Goal: Task Accomplishment & Management: Use online tool/utility

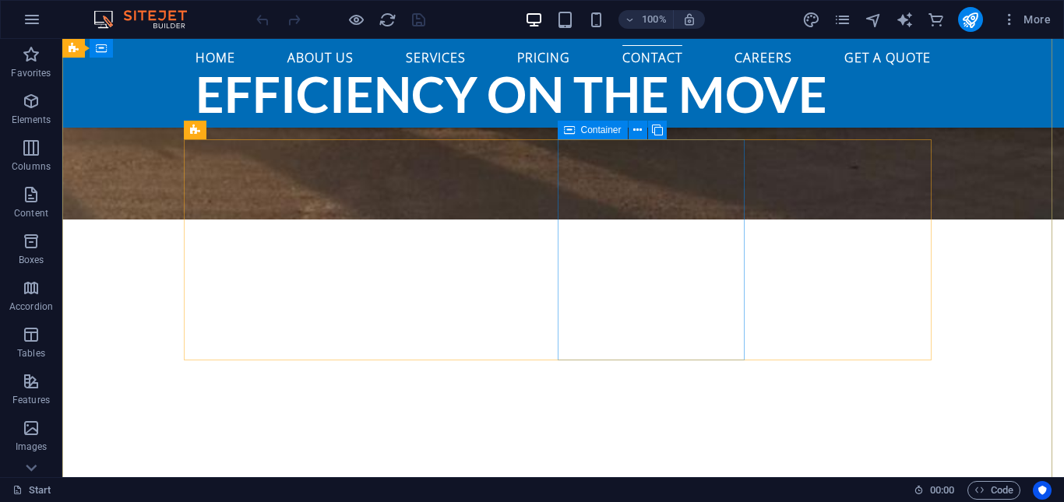
scroll to position [3912, 0]
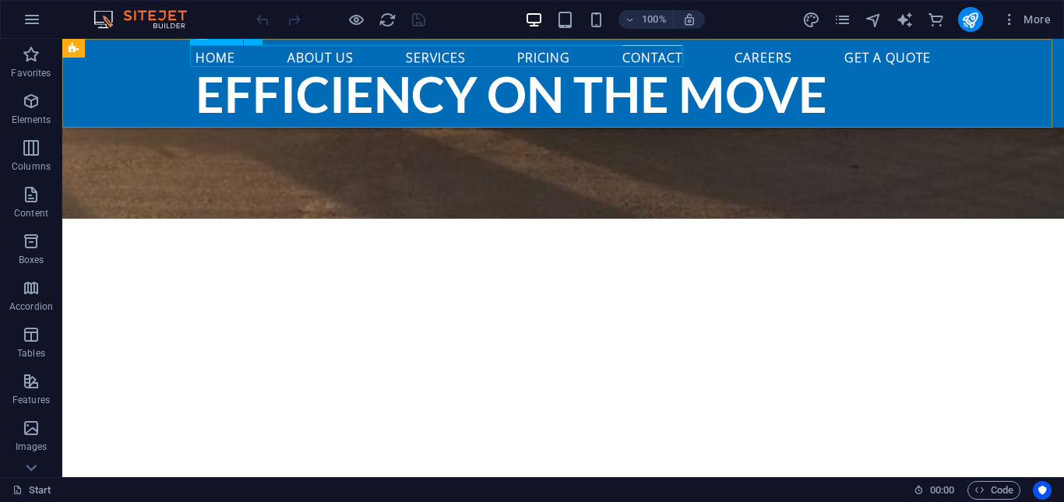
click at [550, 53] on nav "Home About us Services PRICING Contact Careers Get A Quote" at bounding box center [562, 56] width 735 height 22
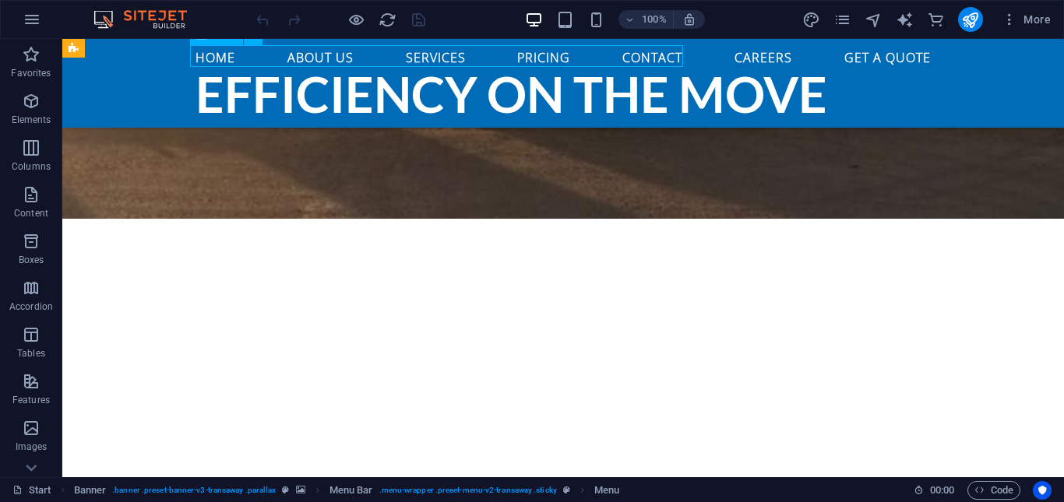
click at [550, 56] on nav "Home About us Services PRICING Contact Careers Get A Quote" at bounding box center [562, 56] width 735 height 22
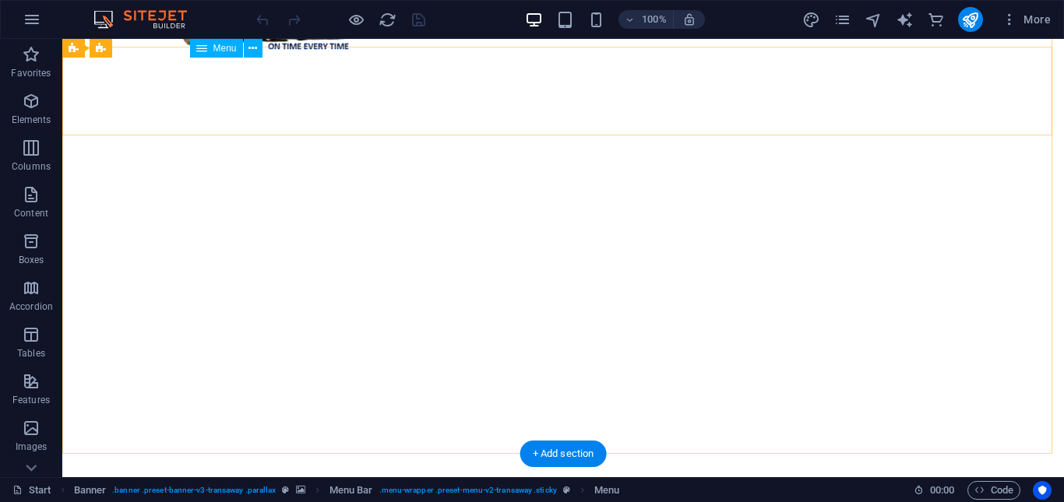
scroll to position [0, 0]
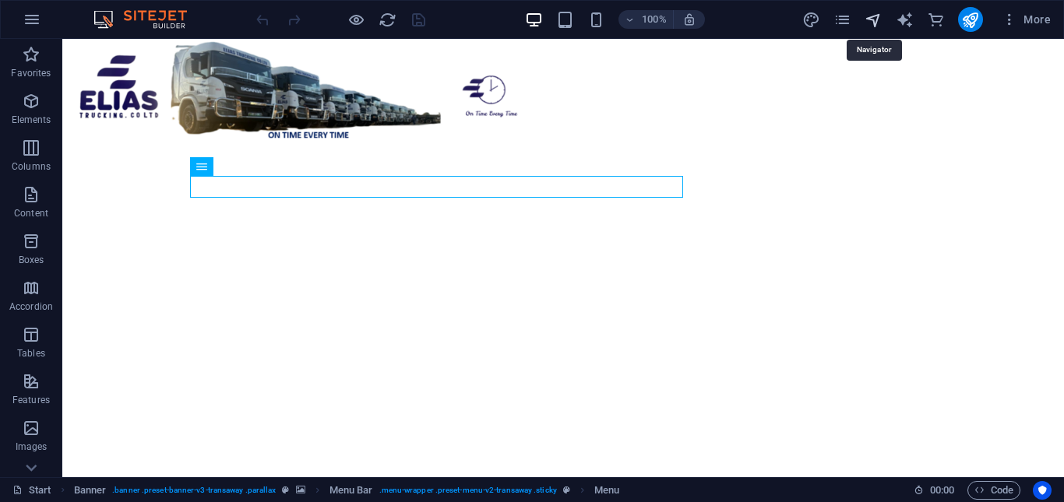
click at [868, 16] on icon "navigator" at bounding box center [873, 20] width 18 height 18
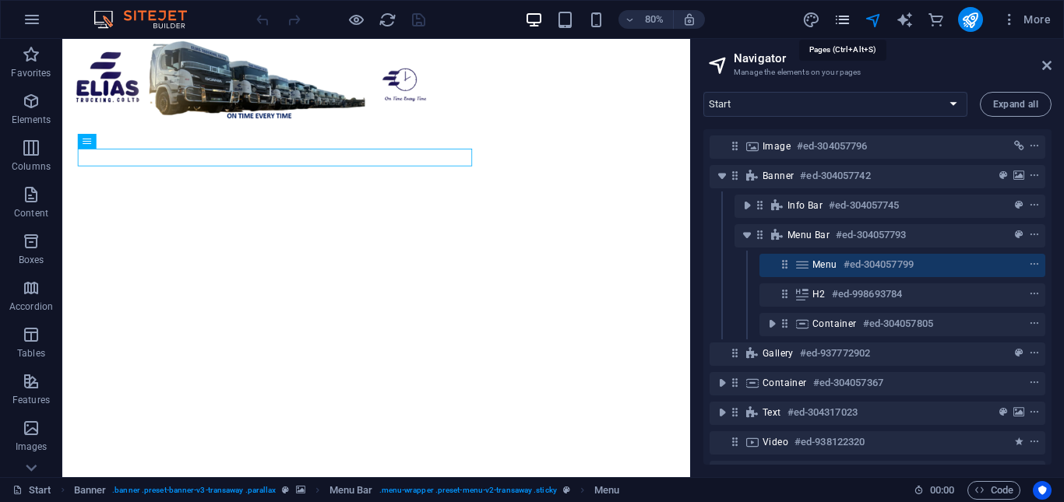
click at [848, 19] on icon "pages" at bounding box center [842, 20] width 18 height 18
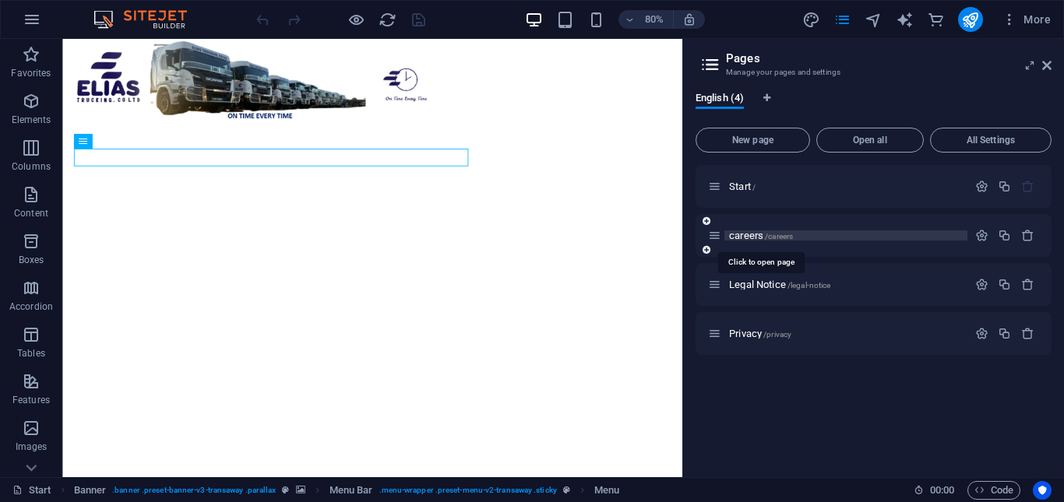
click at [744, 234] on span "careers /careers" at bounding box center [761, 236] width 64 height 12
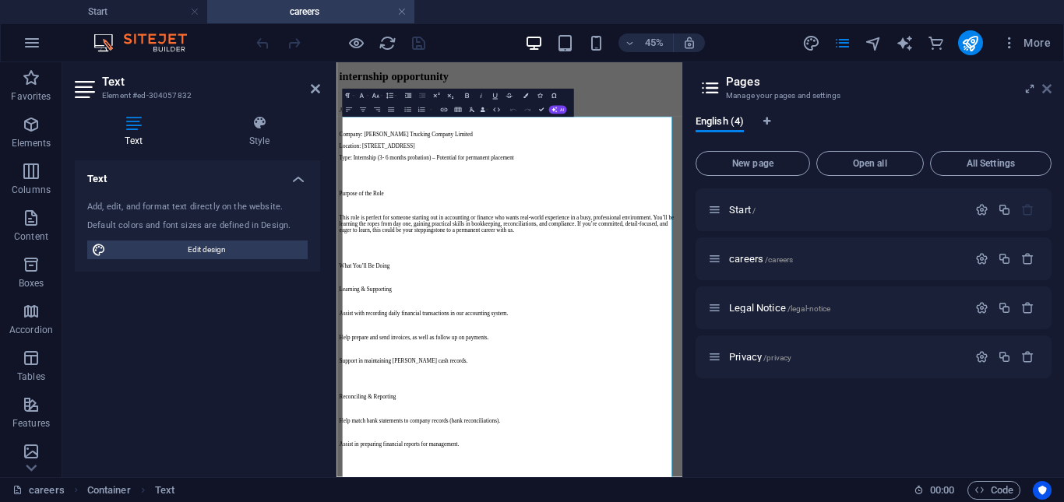
click at [1050, 88] on icon at bounding box center [1046, 89] width 9 height 12
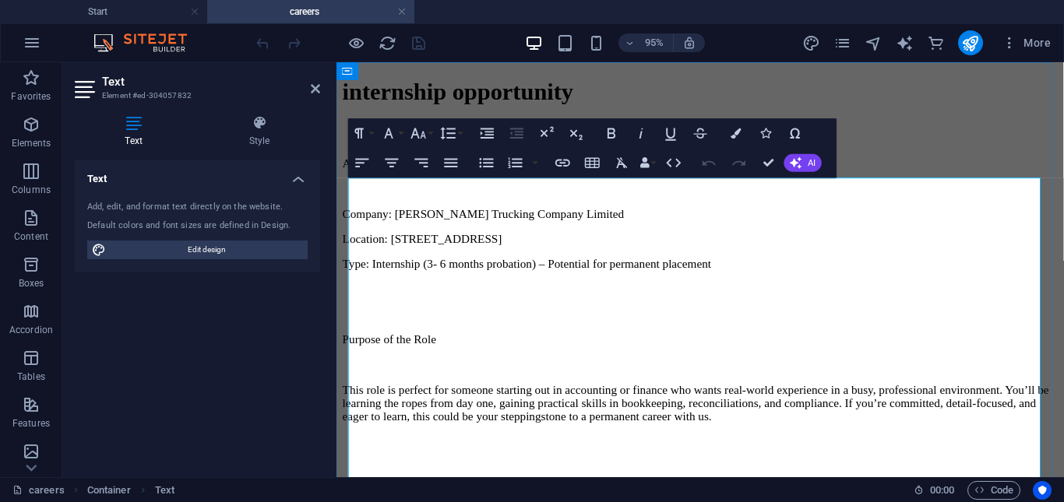
click at [364, 176] on p "Accounts Assistant (Internship – with potential for permanent role)" at bounding box center [719, 169] width 753 height 14
copy div "Loremips Dolorsita (Consectetu – adip elitseddo eiu temporinc utla) Etdolor: Ma…"
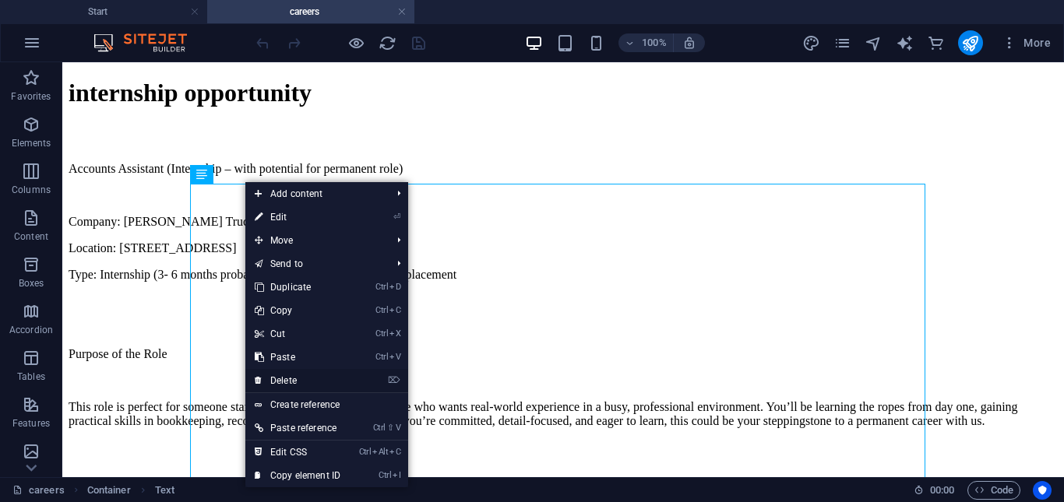
click at [283, 379] on link "⌦ Delete" at bounding box center [297, 380] width 104 height 23
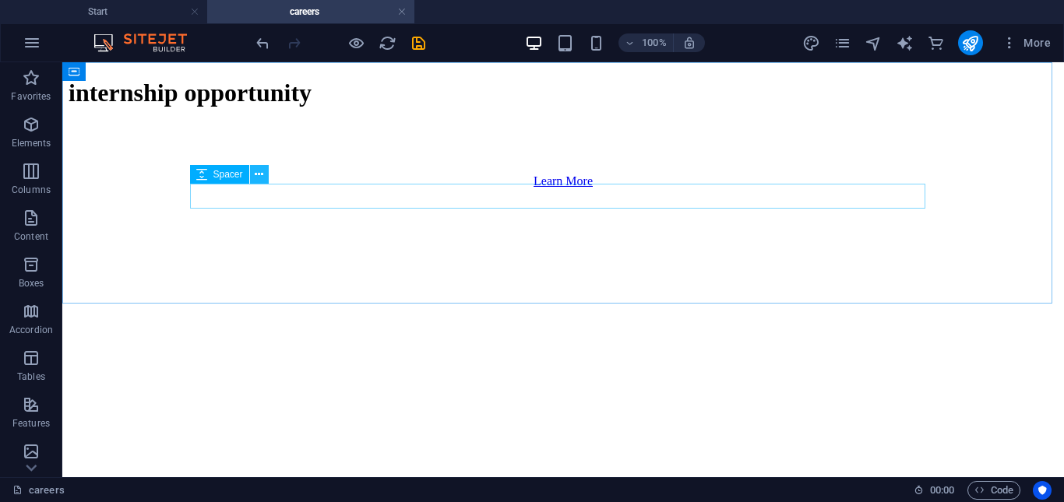
click at [257, 182] on icon at bounding box center [259, 175] width 9 height 16
click at [259, 179] on icon at bounding box center [259, 175] width 9 height 16
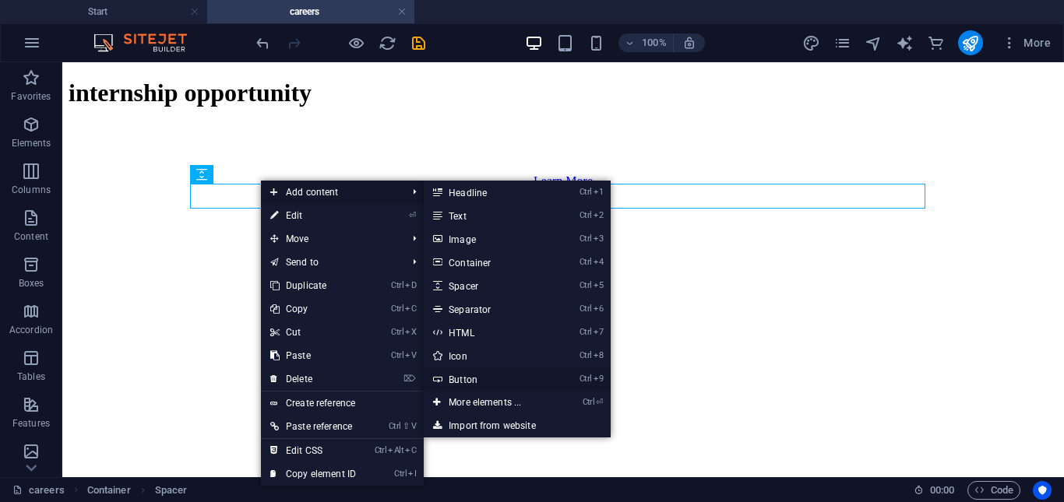
click at [460, 378] on link "Ctrl 9 Button" at bounding box center [488, 378] width 128 height 23
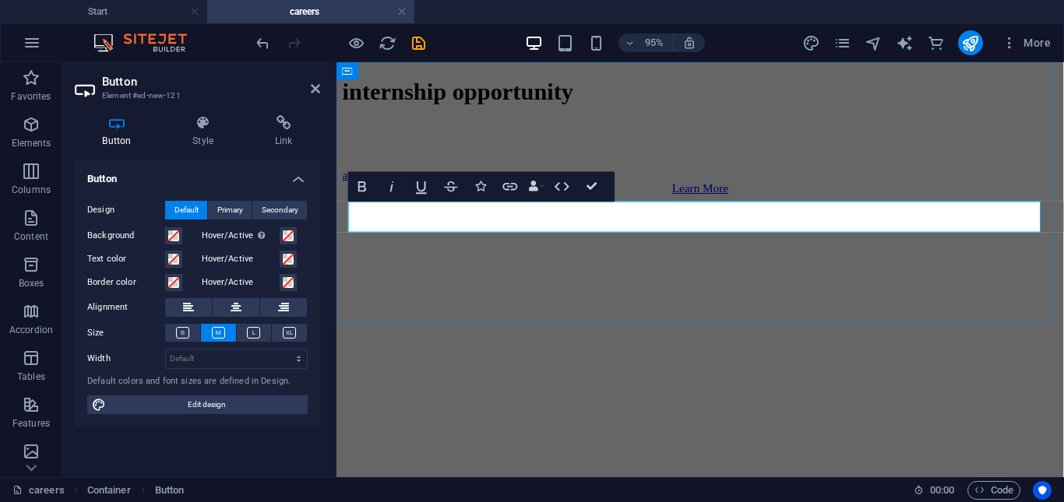
click at [400, 188] on div "a" at bounding box center [719, 181] width 753 height 14
click at [206, 128] on icon at bounding box center [203, 123] width 76 height 16
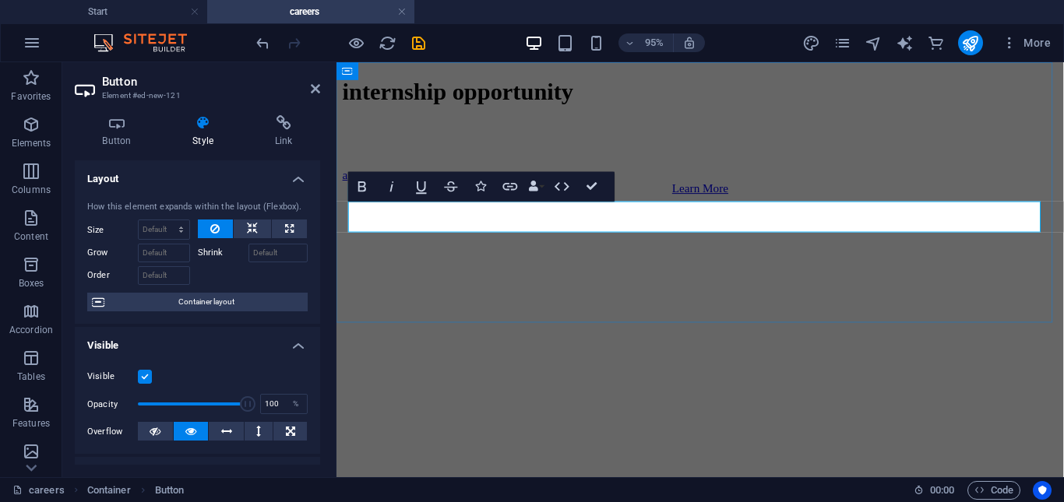
click at [437, 188] on div "a" at bounding box center [719, 181] width 753 height 14
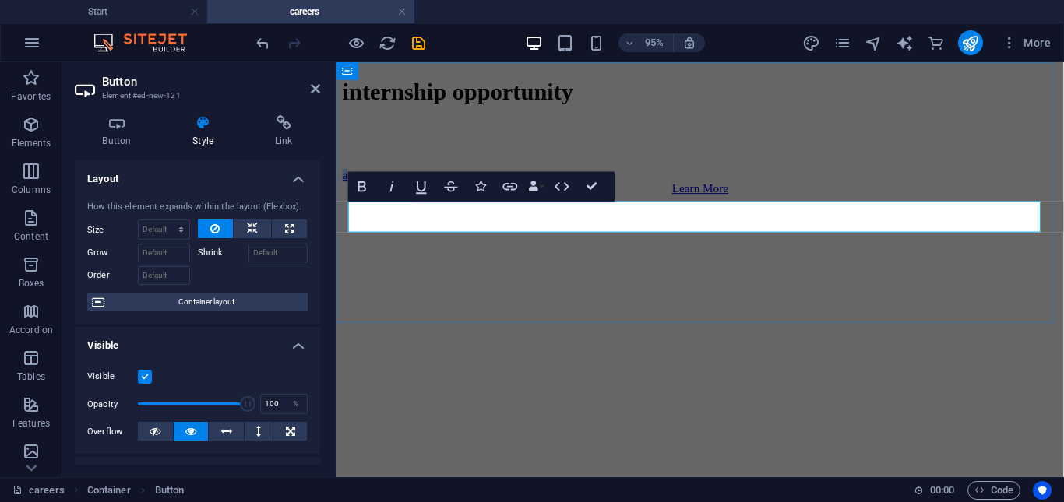
click at [437, 188] on div "a" at bounding box center [719, 181] width 753 height 14
click at [418, 174] on div at bounding box center [719, 174] width 753 height 0
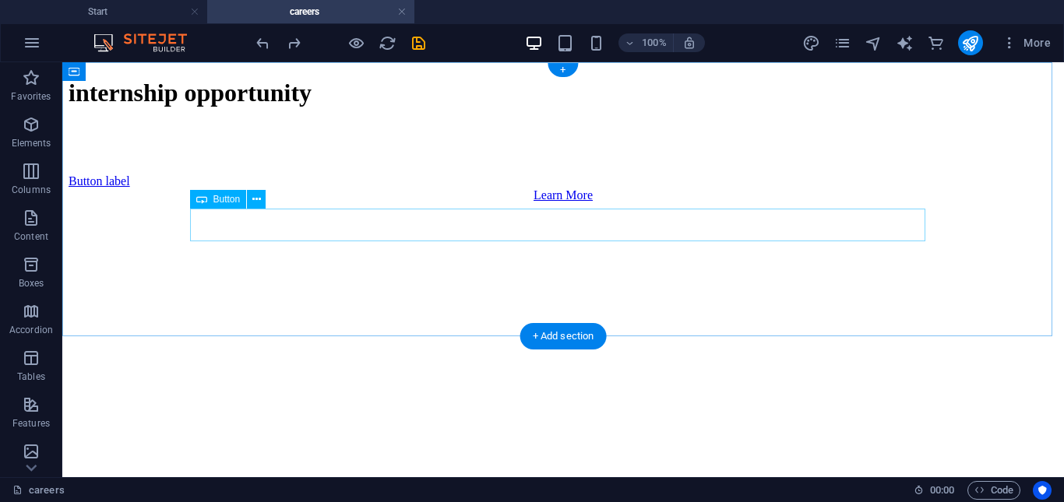
click at [283, 188] on div "Button label" at bounding box center [563, 181] width 989 height 14
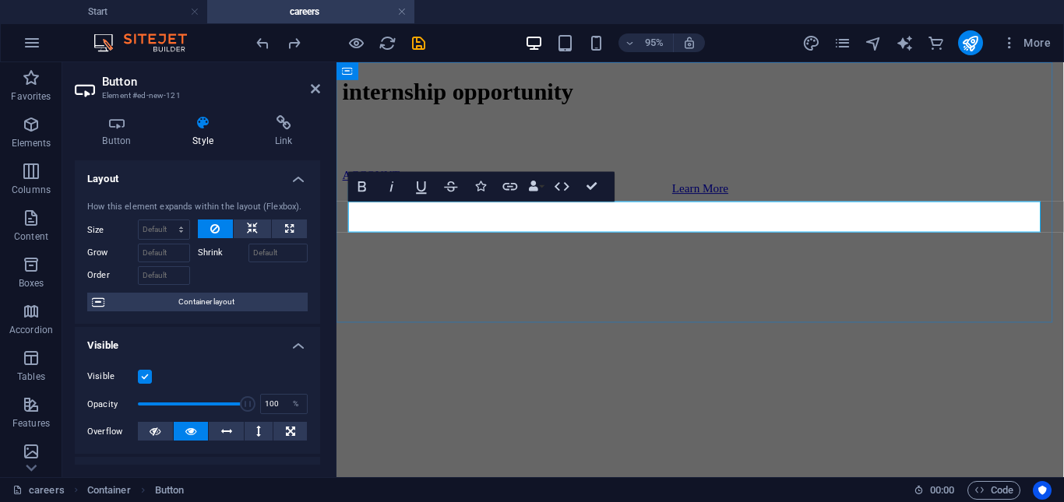
click at [580, 188] on div "ACCOUNT" at bounding box center [719, 181] width 753 height 14
click at [400, 188] on link "ACCOUNT" at bounding box center [373, 180] width 60 height 13
click at [400, 188] on div "NT" at bounding box center [719, 181] width 753 height 14
click at [359, 188] on link "NT" at bounding box center [351, 180] width 16 height 13
drag, startPoint x: 468, startPoint y: 223, endPoint x: 426, endPoint y: 223, distance: 42.0
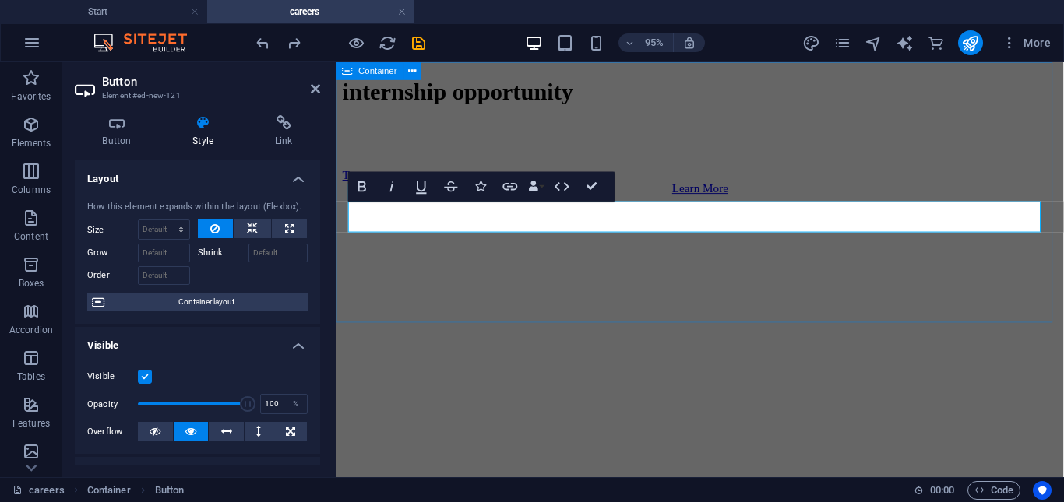
click at [488, 202] on div "internship opportunity T Learn More" at bounding box center [719, 140] width 753 height 123
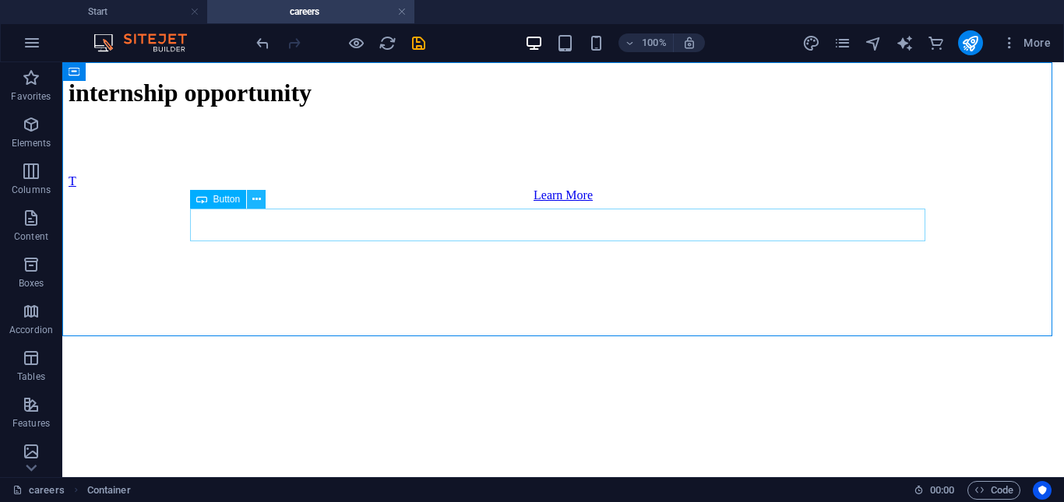
click at [257, 200] on icon at bounding box center [256, 200] width 9 height 16
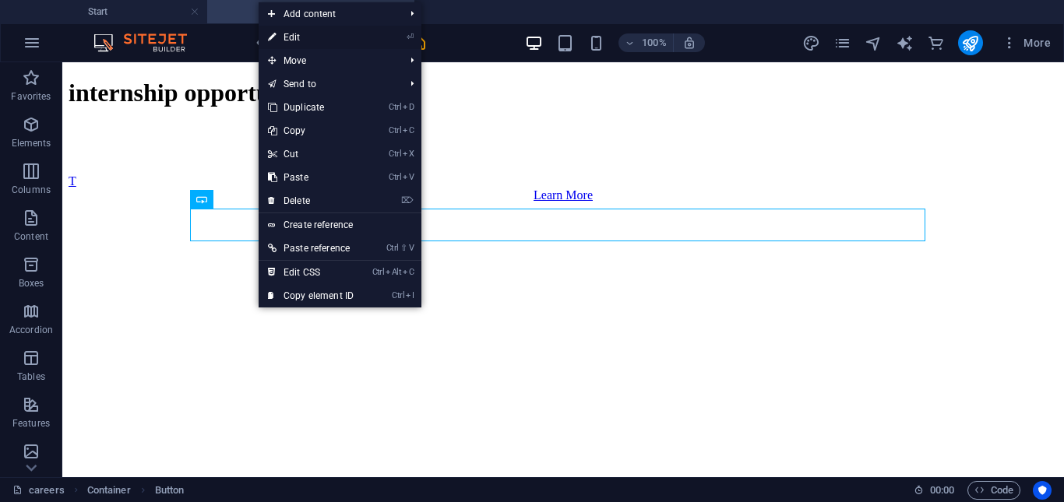
click at [290, 34] on link "⏎ Edit" at bounding box center [310, 37] width 104 height 23
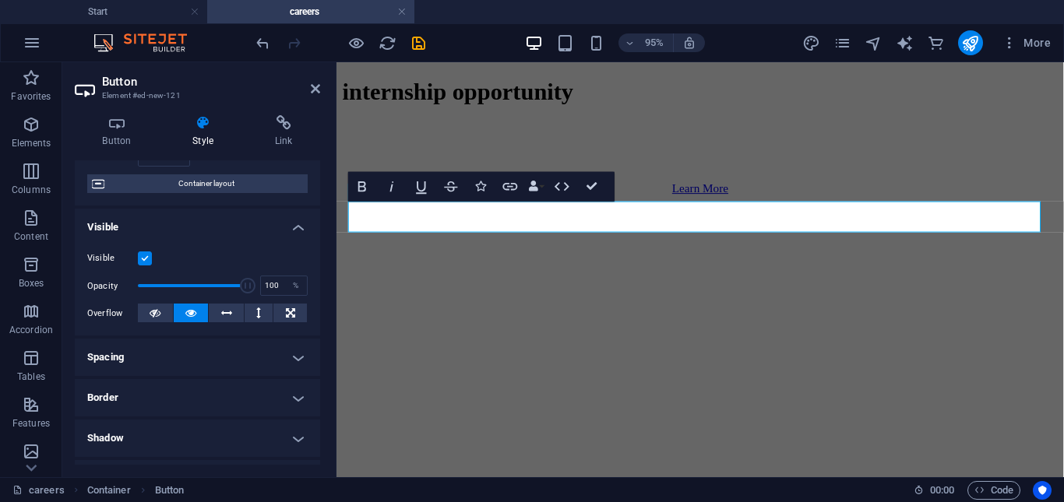
scroll to position [122, 0]
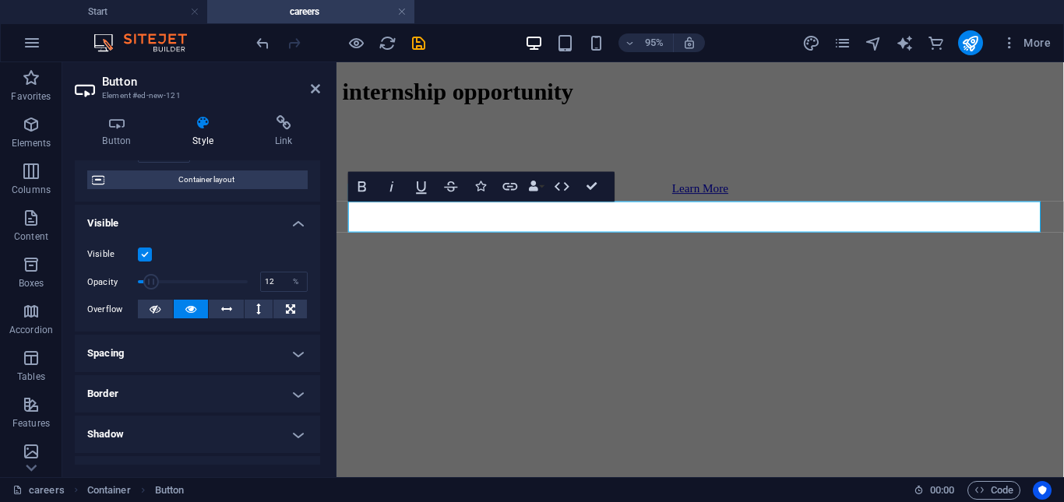
type input "11"
drag, startPoint x: 240, startPoint y: 280, endPoint x: 149, endPoint y: 279, distance: 91.1
click at [149, 279] on span at bounding box center [149, 282] width 16 height 16
click at [388, 188] on div "​" at bounding box center [719, 181] width 753 height 14
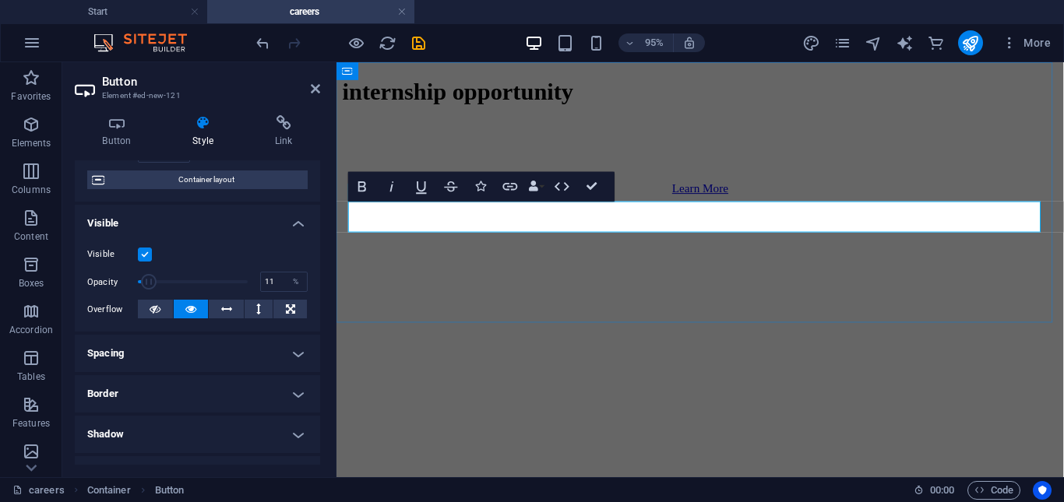
click at [388, 188] on div "​" at bounding box center [719, 181] width 753 height 14
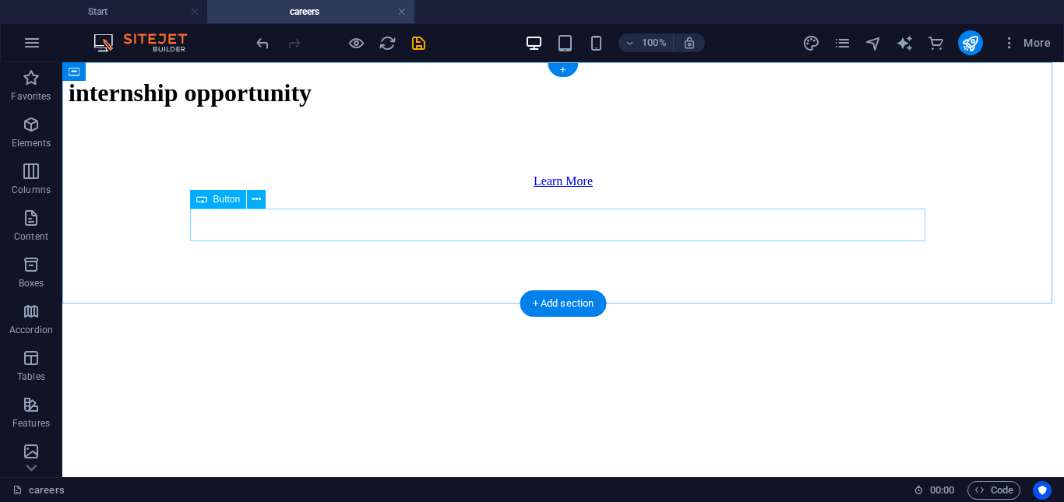
click at [209, 188] on div "Learn More" at bounding box center [563, 181] width 989 height 14
click at [226, 188] on div "Learn More" at bounding box center [563, 181] width 989 height 14
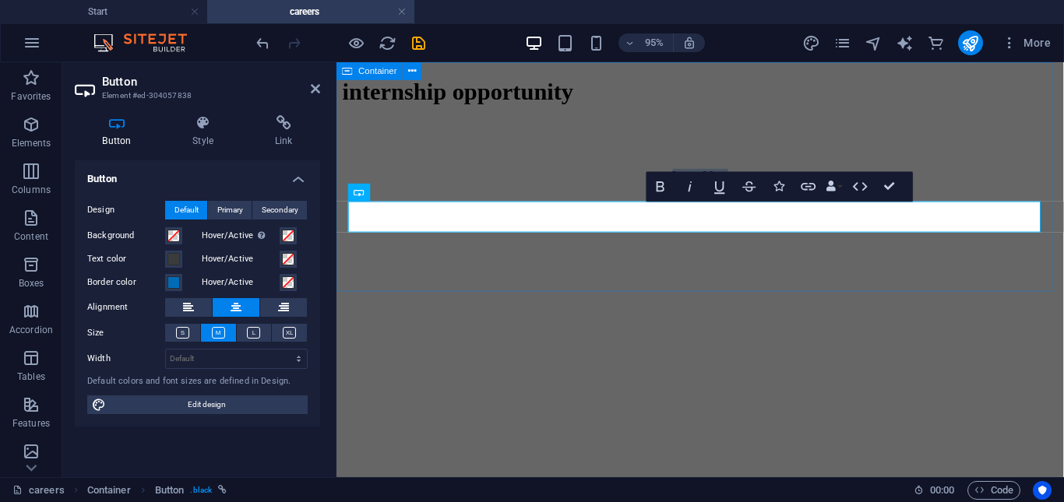
click at [395, 188] on div "internship opportunity Learn More" at bounding box center [719, 133] width 753 height 109
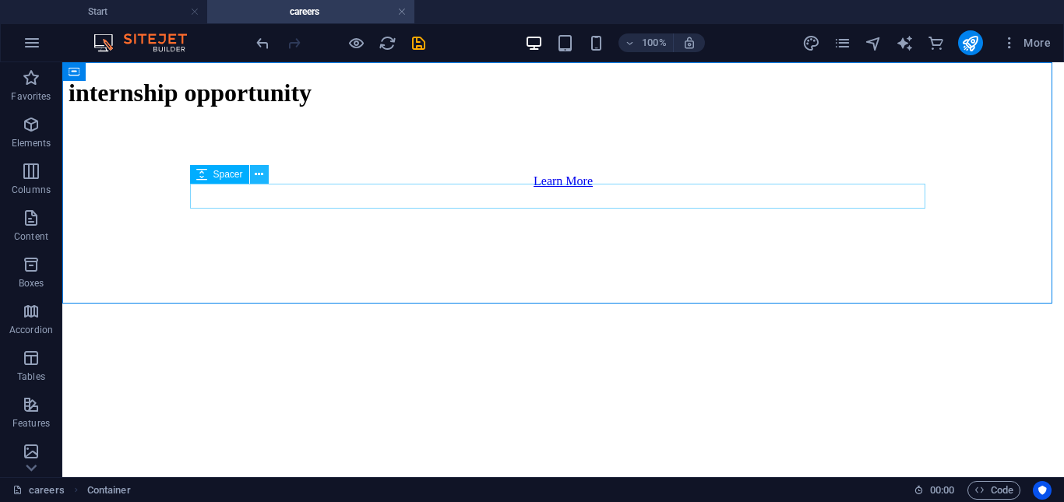
click at [258, 177] on icon at bounding box center [259, 175] width 9 height 16
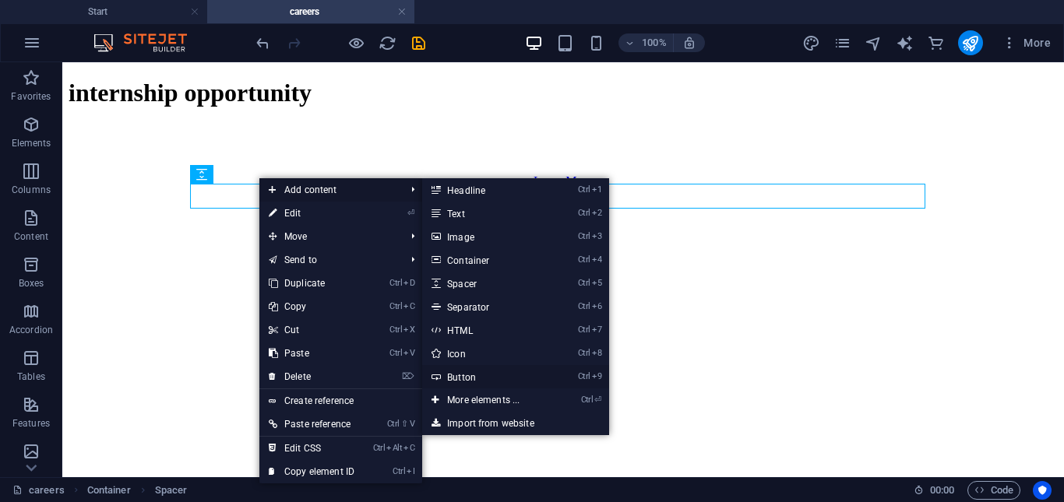
click at [474, 372] on link "Ctrl 9 Button" at bounding box center [486, 376] width 128 height 23
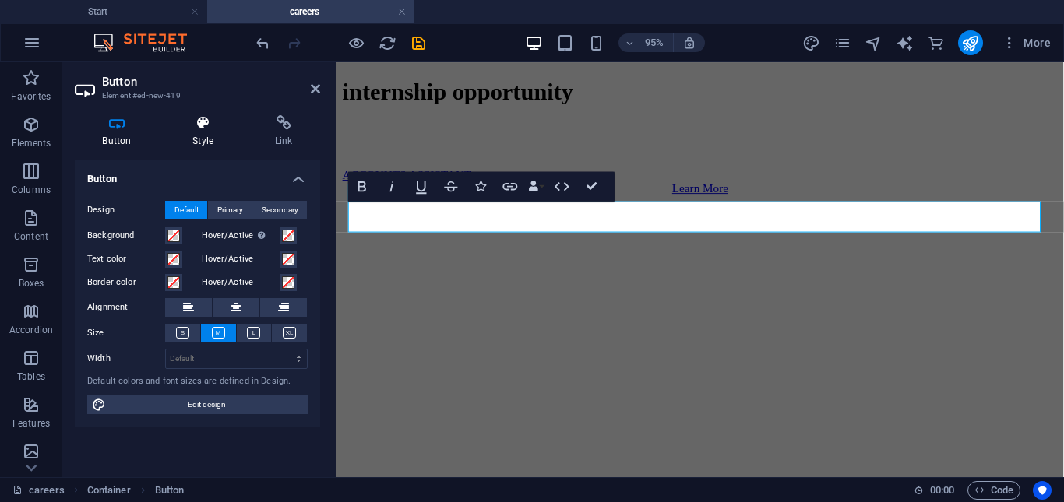
click at [199, 135] on h4 "Style" at bounding box center [206, 131] width 83 height 33
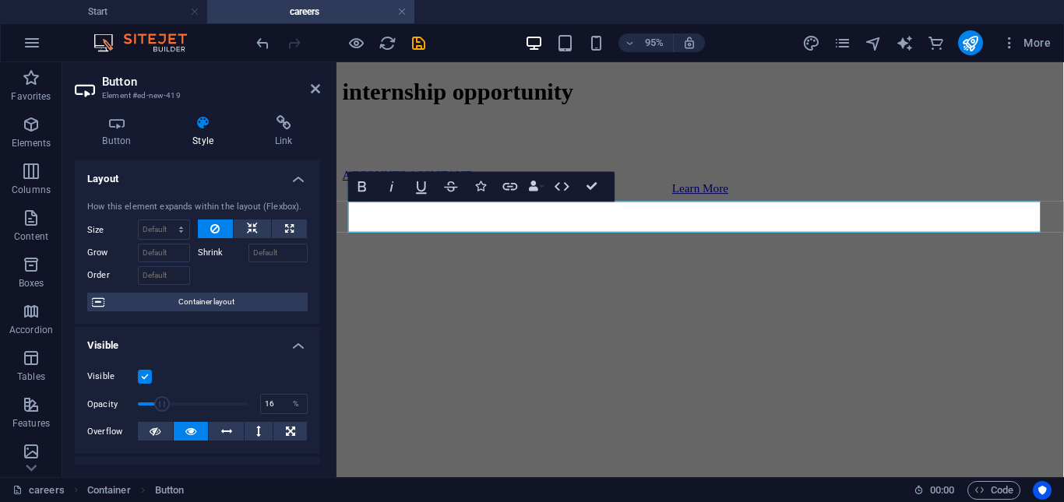
drag, startPoint x: 241, startPoint y: 402, endPoint x: 154, endPoint y: 399, distance: 86.5
click at [154, 399] on span at bounding box center [162, 404] width 16 height 16
drag, startPoint x: 154, startPoint y: 399, endPoint x: 251, endPoint y: 400, distance: 96.6
click at [251, 400] on span at bounding box center [248, 404] width 16 height 16
drag, startPoint x: 251, startPoint y: 400, endPoint x: 199, endPoint y: 399, distance: 52.2
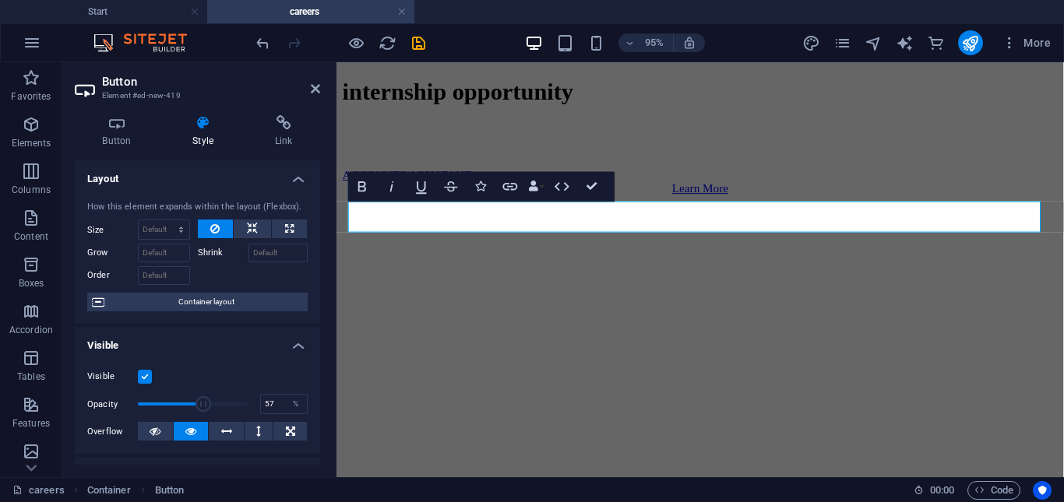
click at [199, 399] on span at bounding box center [203, 404] width 16 height 16
type input "56.99"
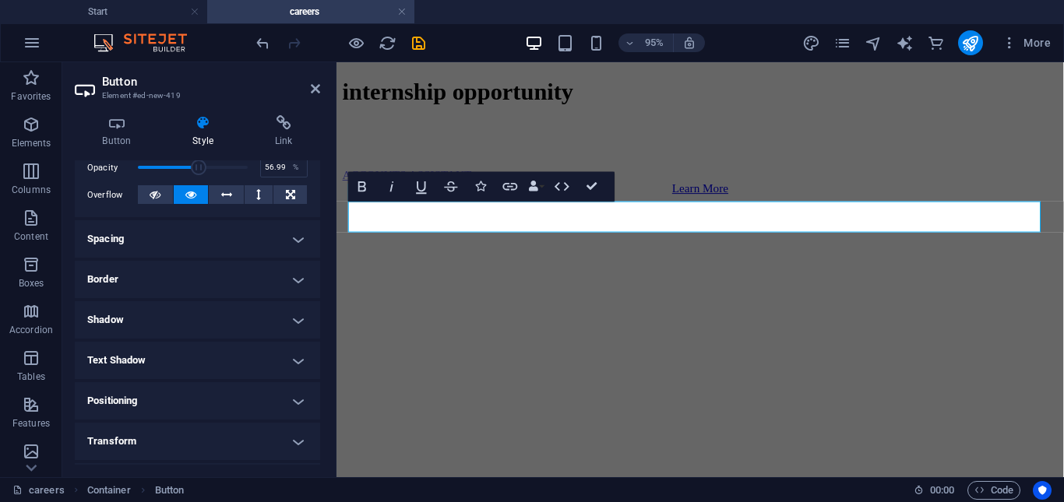
scroll to position [245, 0]
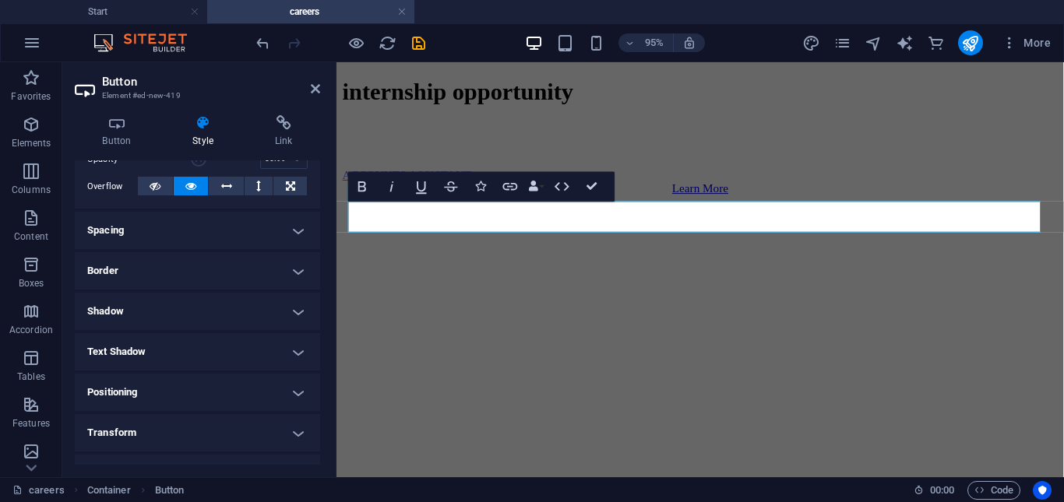
click at [286, 350] on h4 "Text Shadow" at bounding box center [197, 351] width 245 height 37
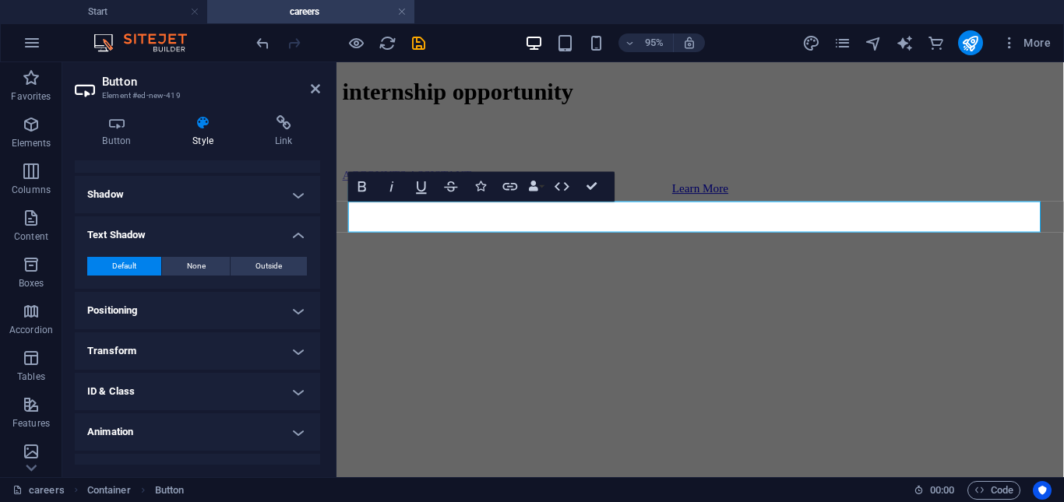
scroll to position [389, 0]
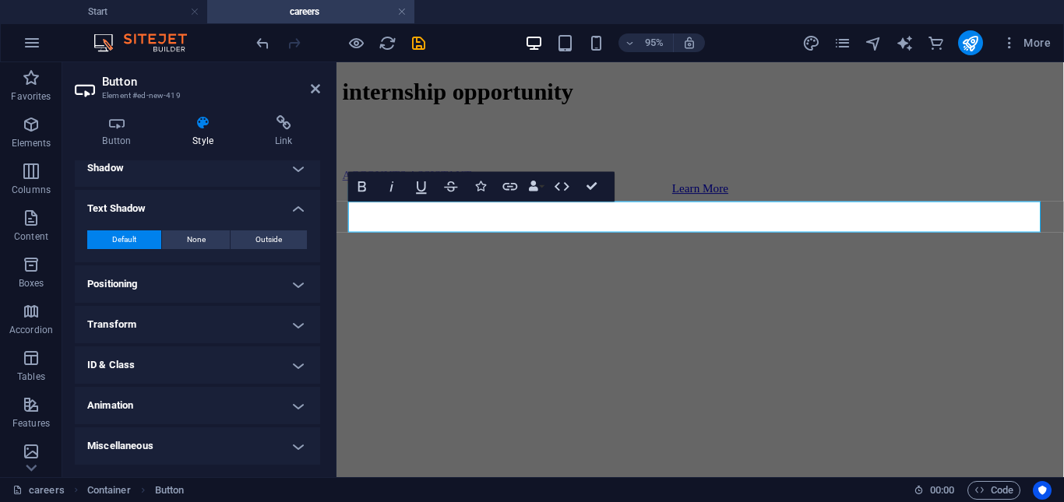
click at [279, 403] on h4 "Animation" at bounding box center [197, 405] width 245 height 37
click at [279, 403] on h4 "Animation" at bounding box center [197, 401] width 245 height 28
click at [255, 366] on h4 "ID & Class" at bounding box center [197, 364] width 245 height 37
click at [255, 366] on h4 "ID & Class" at bounding box center [197, 360] width 245 height 28
click at [255, 366] on h4 "ID & Class" at bounding box center [197, 364] width 245 height 37
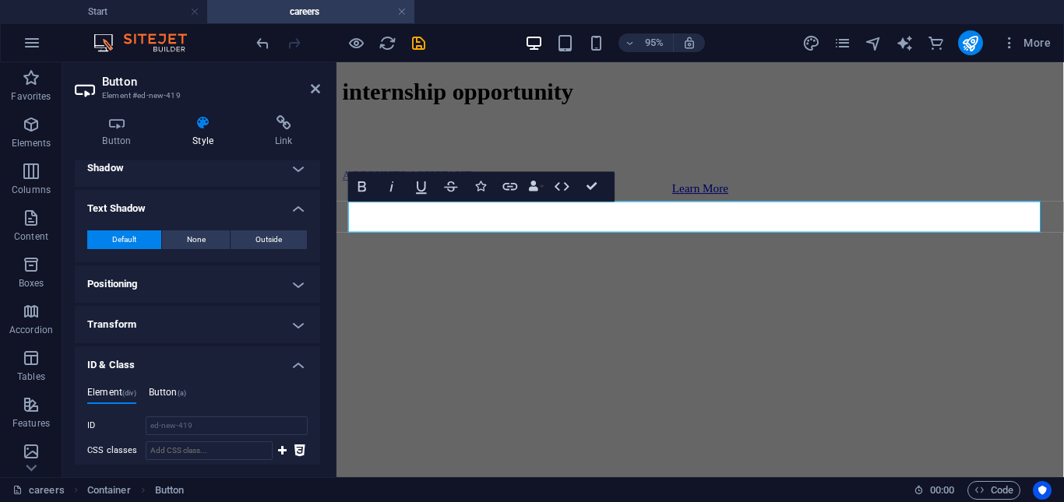
click at [181, 393] on span "(a)" at bounding box center [182, 393] width 9 height 8
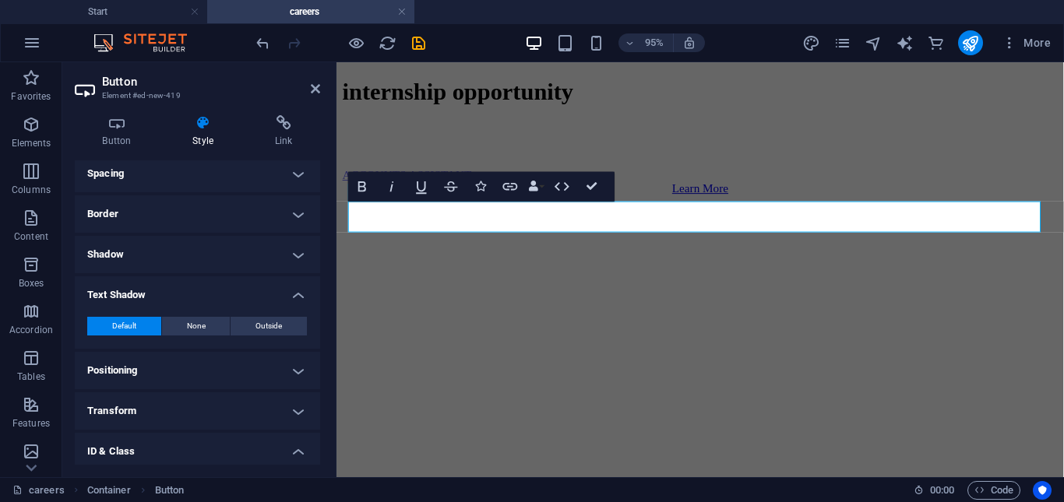
scroll to position [302, 0]
click at [248, 320] on button "Outside" at bounding box center [268, 326] width 76 height 19
type input "2"
type input "4"
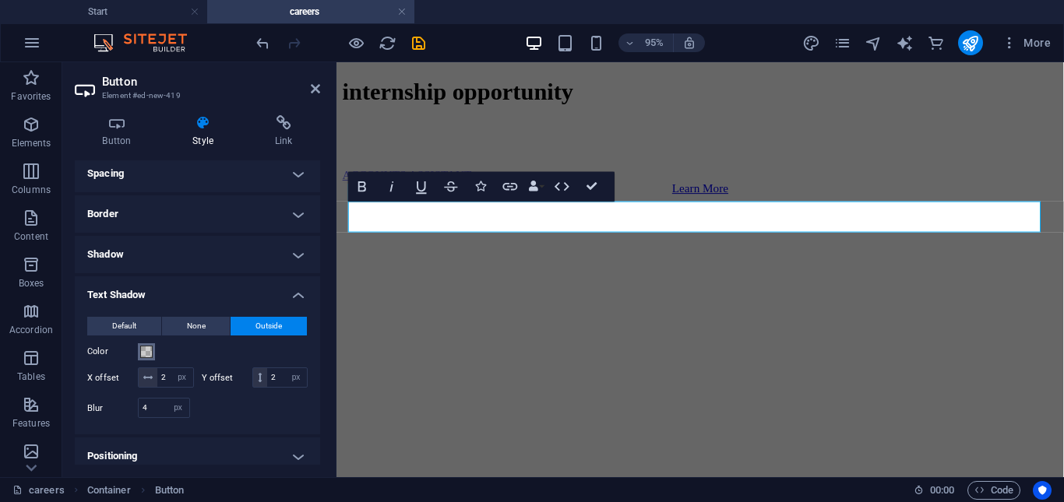
click at [142, 351] on span at bounding box center [146, 352] width 12 height 12
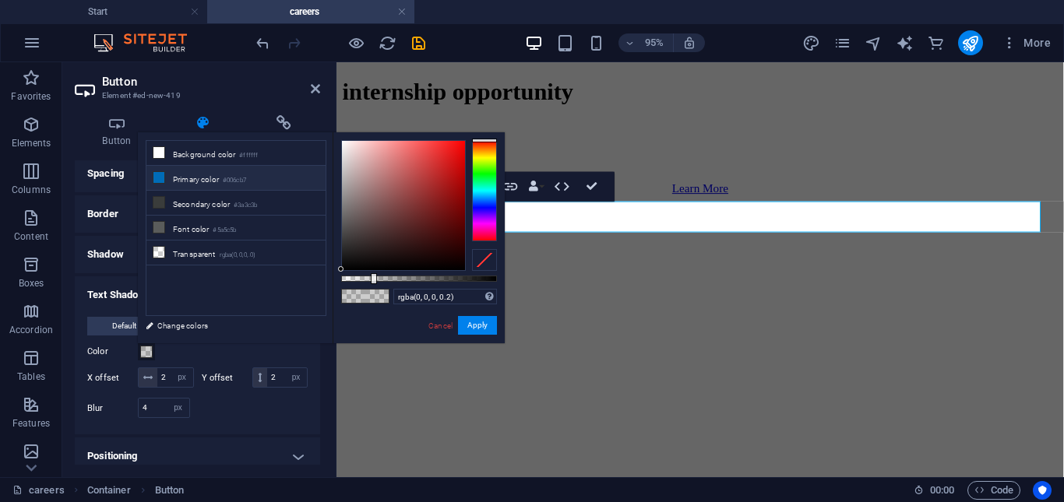
click at [181, 177] on li "Primary color #006cb7" at bounding box center [235, 178] width 179 height 25
type input "#006cb7"
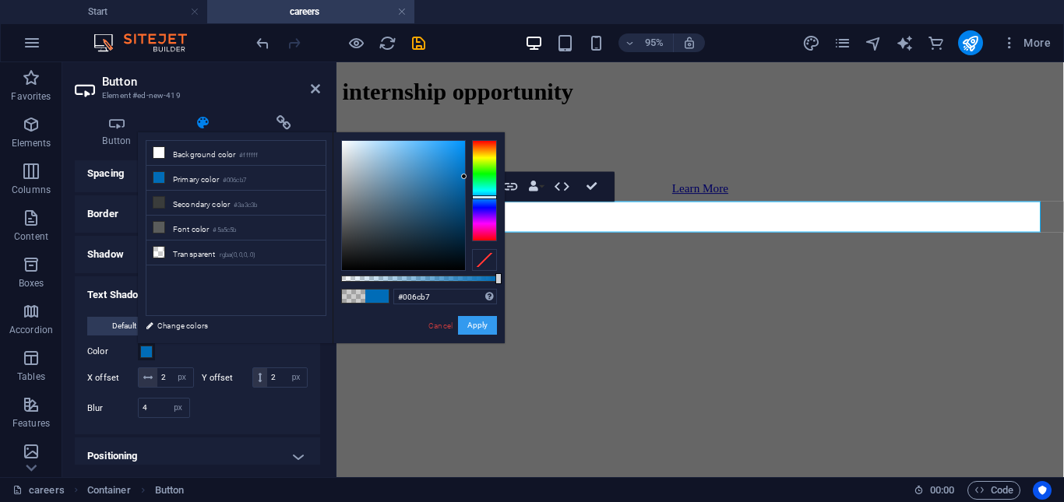
click at [473, 327] on button "Apply" at bounding box center [477, 325] width 39 height 19
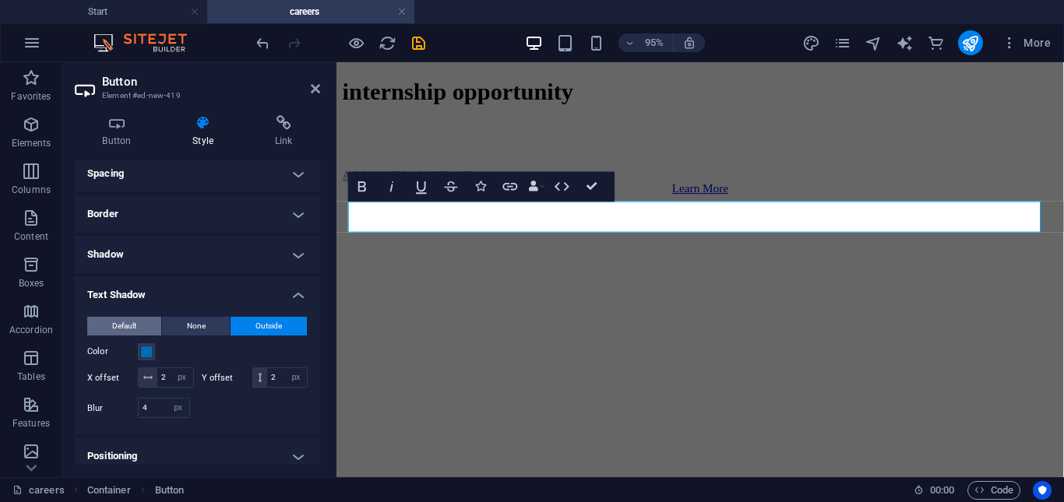
click at [139, 321] on button "Default" at bounding box center [124, 326] width 74 height 19
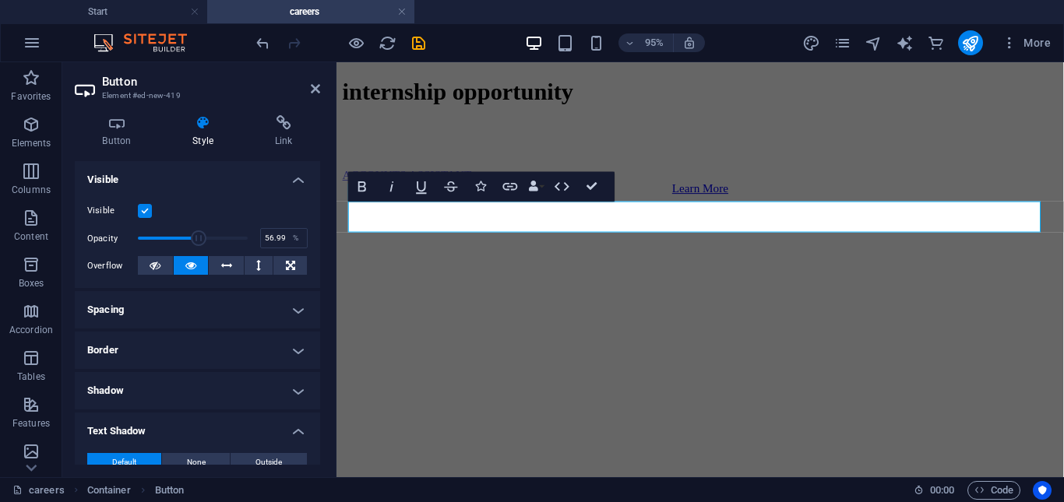
scroll to position [164, 0]
click at [205, 347] on h4 "Border" at bounding box center [197, 351] width 245 height 37
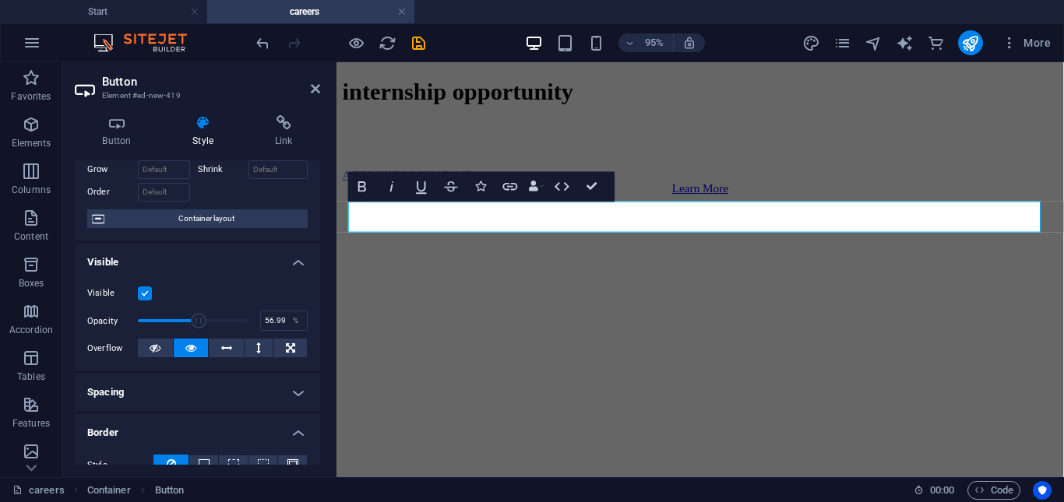
scroll to position [57, 0]
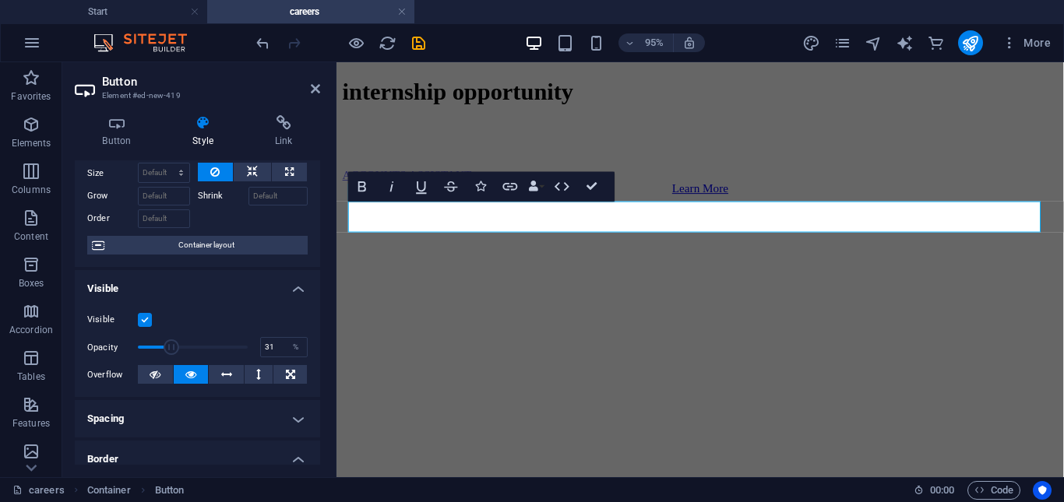
drag, startPoint x: 199, startPoint y: 346, endPoint x: 171, endPoint y: 343, distance: 29.0
click at [171, 343] on span at bounding box center [171, 347] width 16 height 16
type input "83"
drag, startPoint x: 171, startPoint y: 343, endPoint x: 226, endPoint y: 350, distance: 55.7
click at [226, 350] on span at bounding box center [228, 347] width 16 height 16
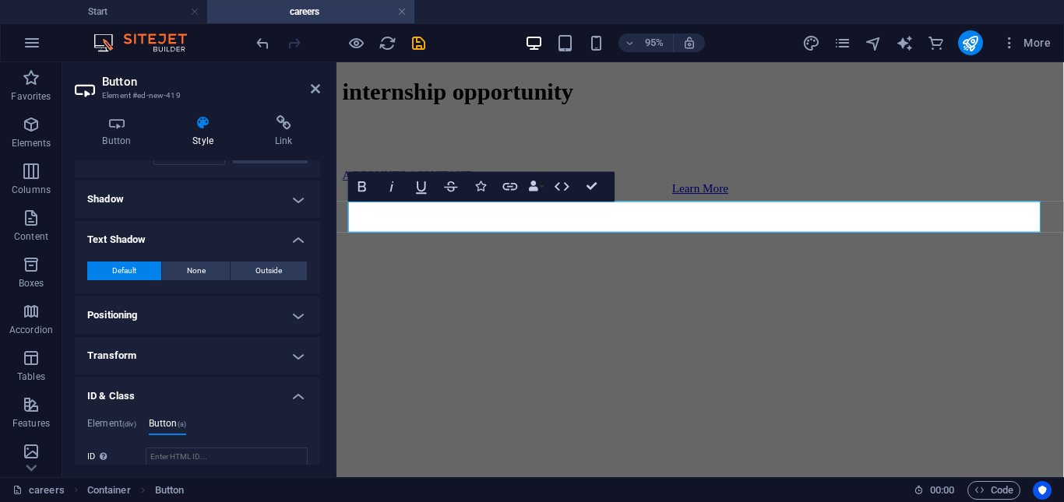
scroll to position [422, 0]
click at [255, 272] on span "Outside" at bounding box center [268, 269] width 26 height 19
type input "rgba(0, 0, 0, 0.2)"
type input "2"
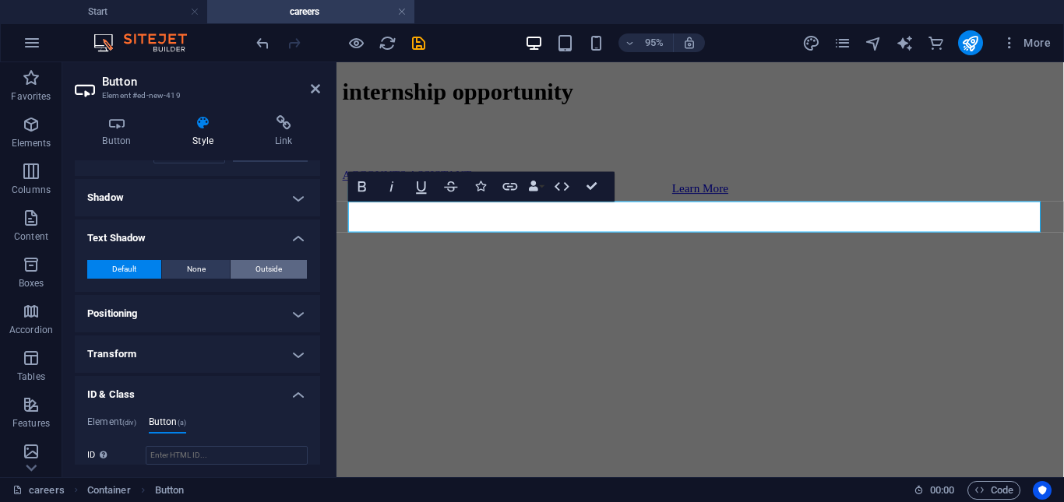
type input "4"
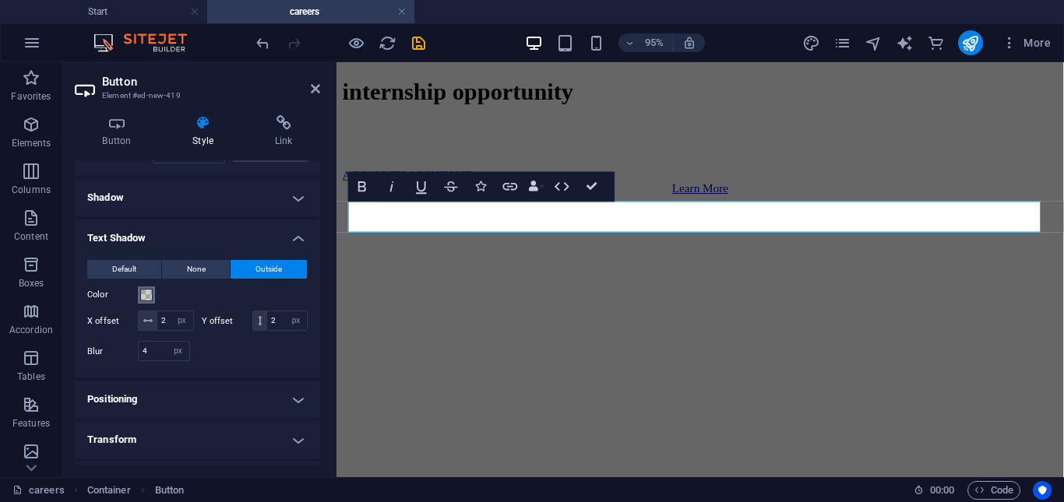
click at [150, 294] on span at bounding box center [146, 295] width 12 height 12
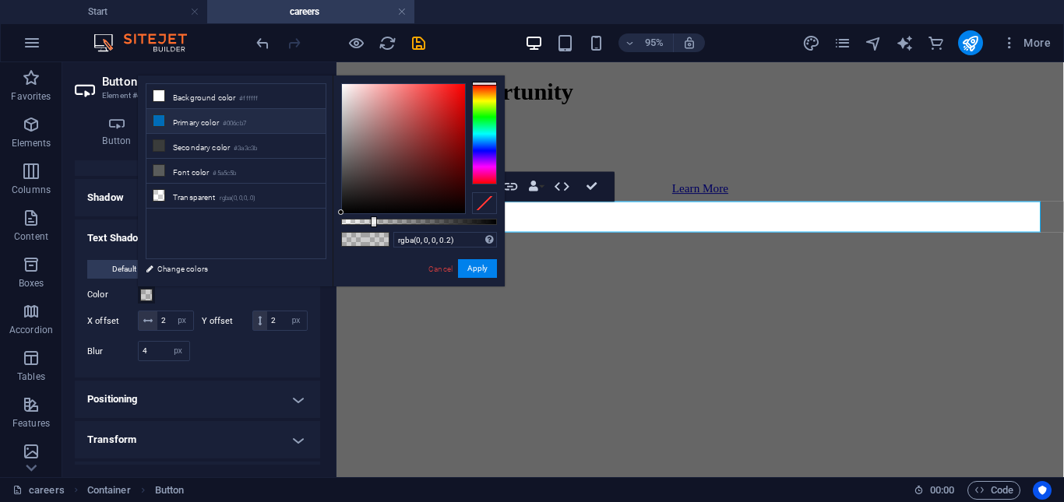
click at [206, 124] on li "Primary color #006cb7" at bounding box center [235, 121] width 179 height 25
type input "#006cb7"
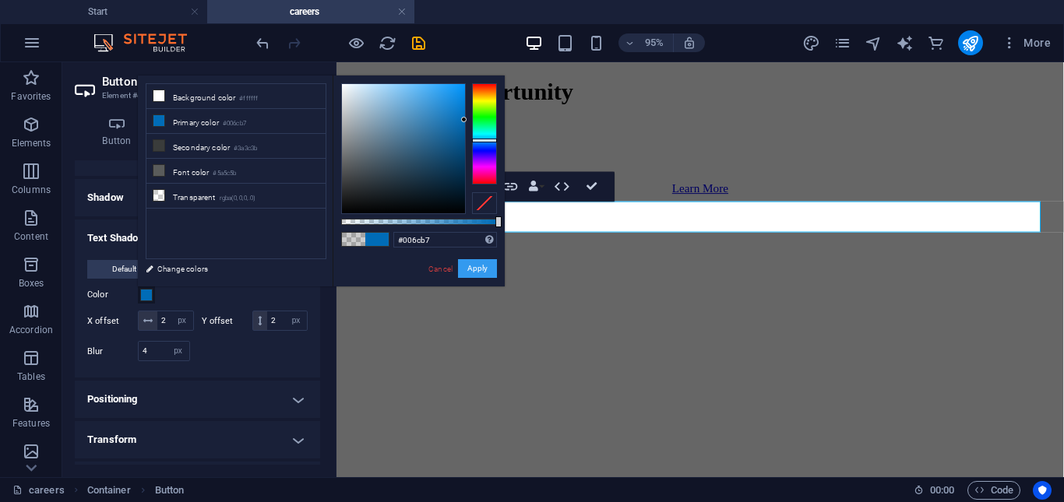
click at [470, 265] on button "Apply" at bounding box center [477, 268] width 39 height 19
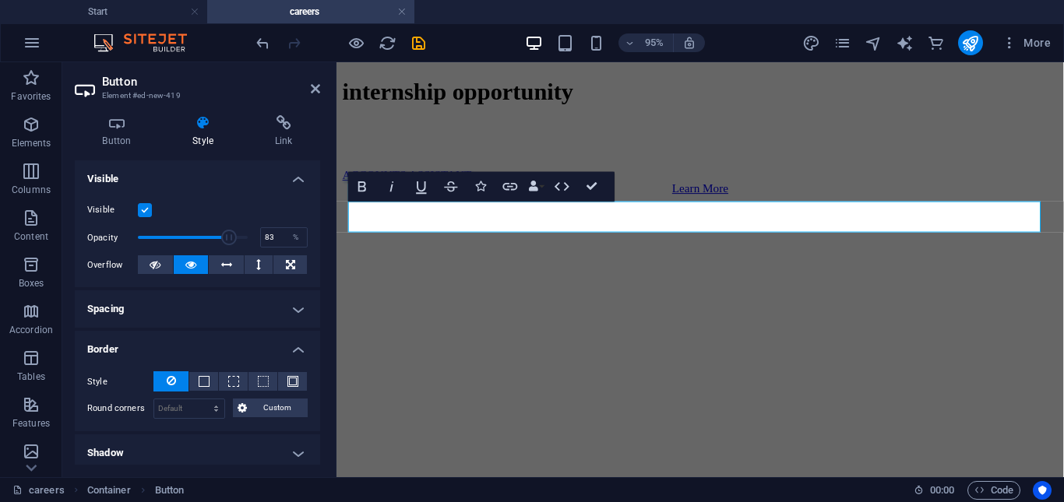
scroll to position [166, 0]
type input "97"
drag, startPoint x: 223, startPoint y: 237, endPoint x: 241, endPoint y: 234, distance: 18.1
click at [241, 234] on span at bounding box center [245, 238] width 16 height 16
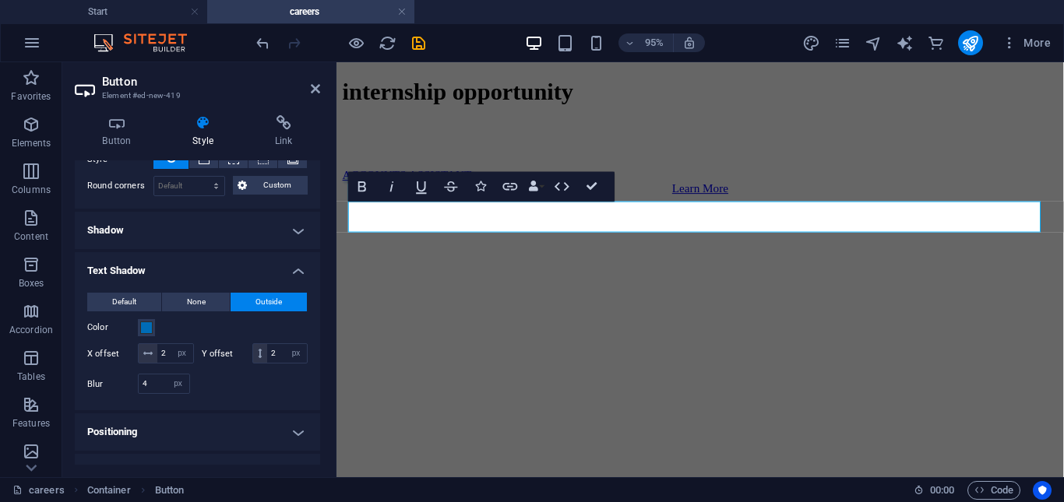
scroll to position [390, 0]
click at [368, 188] on link "ACCOUNTS ASSISTANT" at bounding box center [410, 180] width 135 height 13
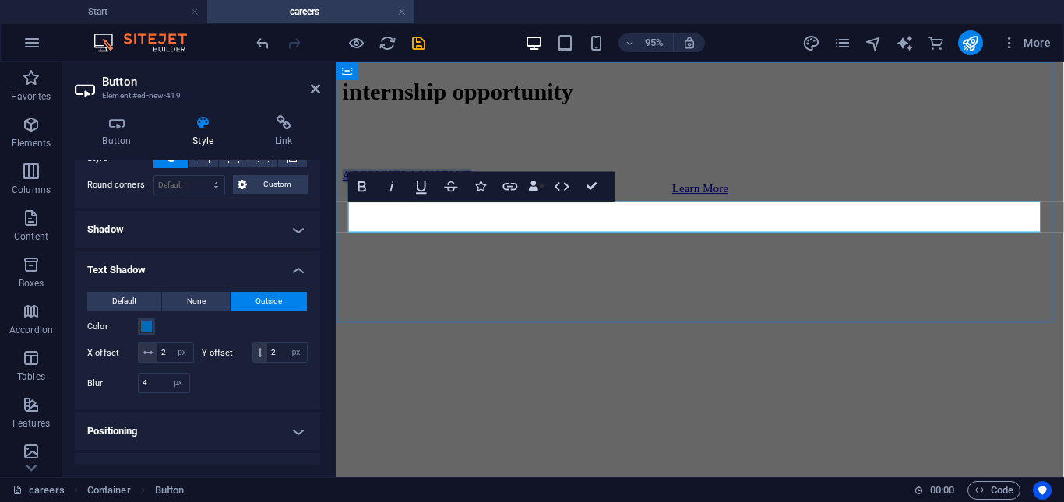
click at [368, 188] on link "ACCOUNTS ASSISTANT" at bounding box center [410, 180] width 135 height 13
click at [364, 191] on icon "button" at bounding box center [362, 186] width 8 height 10
click at [281, 132] on h4 "Link" at bounding box center [283, 131] width 73 height 33
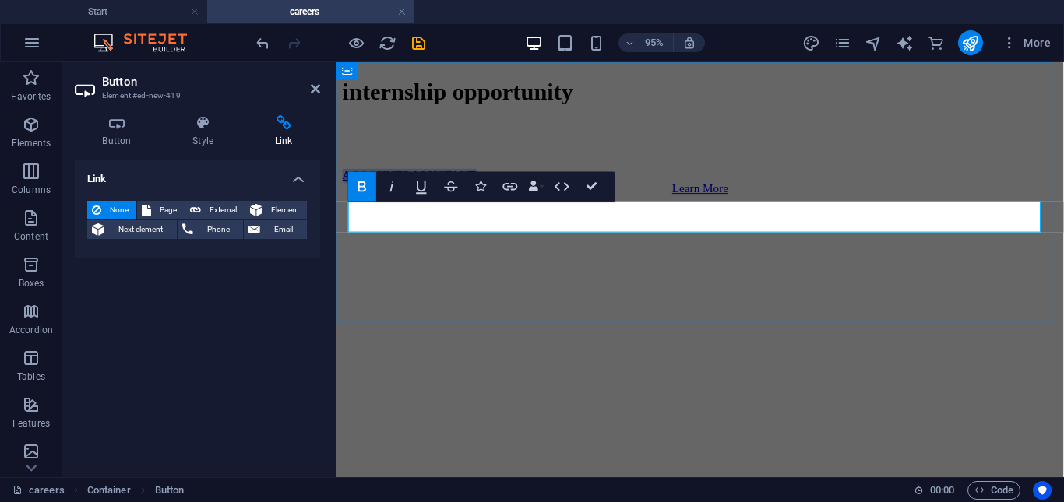
click at [483, 188] on link "ACCOUNTS ASSISTANT" at bounding box center [413, 180] width 141 height 13
click at [531, 202] on div "Learn More" at bounding box center [719, 195] width 753 height 14
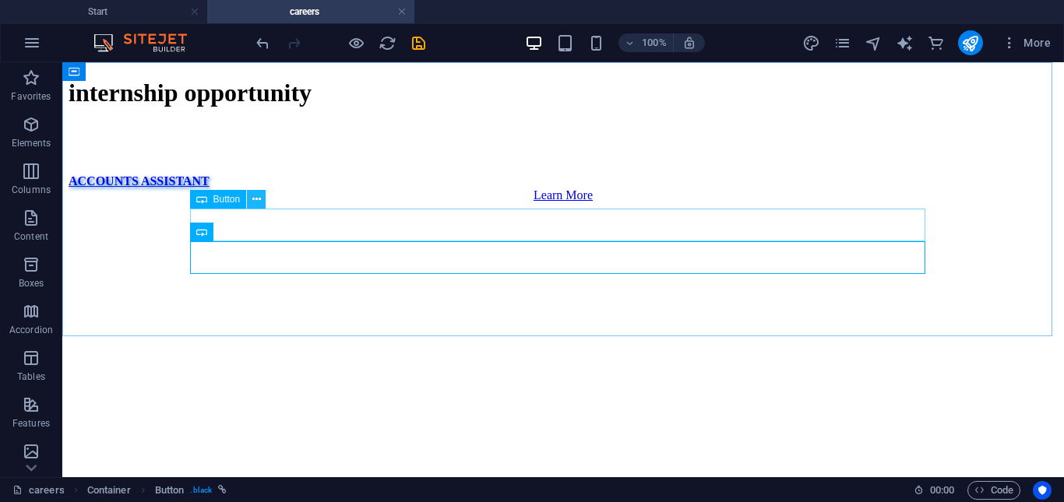
click at [256, 202] on icon at bounding box center [256, 200] width 9 height 16
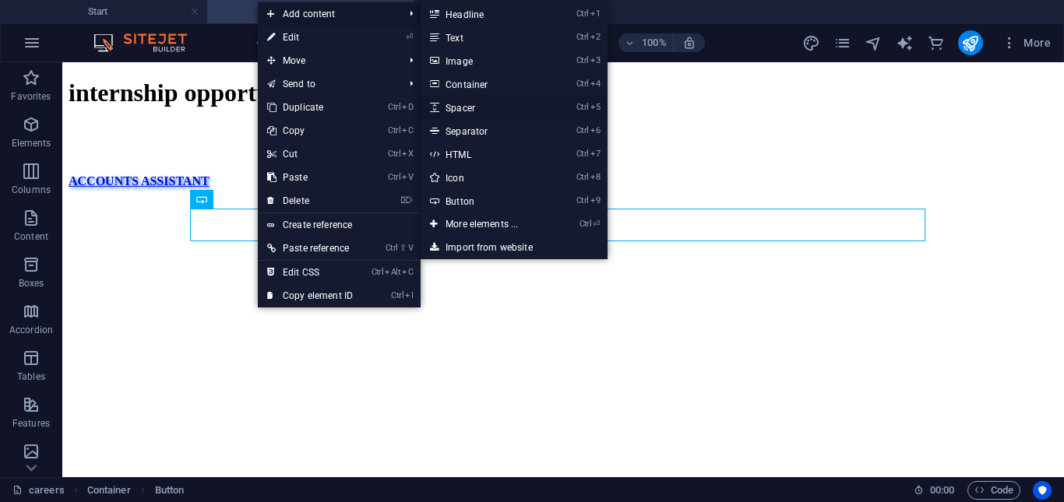
click at [453, 107] on link "Ctrl 5 Spacer" at bounding box center [484, 107] width 128 height 23
select select "px"
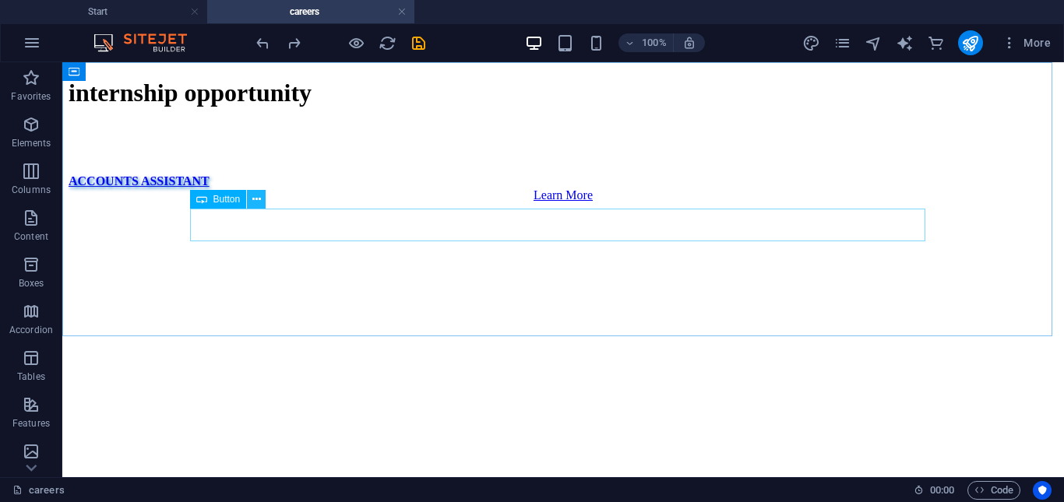
click at [257, 201] on icon at bounding box center [256, 200] width 9 height 16
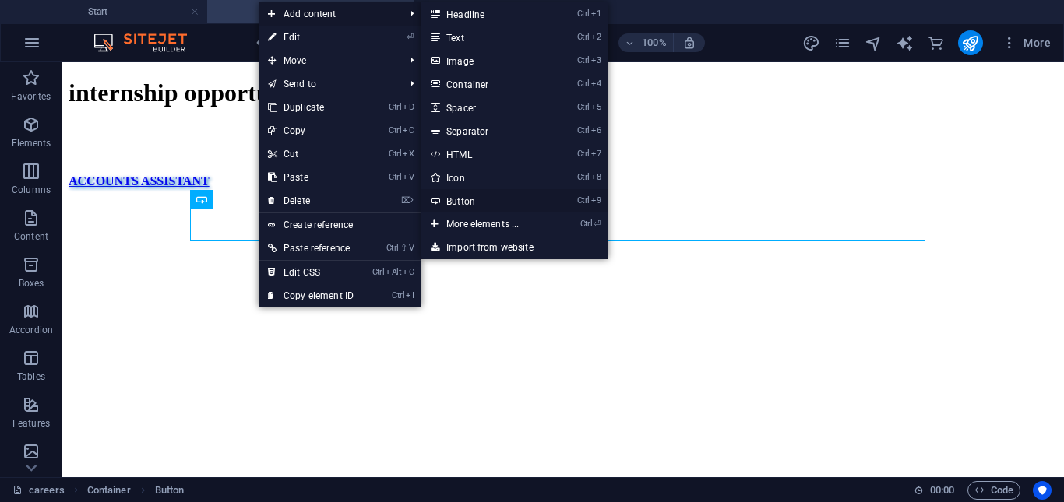
click at [463, 197] on link "Ctrl 9 Button" at bounding box center [485, 200] width 128 height 23
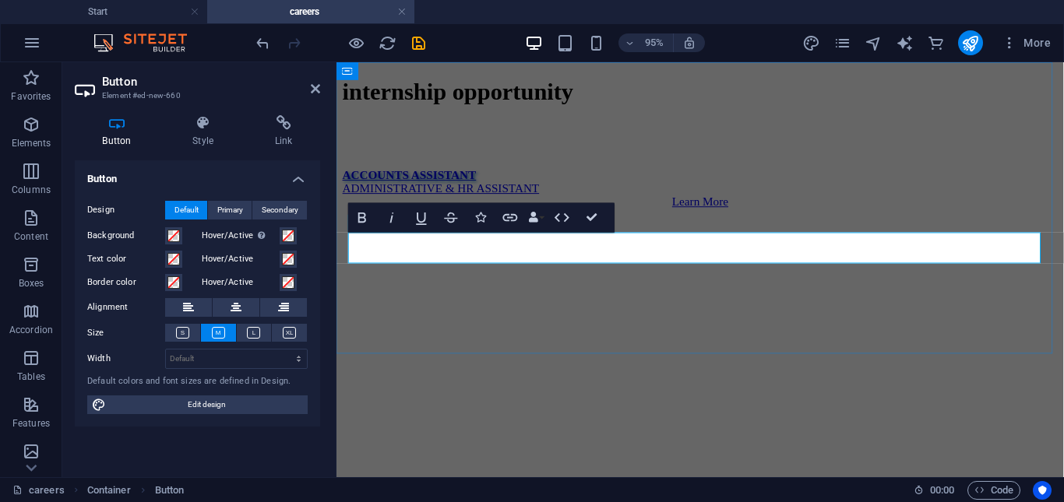
click at [475, 202] on link "ADMINISTRATIVE & HR ASSISTANT" at bounding box center [446, 194] width 207 height 13
click at [288, 258] on span at bounding box center [288, 259] width 12 height 12
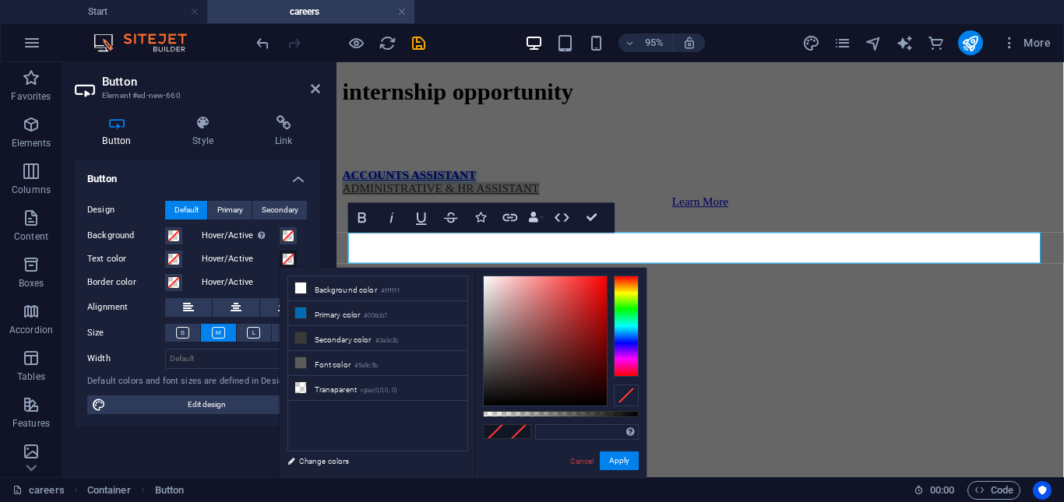
click at [288, 258] on span at bounding box center [288, 259] width 12 height 12
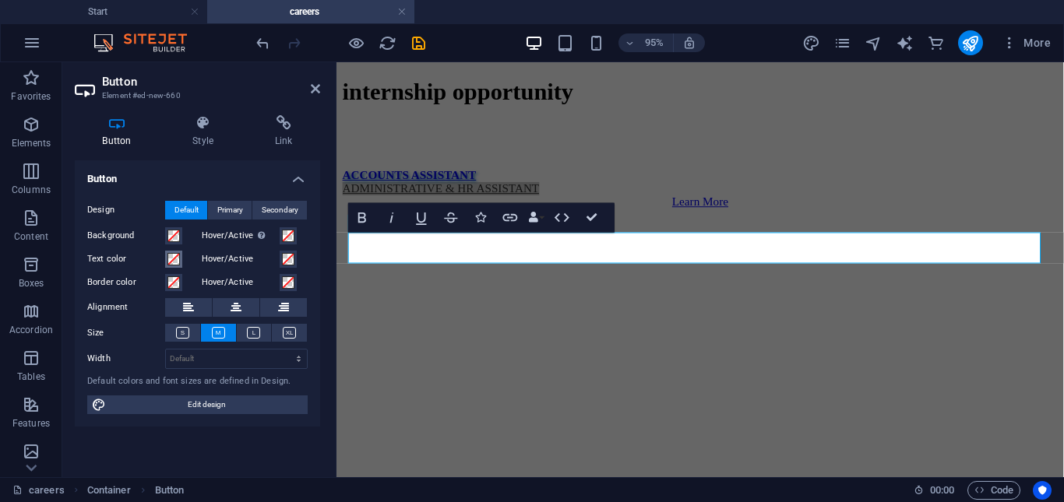
click at [176, 257] on span at bounding box center [173, 259] width 12 height 12
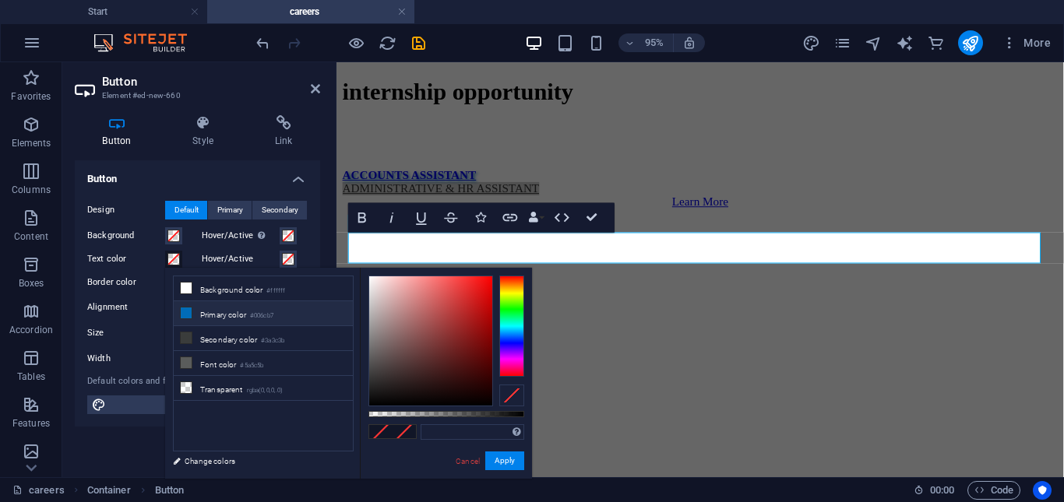
click at [187, 308] on icon at bounding box center [186, 313] width 11 height 11
type input "#006cb7"
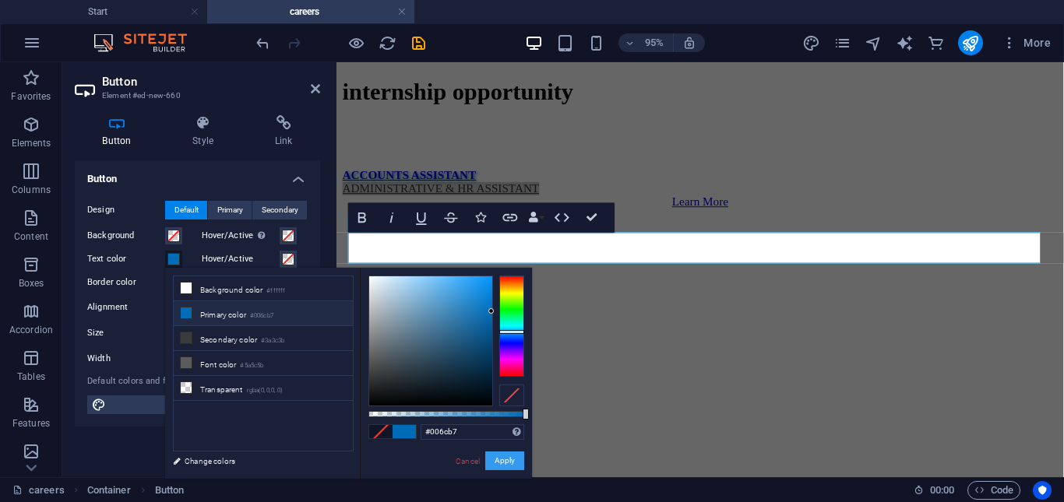
click at [498, 457] on button "Apply" at bounding box center [504, 461] width 39 height 19
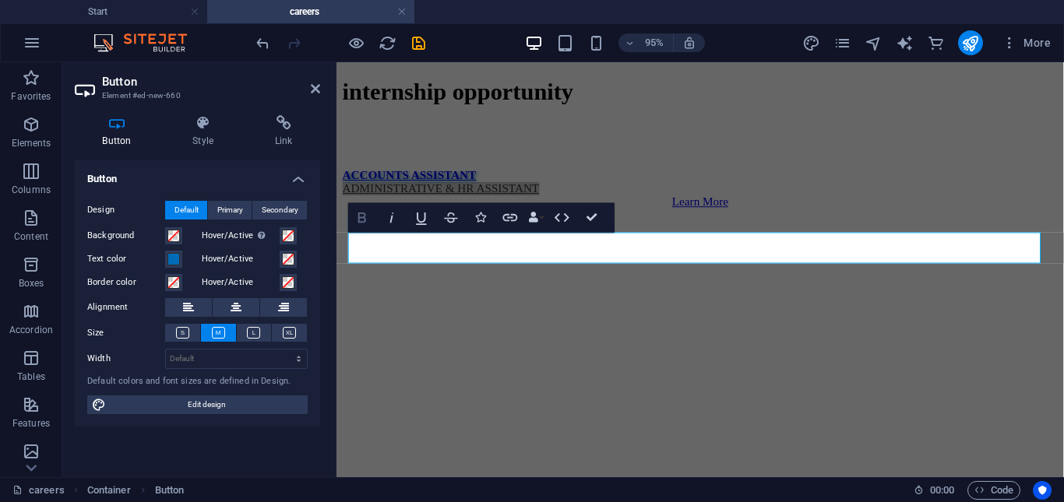
click at [359, 215] on icon "button" at bounding box center [362, 218] width 8 height 10
click at [364, 214] on icon "button" at bounding box center [362, 218] width 8 height 10
click at [208, 139] on h4 "Style" at bounding box center [206, 131] width 83 height 33
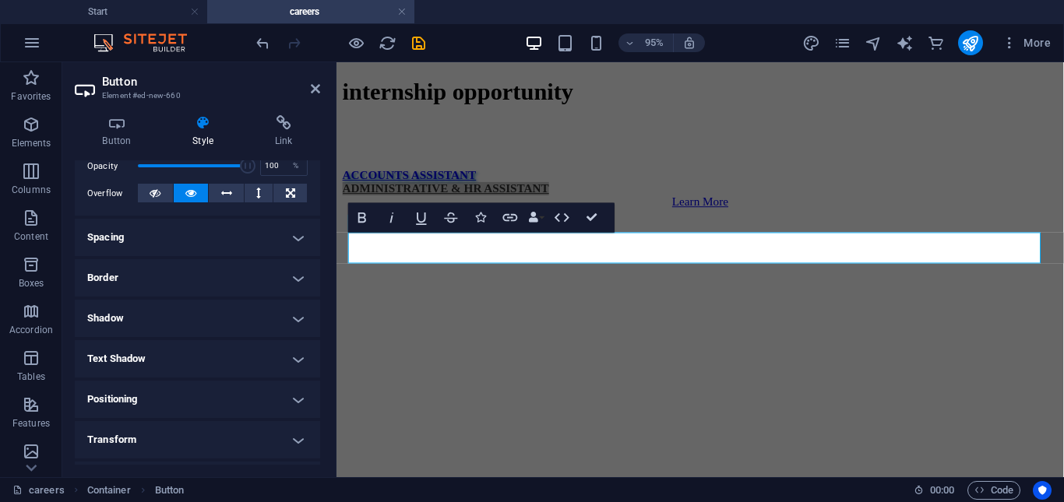
scroll to position [241, 0]
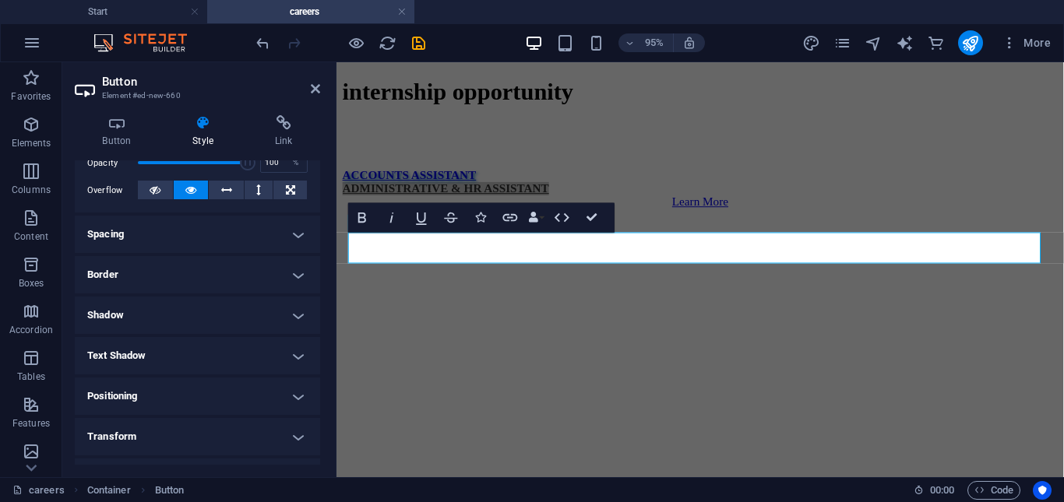
click at [295, 355] on h4 "Text Shadow" at bounding box center [197, 355] width 245 height 37
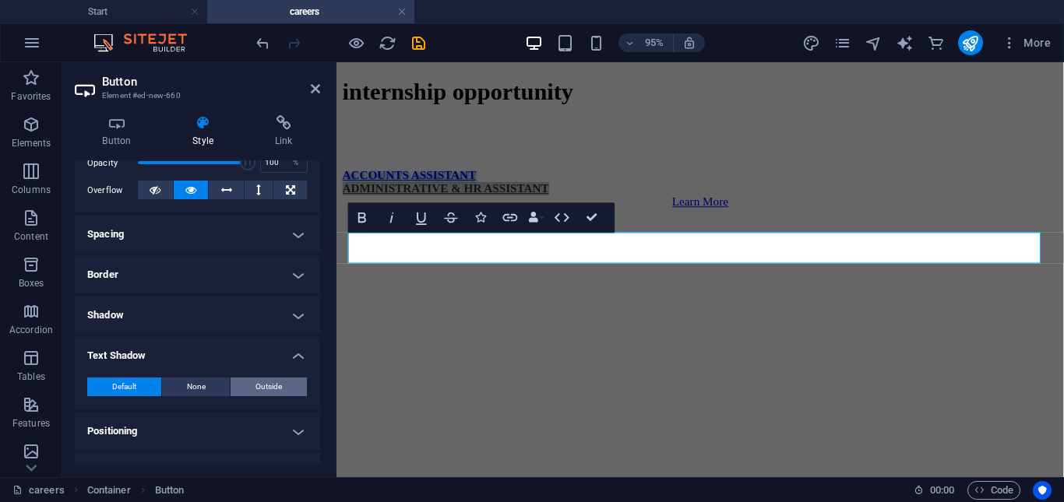
click at [255, 382] on span "Outside" at bounding box center [268, 387] width 26 height 19
type input "rgba(0, 0, 0, 0.2)"
type input "2"
type input "4"
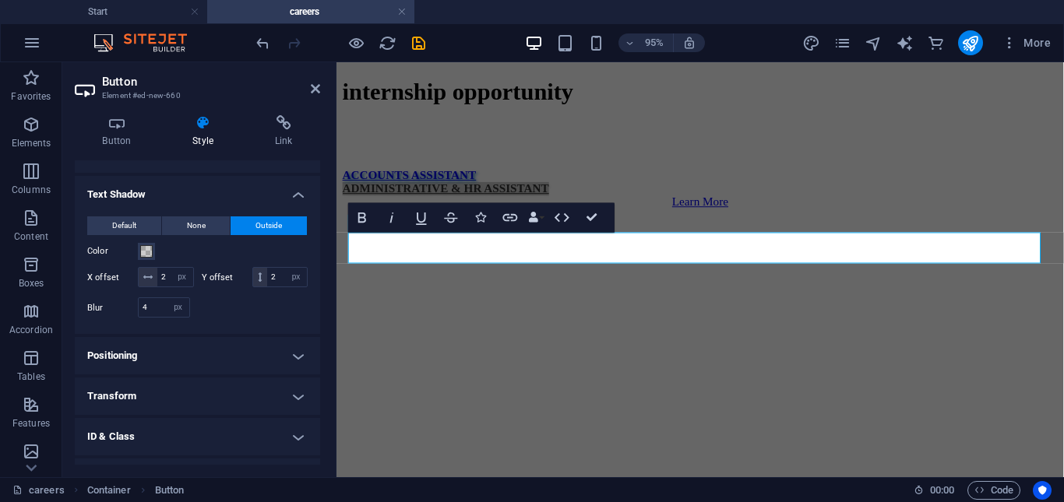
scroll to position [403, 0]
click at [146, 261] on div "Default None Outside Color X offset 2 px rem vh vw Y offset 2 px rem vh vw Blur…" at bounding box center [197, 268] width 220 height 105
click at [146, 255] on span at bounding box center [146, 250] width 12 height 12
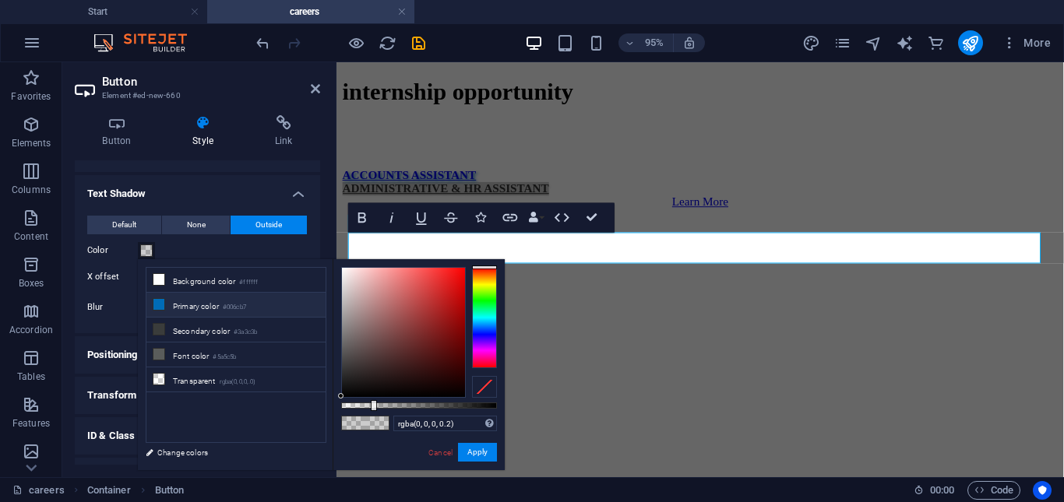
click at [246, 311] on small "#006cb7" at bounding box center [234, 307] width 23 height 11
type input "#006cb7"
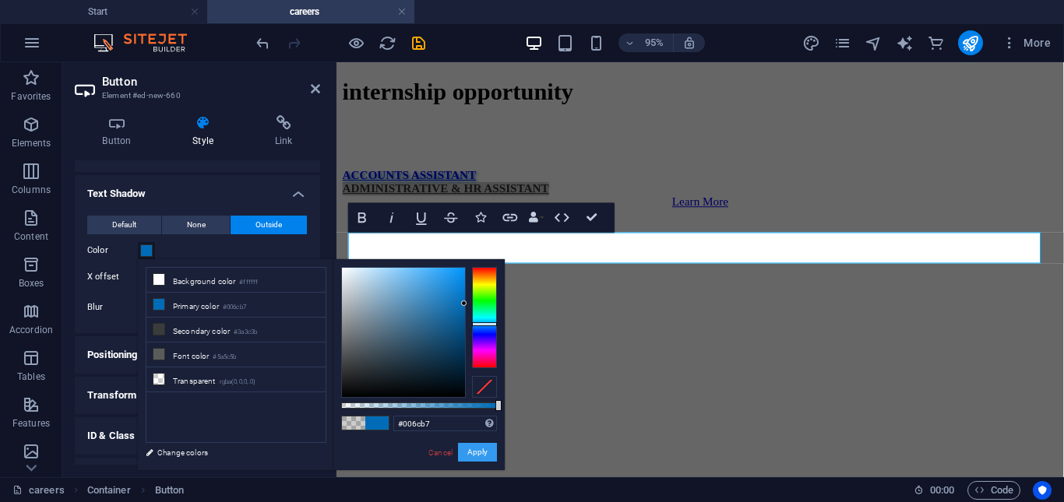
click at [482, 455] on button "Apply" at bounding box center [477, 452] width 39 height 19
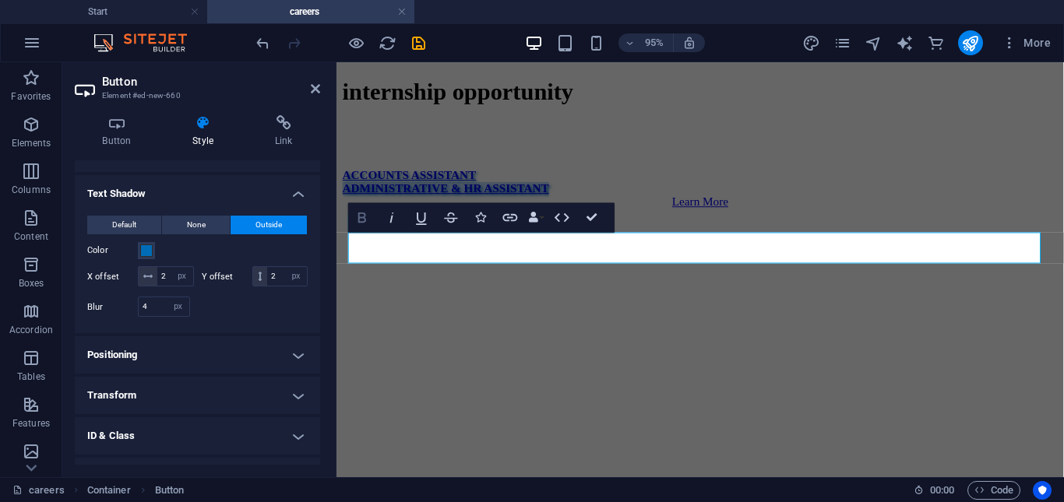
click at [364, 219] on icon "button" at bounding box center [362, 218] width 8 height 10
click at [459, 216] on div "Learn More" at bounding box center [719, 209] width 753 height 14
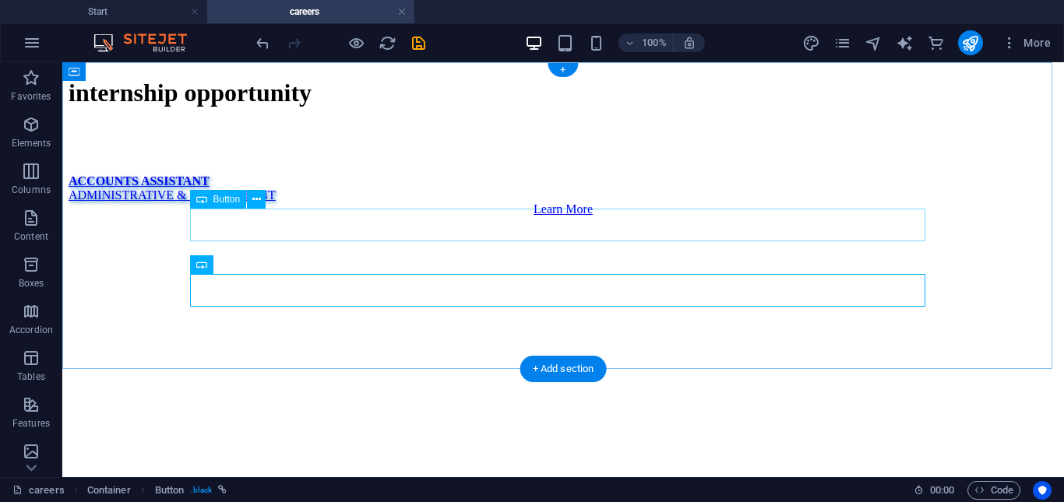
click at [312, 188] on div "ACCOUNTS ASSISTANT" at bounding box center [563, 181] width 989 height 14
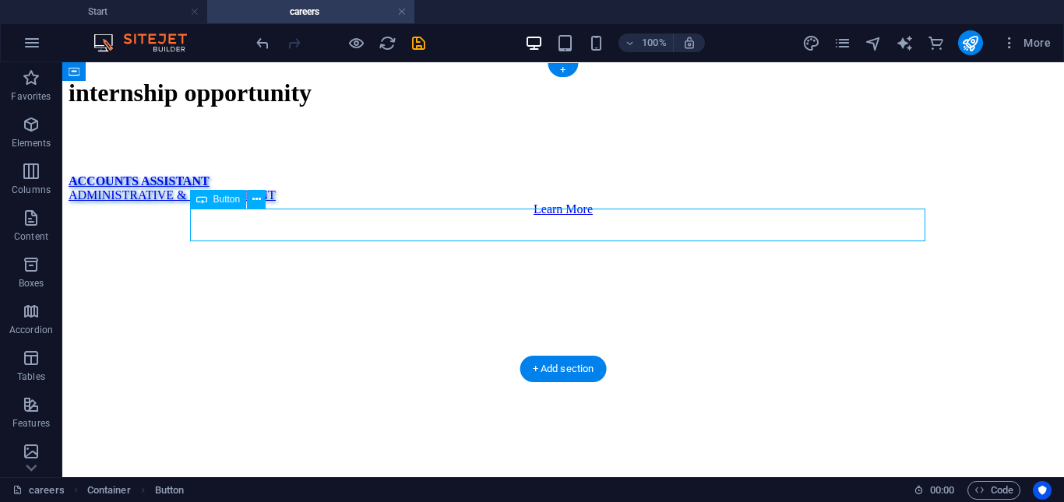
click at [312, 188] on div "ACCOUNTS ASSISTANT" at bounding box center [563, 181] width 989 height 14
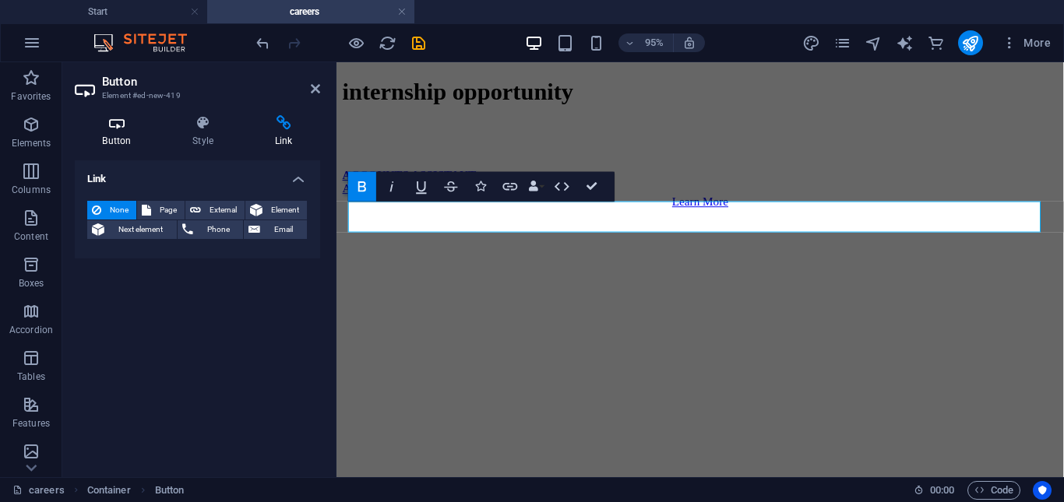
click at [118, 128] on icon at bounding box center [117, 123] width 84 height 16
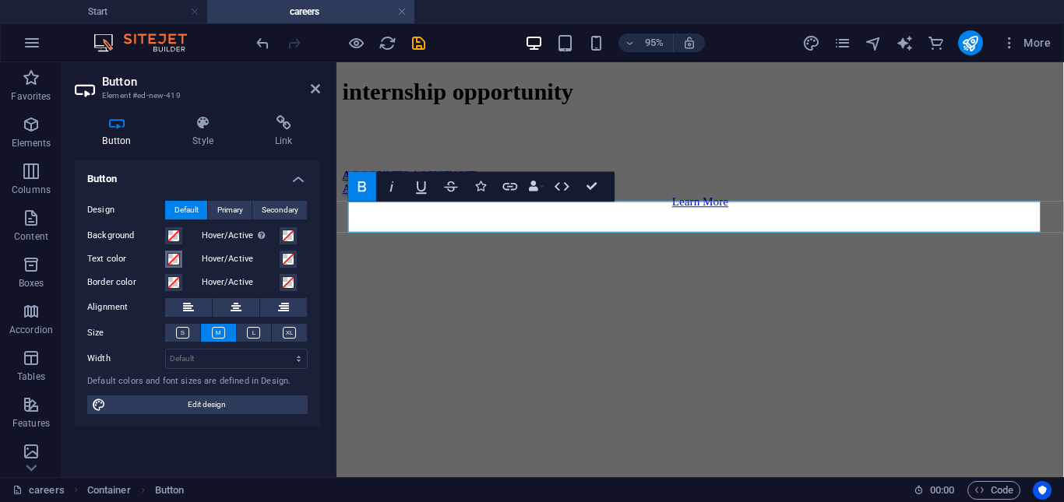
click at [174, 261] on span at bounding box center [173, 259] width 12 height 12
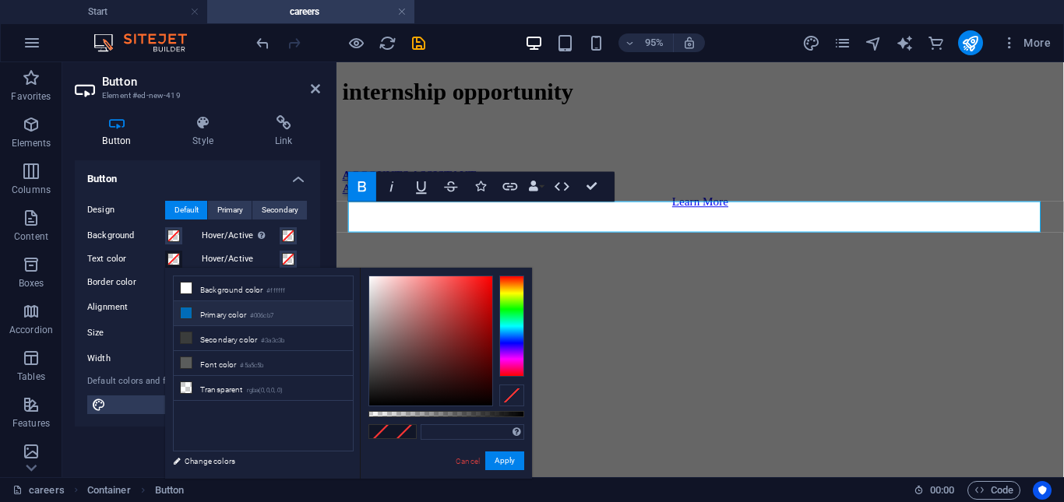
click at [230, 310] on li "Primary color #006cb7" at bounding box center [263, 313] width 179 height 25
type input "#006cb7"
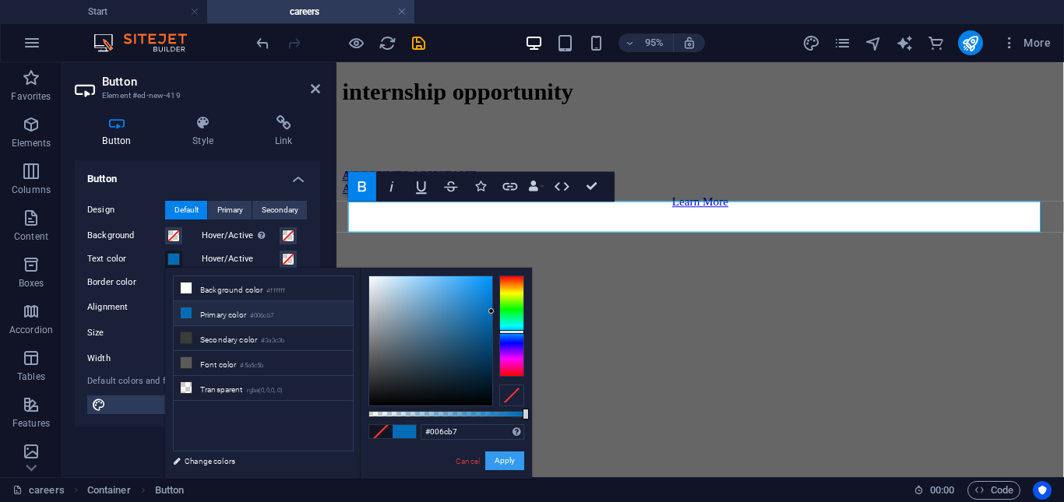
click at [499, 459] on button "Apply" at bounding box center [504, 461] width 39 height 19
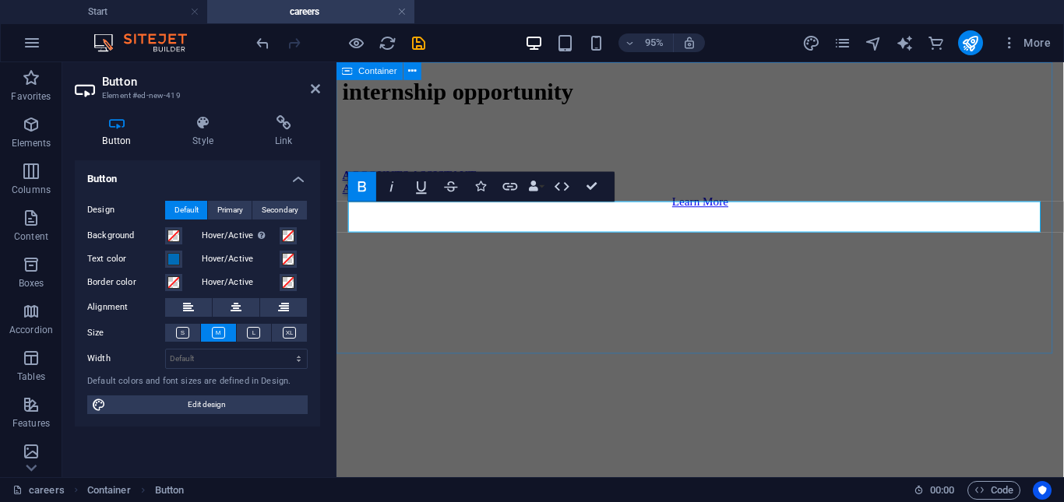
click at [459, 216] on div "internship opportunity ACCOUNTS ASSISTANT ADMINISTRATIVE & HR ASSISTANT Learn M…" at bounding box center [719, 147] width 753 height 137
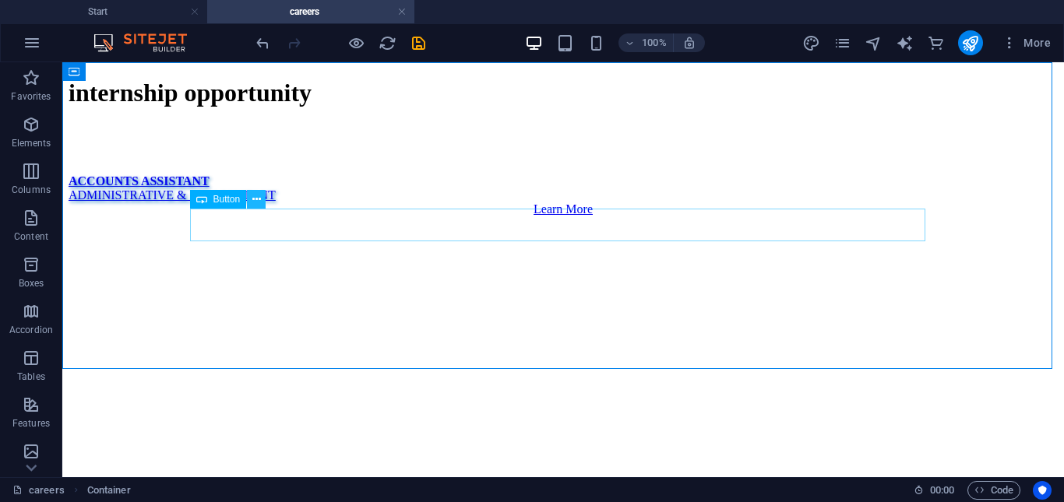
click at [249, 201] on button at bounding box center [256, 199] width 19 height 19
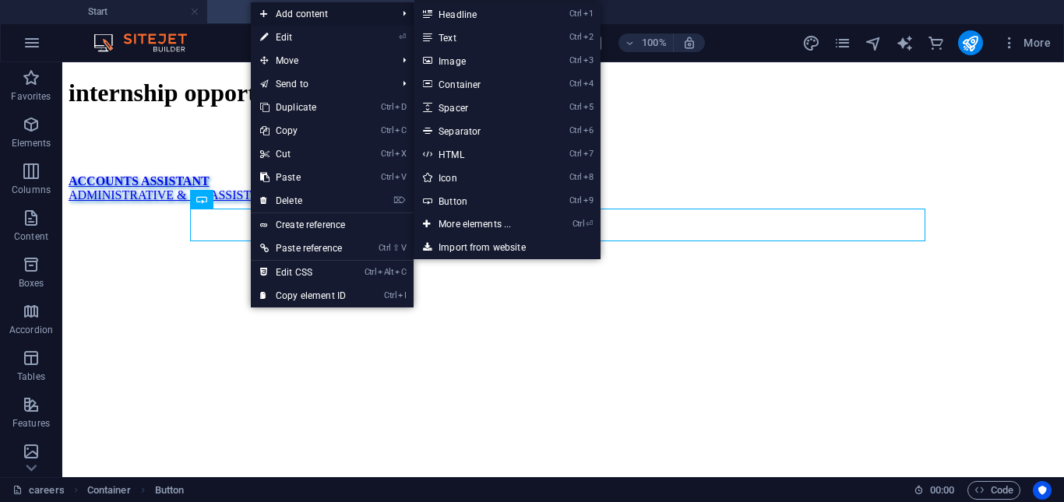
click at [330, 12] on span "Add content" at bounding box center [320, 13] width 139 height 23
click at [497, 111] on link "Ctrl 5 Spacer" at bounding box center [477, 107] width 128 height 23
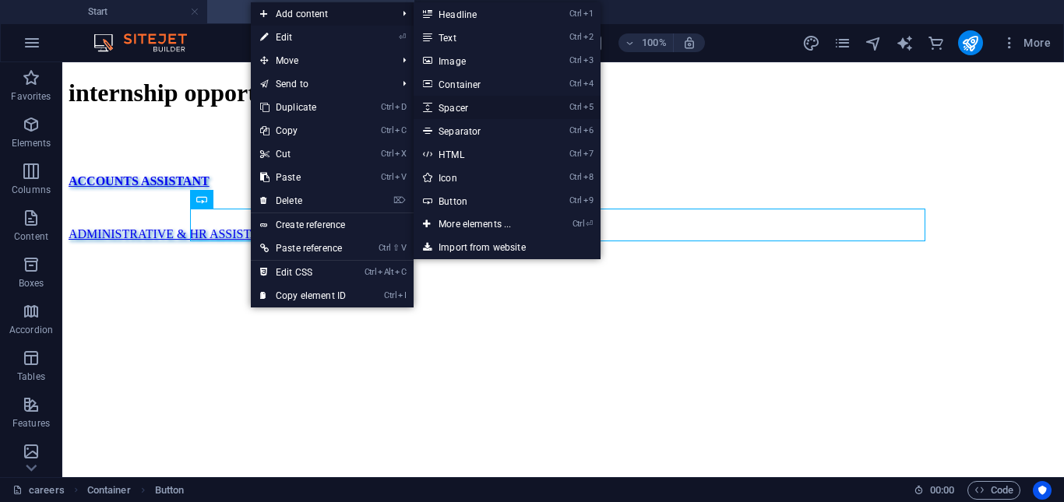
select select "px"
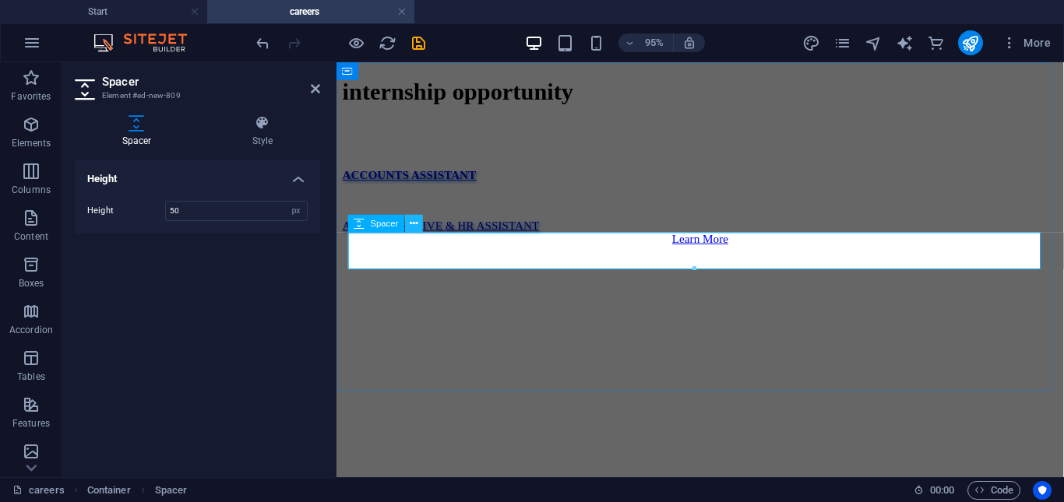
click at [416, 224] on icon at bounding box center [414, 224] width 8 height 16
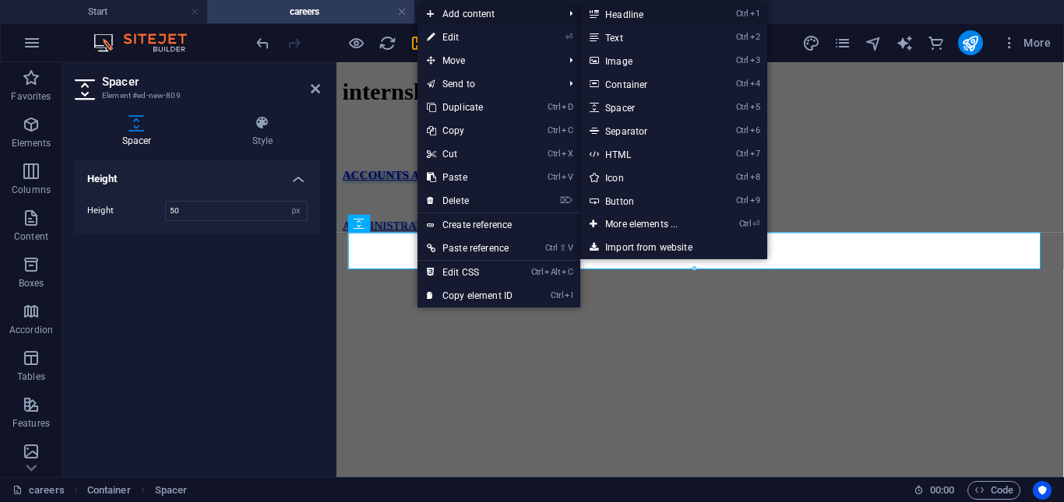
click at [613, 17] on link "Ctrl 1 Headline" at bounding box center [644, 13] width 128 height 23
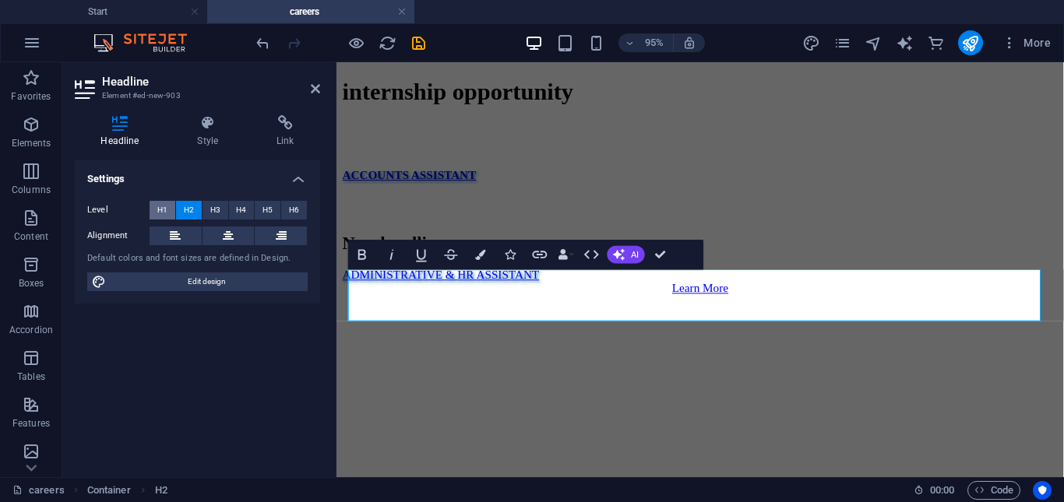
click at [167, 211] on button "H1" at bounding box center [162, 210] width 26 height 19
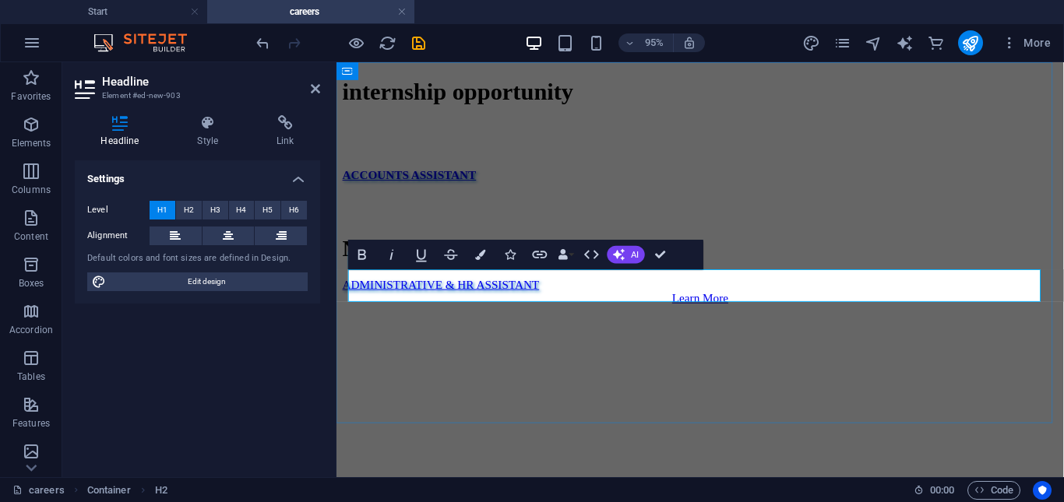
click at [589, 272] on h1 "New headline" at bounding box center [719, 258] width 753 height 29
click at [378, 272] on h1 "fULL TIME ROLES" at bounding box center [719, 258] width 753 height 29
click at [357, 272] on h1 "fULL TIME ROLES" at bounding box center [719, 258] width 753 height 29
click at [351, 272] on h1 "fULL TIME ROLES" at bounding box center [719, 258] width 753 height 29
click at [708, 317] on div "internship opportunity ACCOUNTS ASSISTANT fULL TIME ROLES ADMINISTRATIVE & HR A…" at bounding box center [719, 198] width 753 height 238
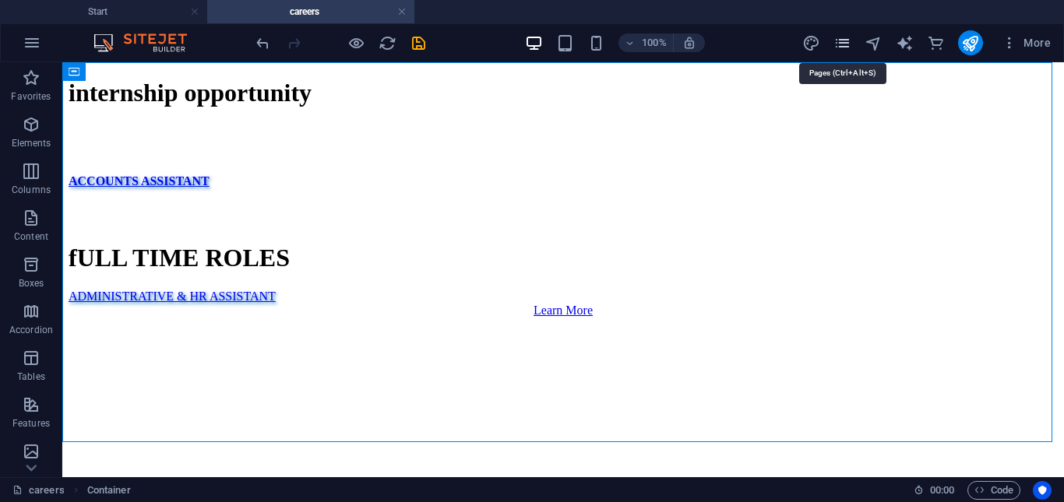
click at [839, 38] on icon "pages" at bounding box center [842, 43] width 18 height 18
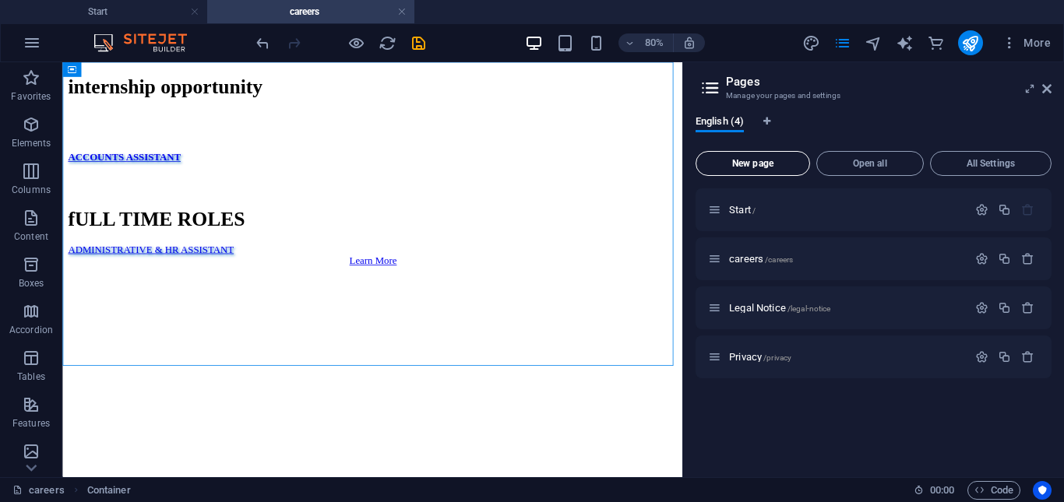
click at [764, 160] on span "New page" at bounding box center [752, 163] width 100 height 9
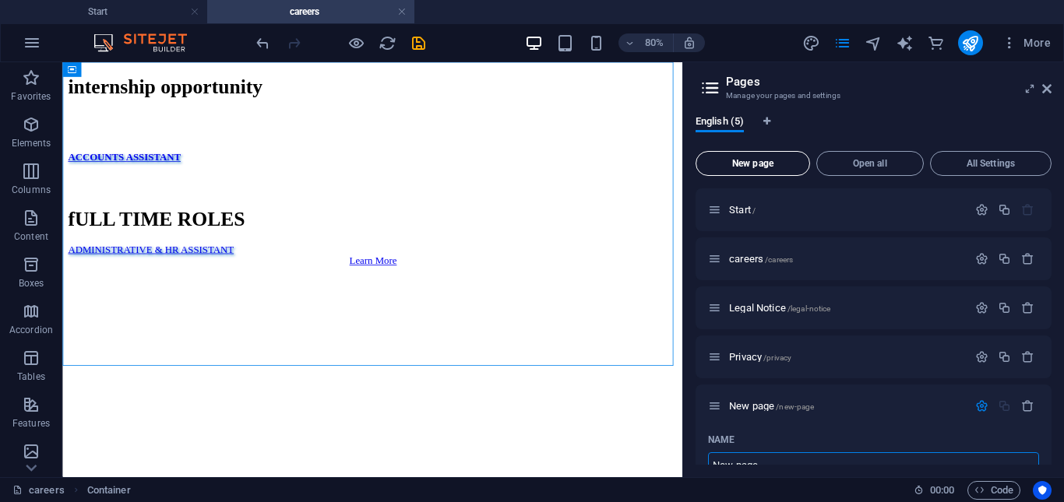
scroll to position [12, 0]
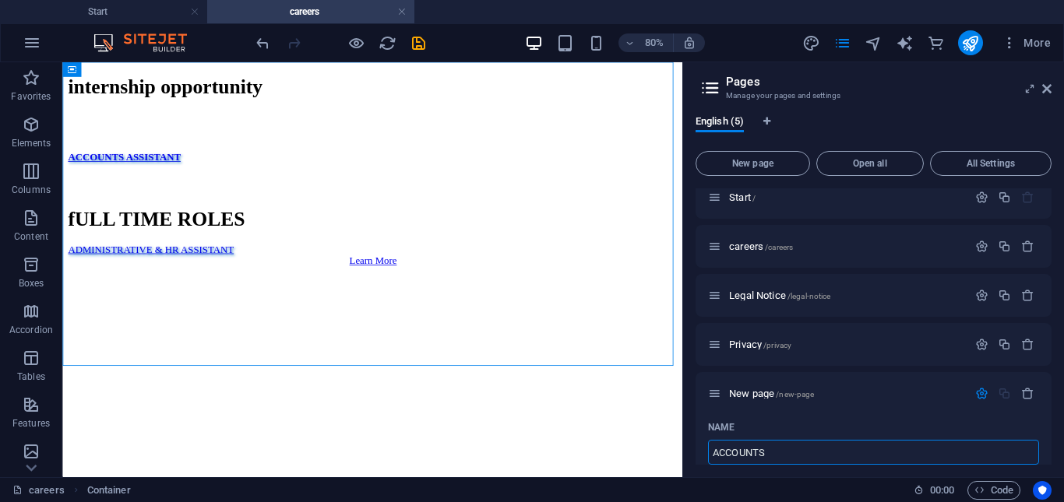
type input "ACCOUNTS"
type input "/accounts"
type input "ACCOUNTS ASSISTANT"
type input "/accounts-assistant"
type input "ACCOUNTS ASSISTANT"
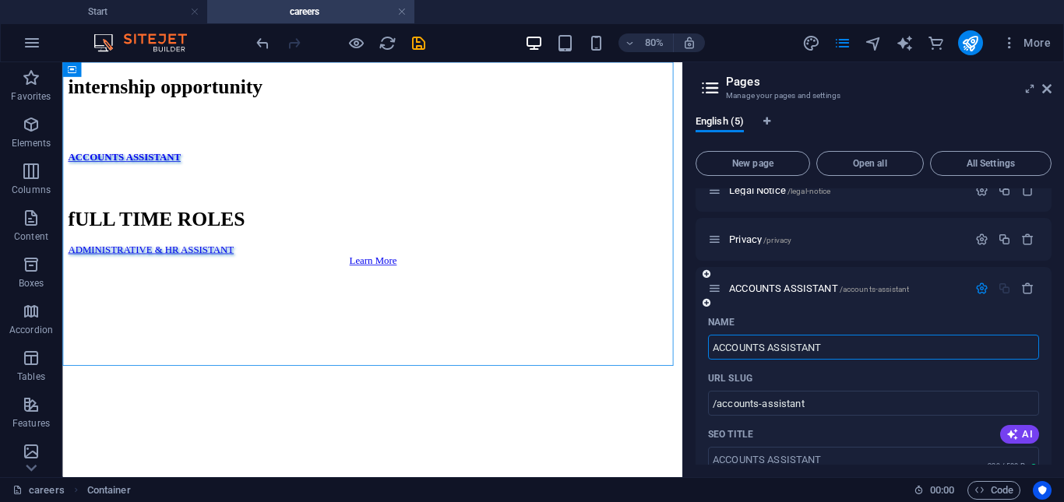
scroll to position [100, 0]
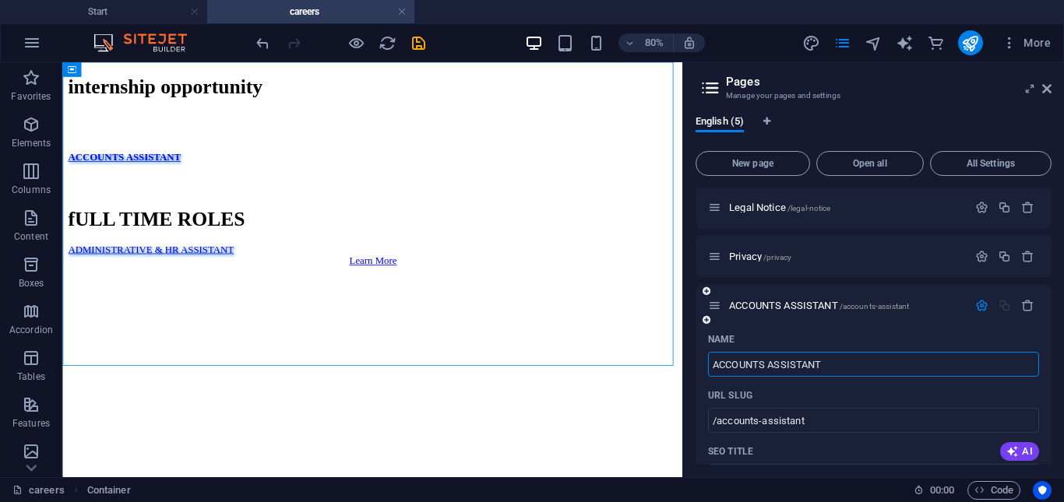
click at [815, 333] on div "Name" at bounding box center [873, 339] width 331 height 25
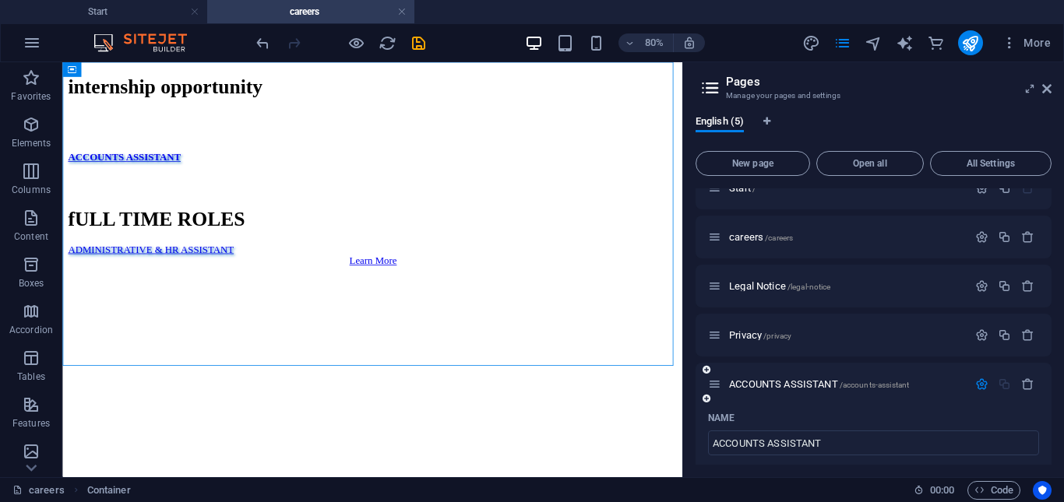
scroll to position [21, 0]
click at [807, 389] on span "ACCOUNTS ASSISTANT /accounts-assistant" at bounding box center [819, 385] width 180 height 12
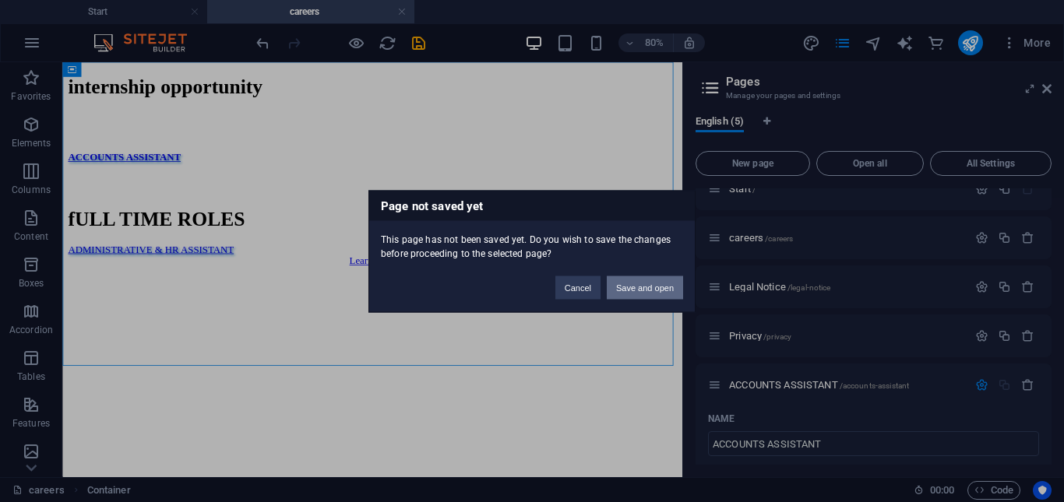
click at [635, 286] on button "Save and open" at bounding box center [645, 287] width 76 height 23
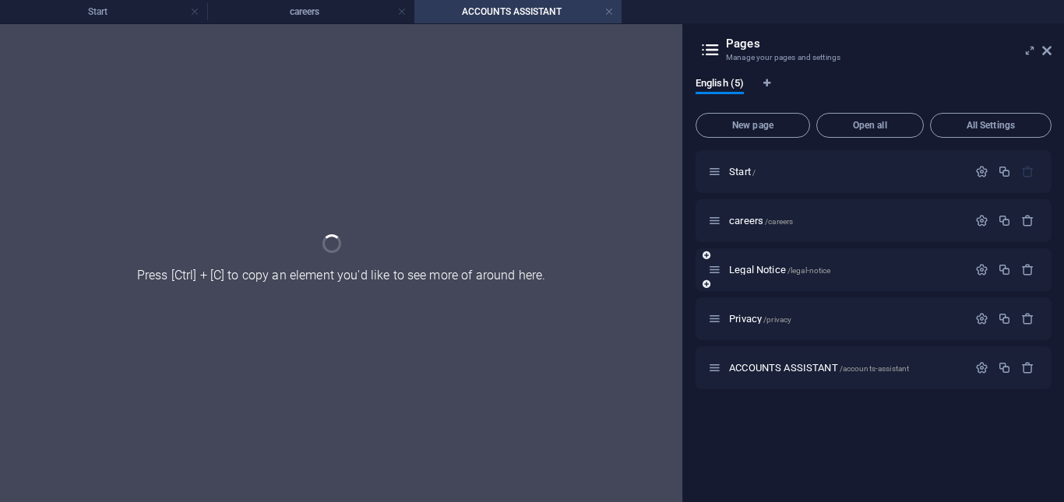
scroll to position [0, 0]
click at [760, 286] on div "Legal Notice /legal-notice" at bounding box center [873, 269] width 356 height 43
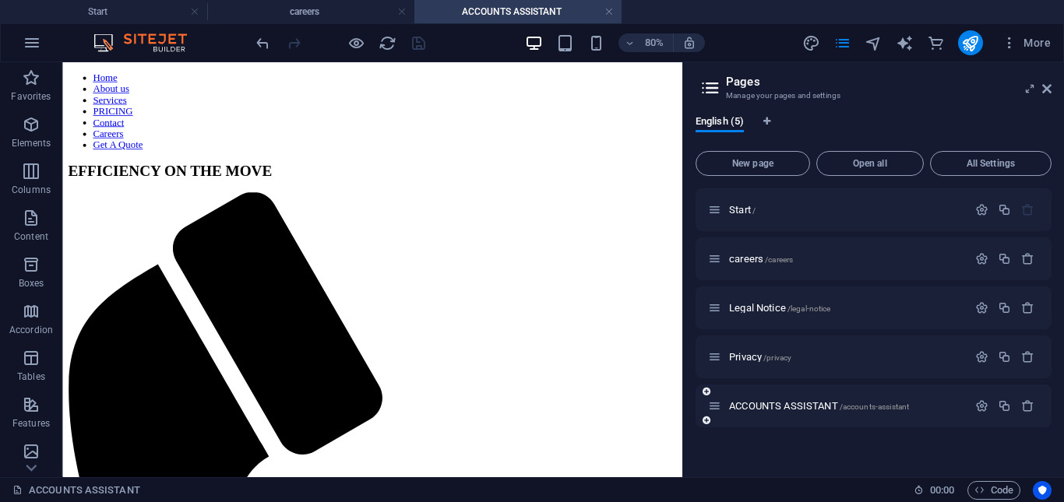
click at [777, 399] on div "ACCOUNTS ASSISTANT /accounts-assistant" at bounding box center [837, 406] width 259 height 18
click at [765, 406] on span "ACCOUNTS ASSISTANT /accounts-assistant" at bounding box center [819, 406] width 180 height 12
click at [885, 413] on div "ACCOUNTS ASSISTANT /accounts-assistant" at bounding box center [837, 406] width 259 height 18
click at [880, 408] on span "/accounts-assistant" at bounding box center [874, 407] width 70 height 9
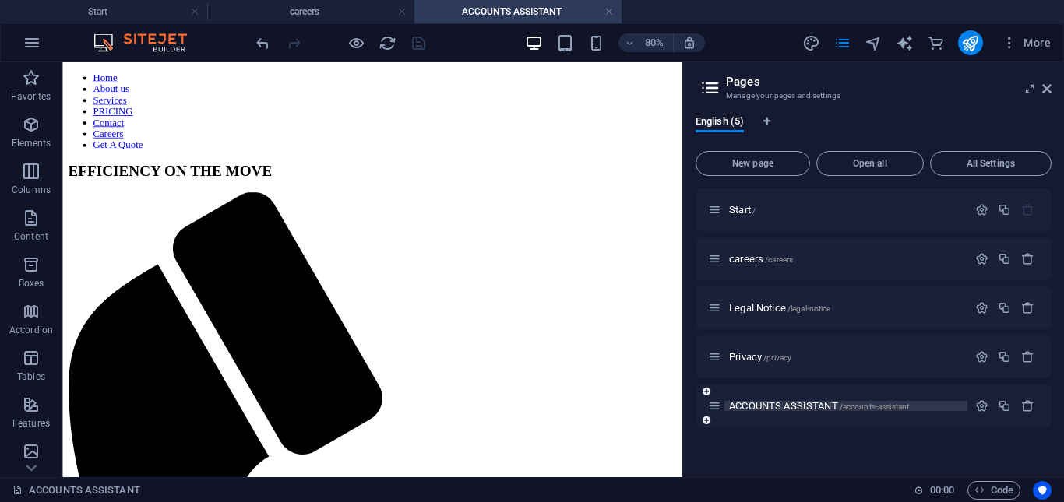
click at [774, 408] on span "ACCOUNTS ASSISTANT /accounts-assistant" at bounding box center [819, 406] width 180 height 12
click at [856, 403] on span "/accounts-assistant" at bounding box center [874, 407] width 70 height 9
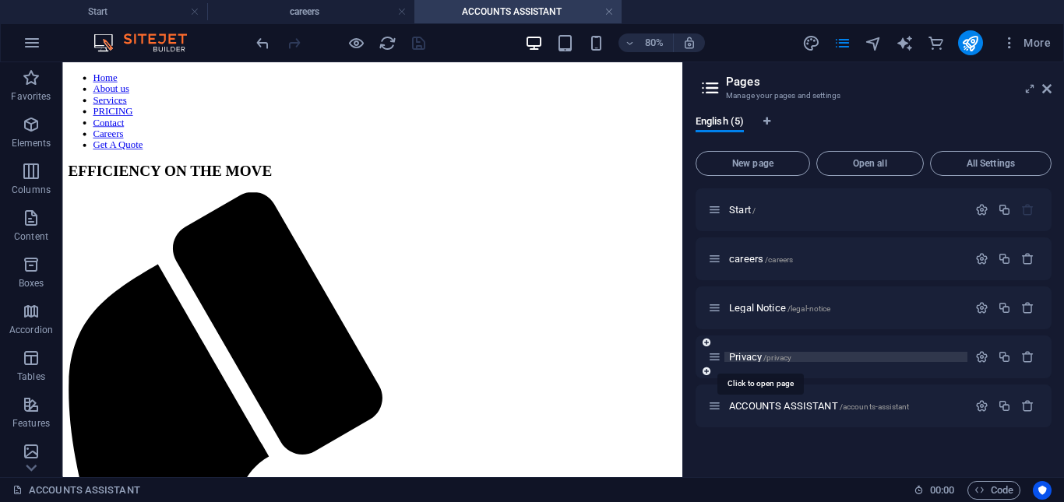
click at [740, 359] on span "Privacy /privacy" at bounding box center [760, 357] width 62 height 12
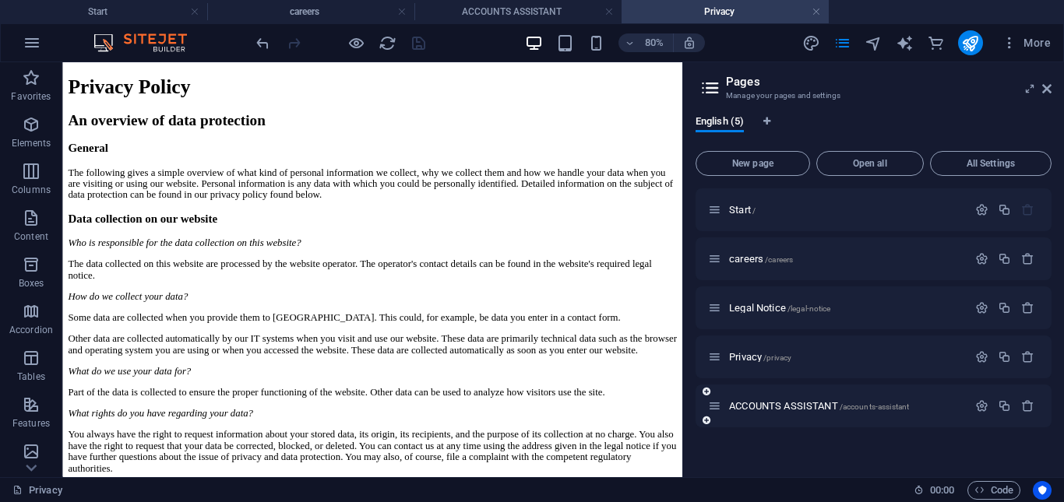
click at [786, 412] on div "ACCOUNTS ASSISTANT /accounts-assistant" at bounding box center [837, 406] width 259 height 18
click at [785, 410] on span "ACCOUNTS ASSISTANT /accounts-assistant" at bounding box center [819, 406] width 180 height 12
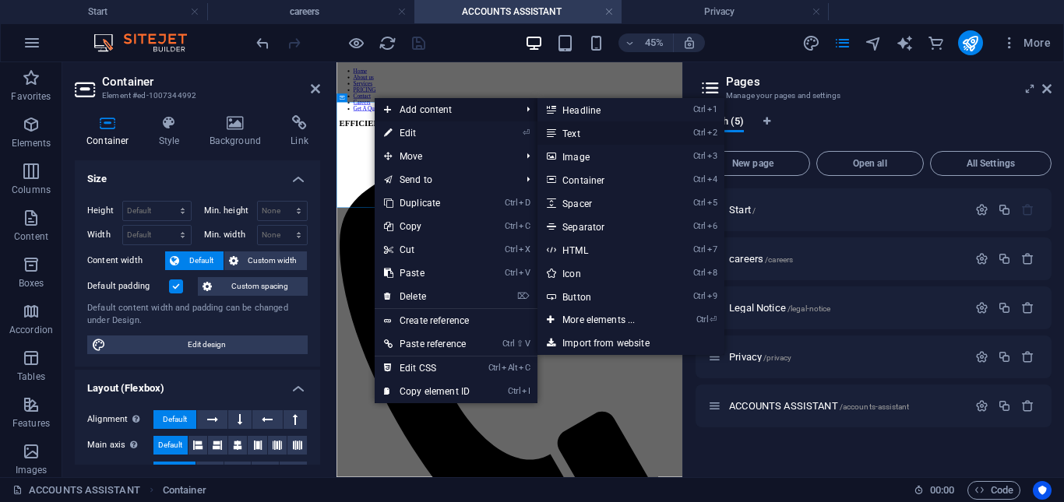
click at [587, 129] on link "Ctrl 2 Text" at bounding box center [601, 132] width 128 height 23
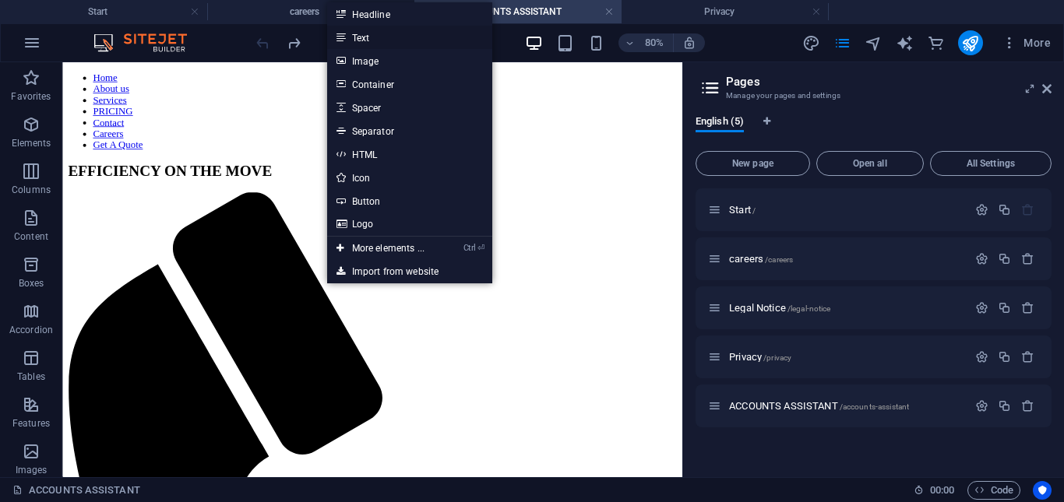
click at [357, 37] on link "Text" at bounding box center [409, 37] width 165 height 23
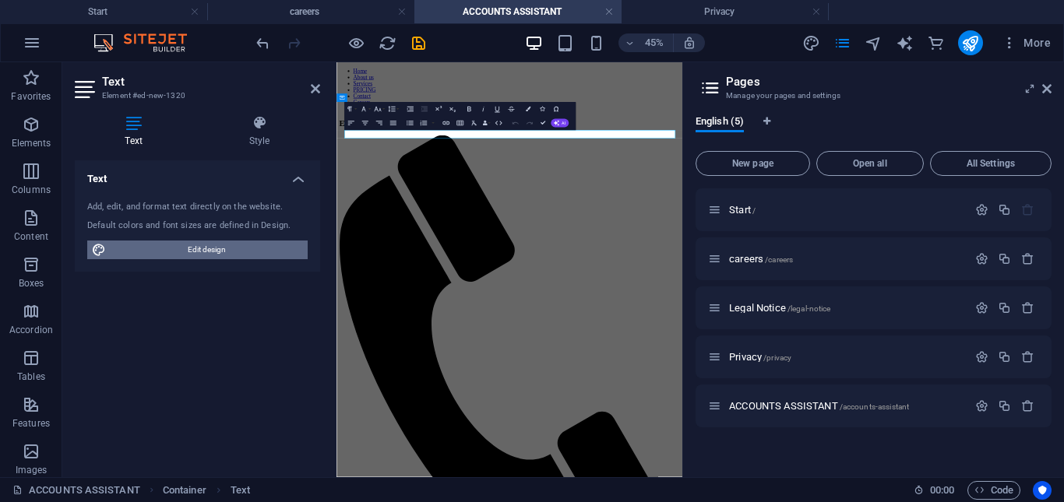
click at [239, 246] on span "Edit design" at bounding box center [207, 250] width 192 height 19
select select "px"
select select "400"
select select "px"
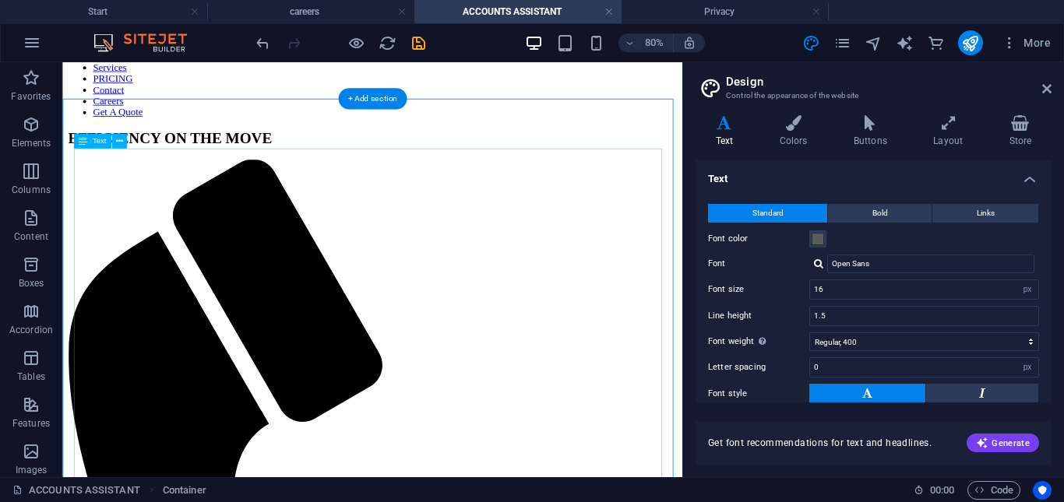
scroll to position [38, 0]
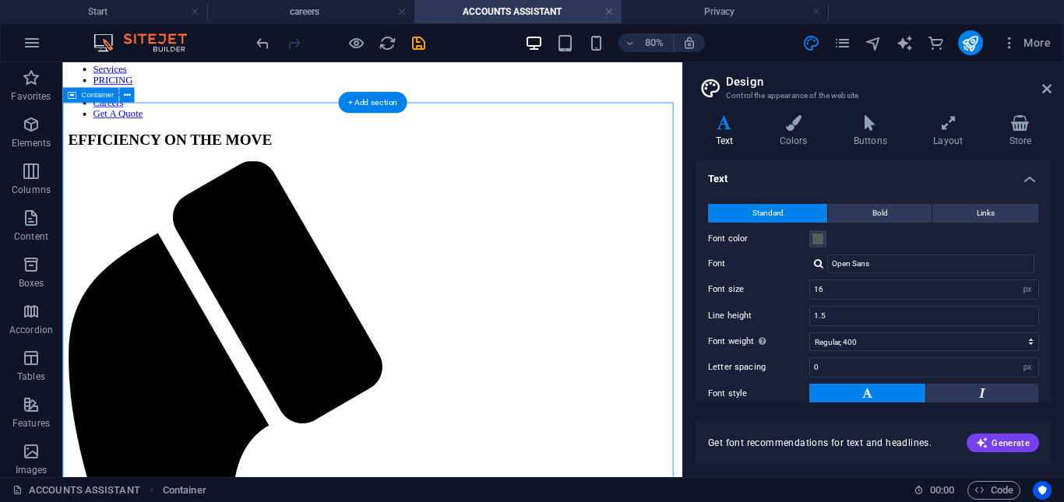
click at [125, 95] on icon at bounding box center [126, 95] width 7 height 13
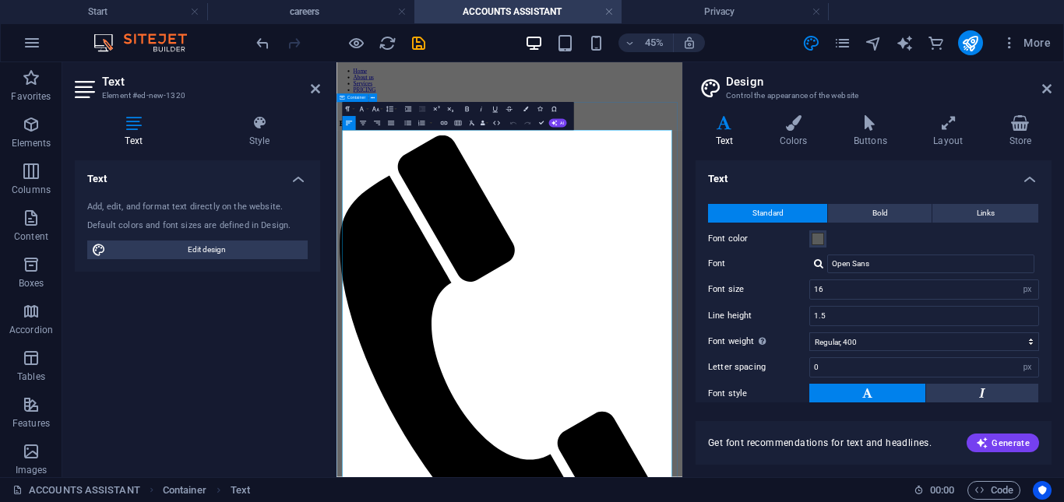
drag, startPoint x: 725, startPoint y: 223, endPoint x: 345, endPoint y: 224, distance: 379.9
click at [675, 188] on div "EFFICIENCY ON THE MOVE" at bounding box center [721, 198] width 756 height 21
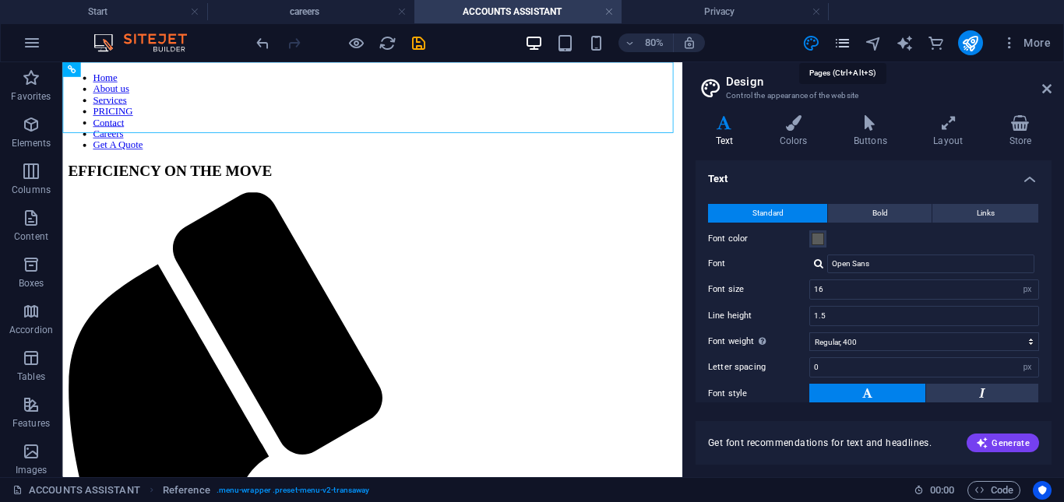
click at [846, 49] on icon "pages" at bounding box center [842, 43] width 18 height 18
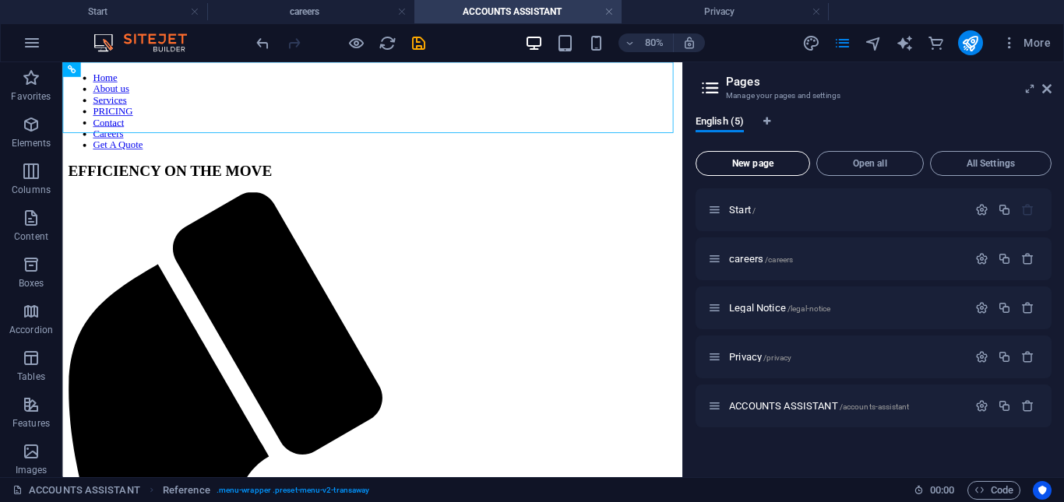
click at [775, 165] on span "New page" at bounding box center [752, 163] width 100 height 9
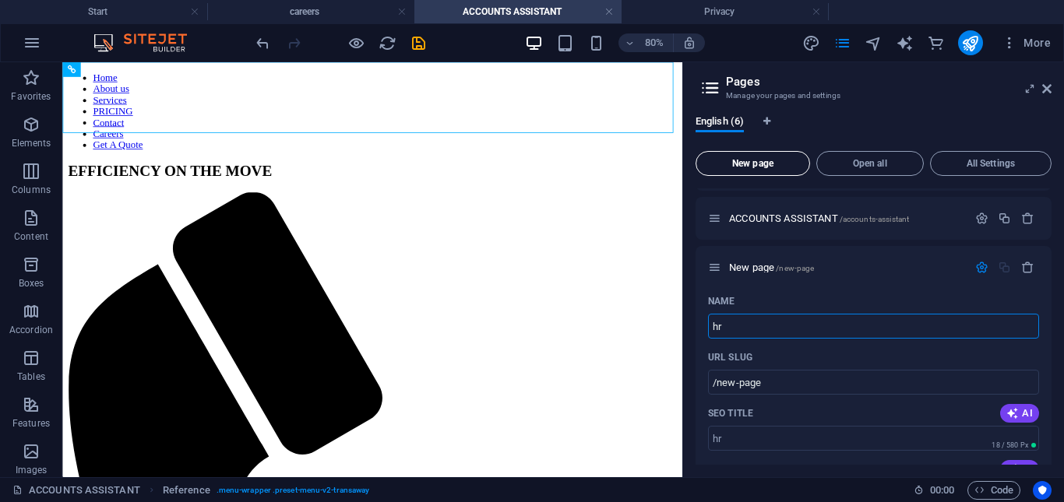
type input "hr"
type input "/hr"
type input "h"
type input "HR/ADMINS"
type input "/hr-admin"
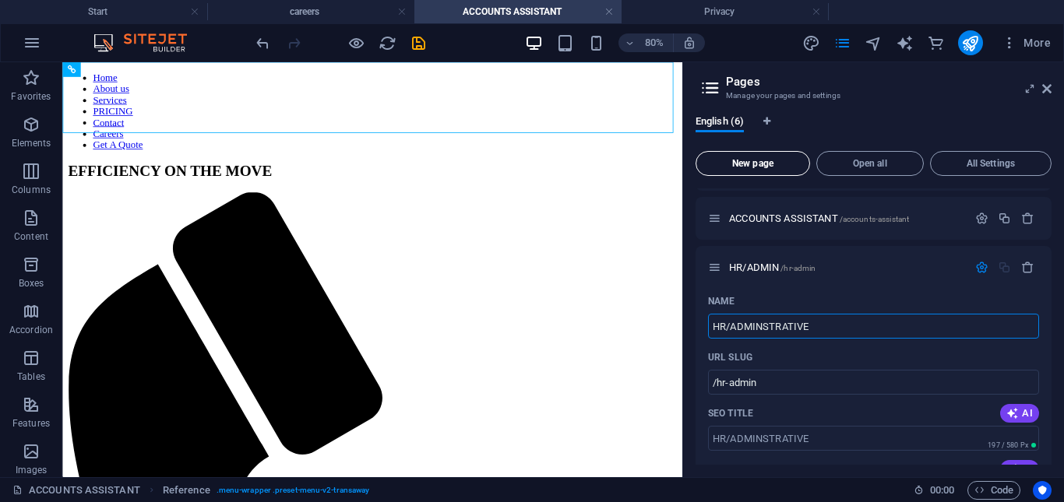
type input "HR/ADMINSTRATIVE"
type input "/hr-adminstrative"
type input "HR/ADMINSTRATIVE AS"
type input "/hr-adminstrative-asis"
type input "HR/ADMINSTRATIVE ASS"
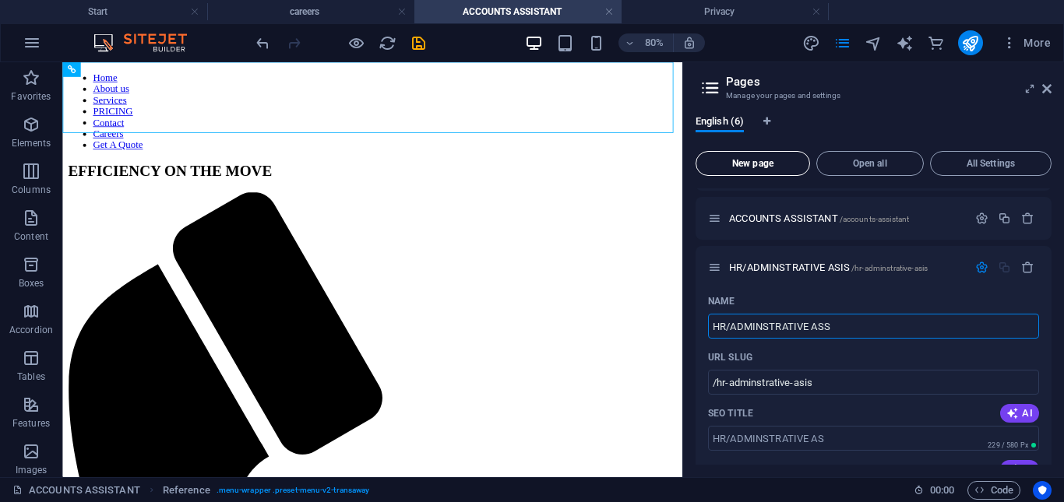
type input "/hr-adminstrative-as"
type input "HR/ADMINSTRATIVE ASSISTANT"
type input "/hr-adminstrative-assistant"
type input "HR/ADMINSTRATIVE ASSISTANT"
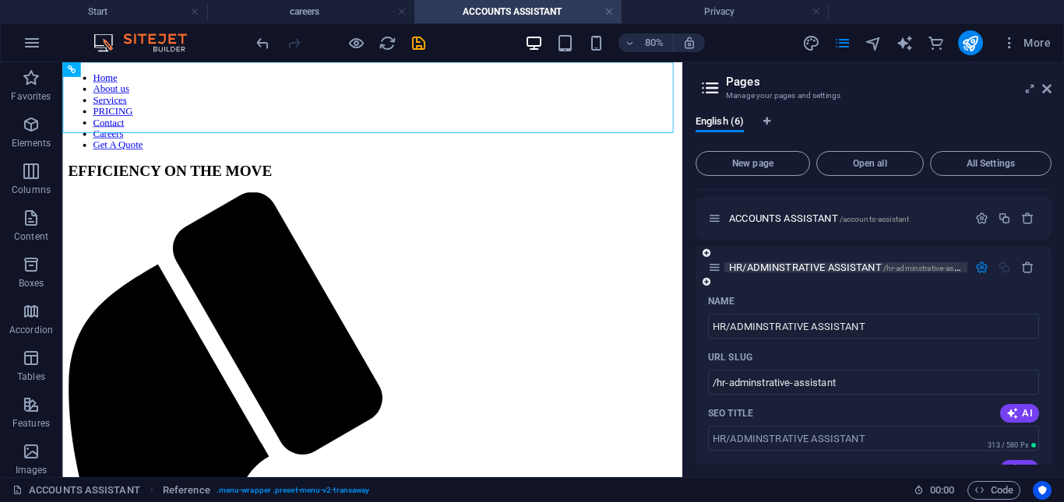
click at [830, 269] on span "HR/ADMINSTRATIVE ASSISTANT /hr-adminstrative-assistant" at bounding box center [853, 268] width 248 height 12
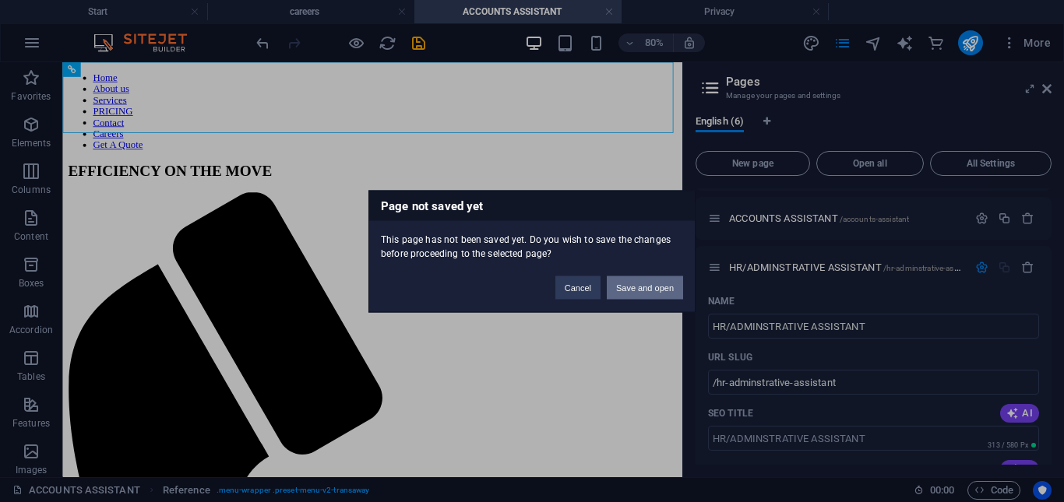
click at [657, 292] on button "Save and open" at bounding box center [645, 287] width 76 height 23
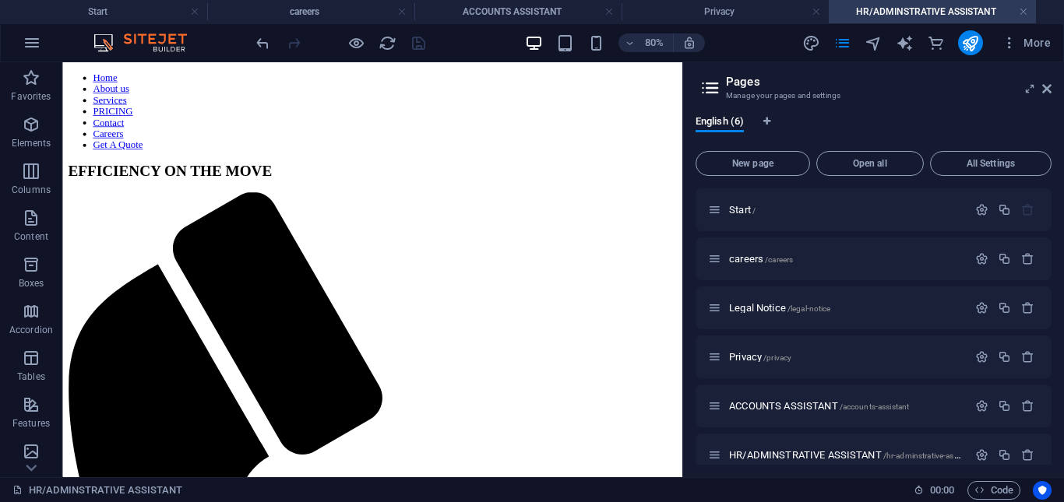
scroll to position [0, 0]
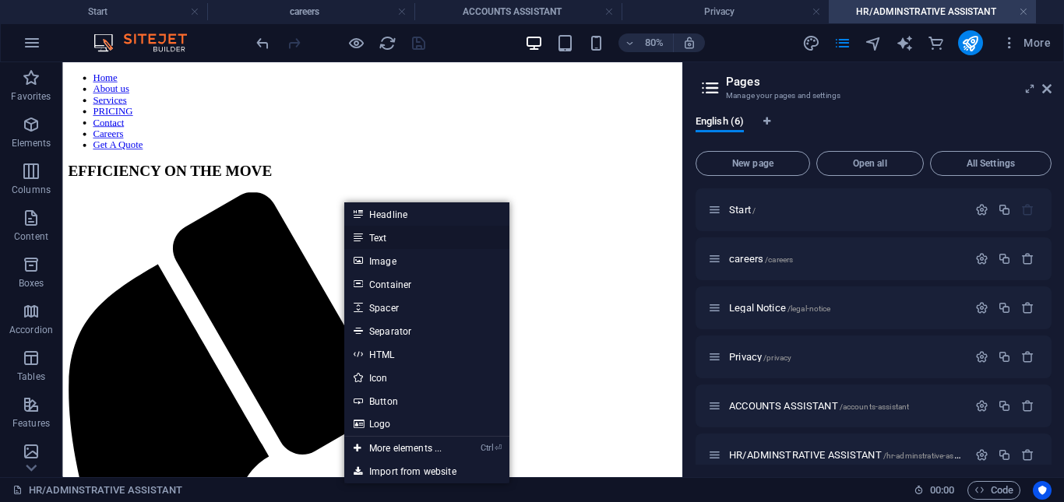
click at [367, 241] on link "Text" at bounding box center [426, 237] width 165 height 23
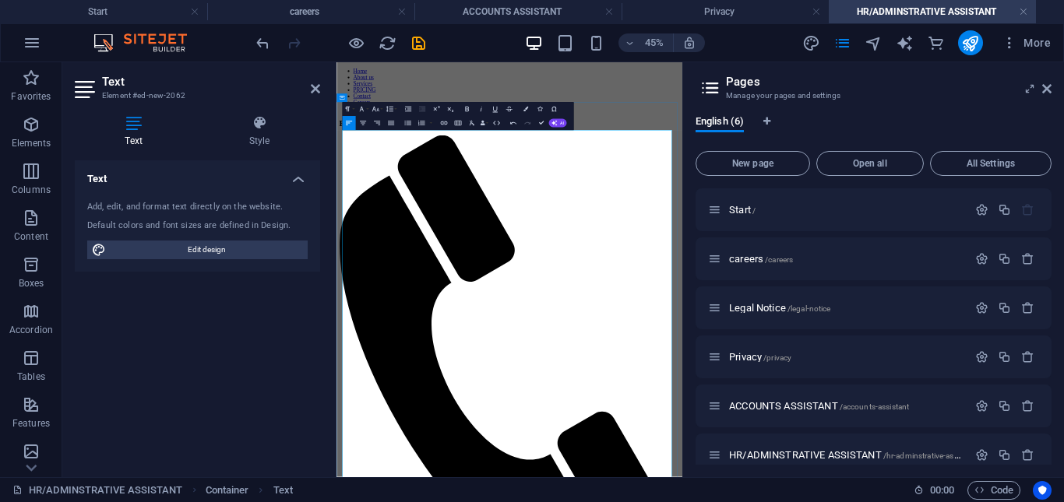
scroll to position [33043, 6]
drag, startPoint x: 634, startPoint y: 227, endPoint x: 353, endPoint y: 220, distance: 280.4
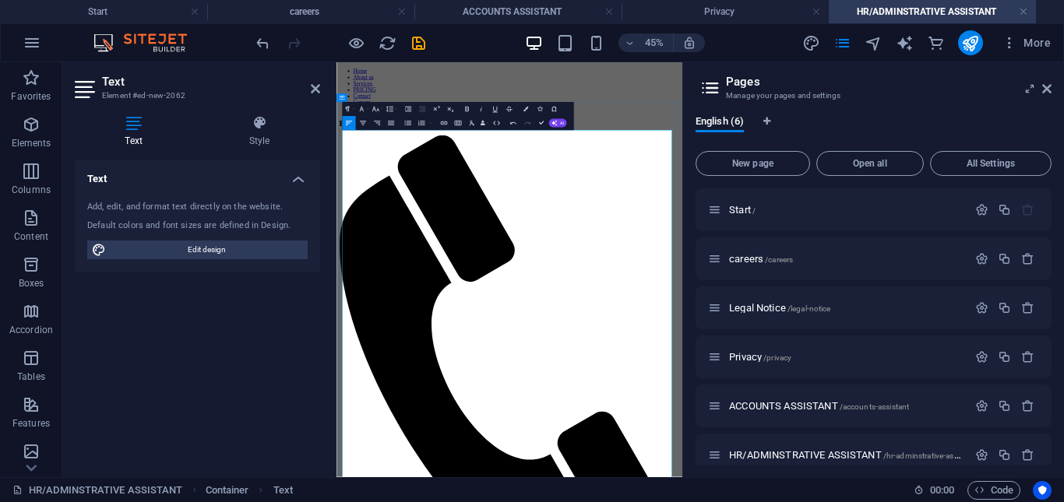
drag, startPoint x: 348, startPoint y: 220, endPoint x: 634, endPoint y: 223, distance: 285.8
drag, startPoint x: 542, startPoint y: 247, endPoint x: 348, endPoint y: 242, distance: 193.9
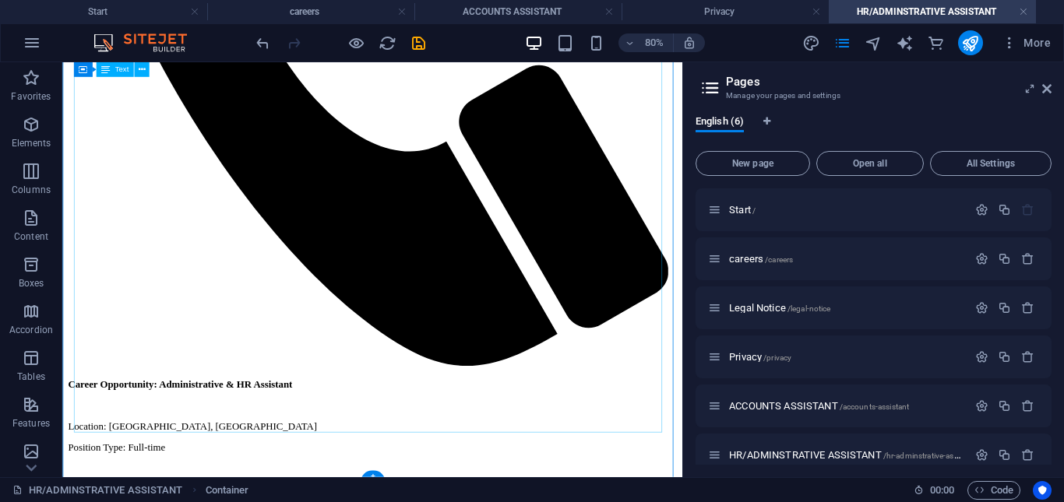
scroll to position [853, 0]
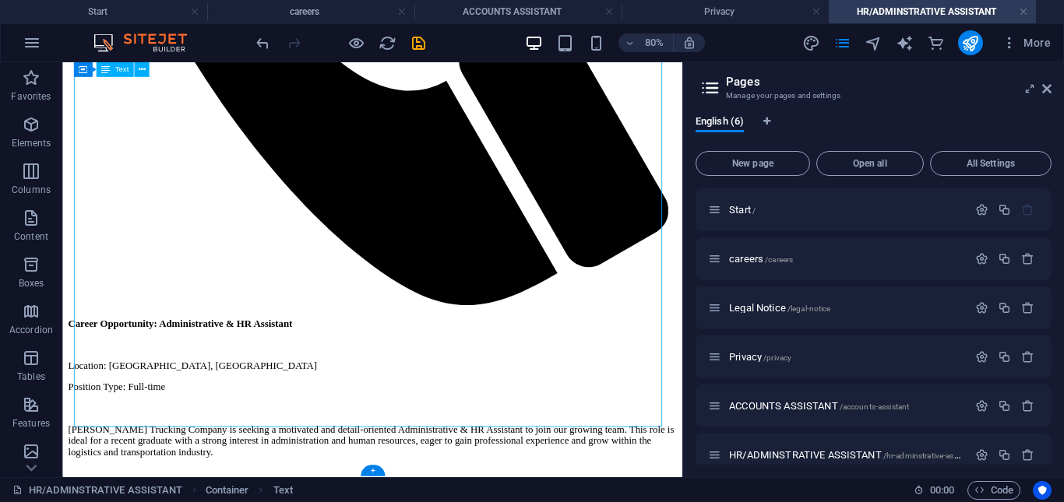
drag, startPoint x: 635, startPoint y: 453, endPoint x: 596, endPoint y: 455, distance: 38.2
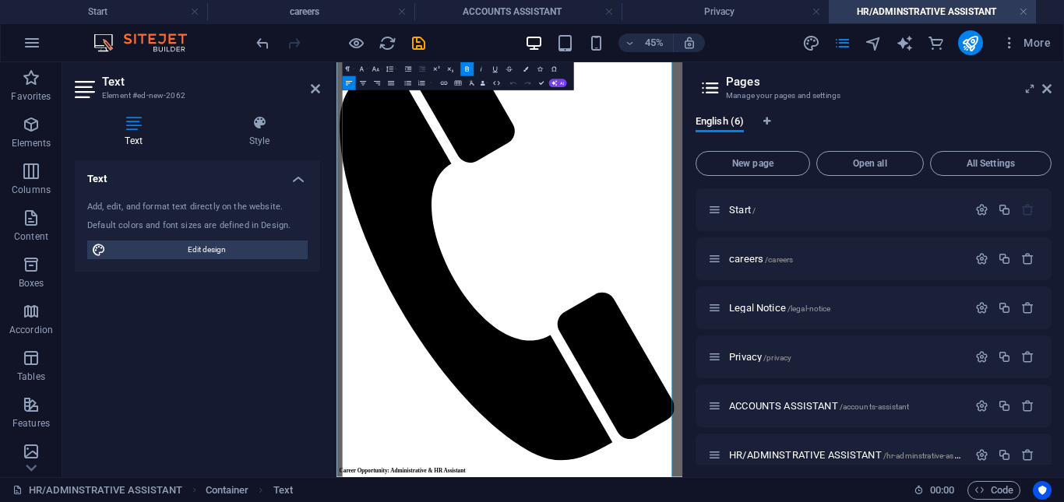
scroll to position [450, 0]
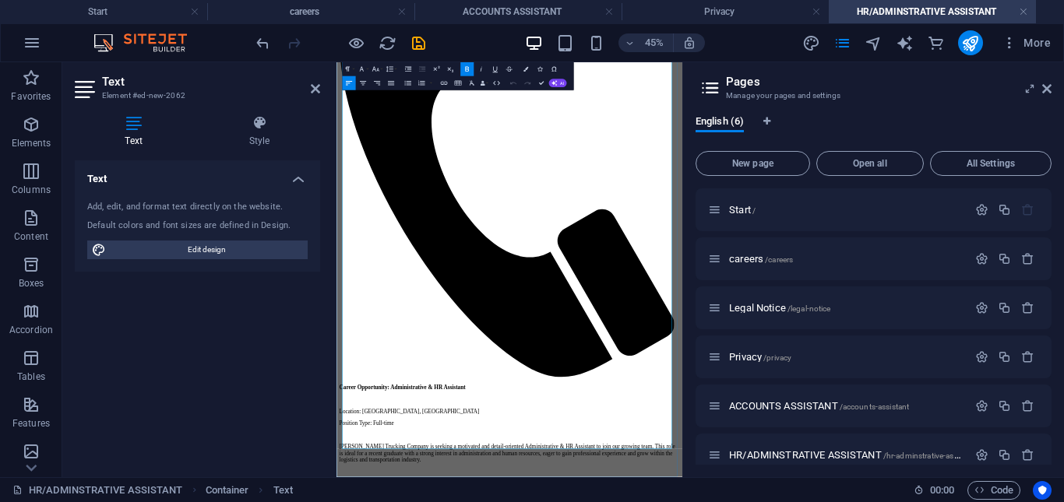
click at [971, 84] on div "Home About us Services PRICING Contact Careers Get A Quote EFFICIENCY ON THE MO…" at bounding box center [721, 195] width 756 height 1141
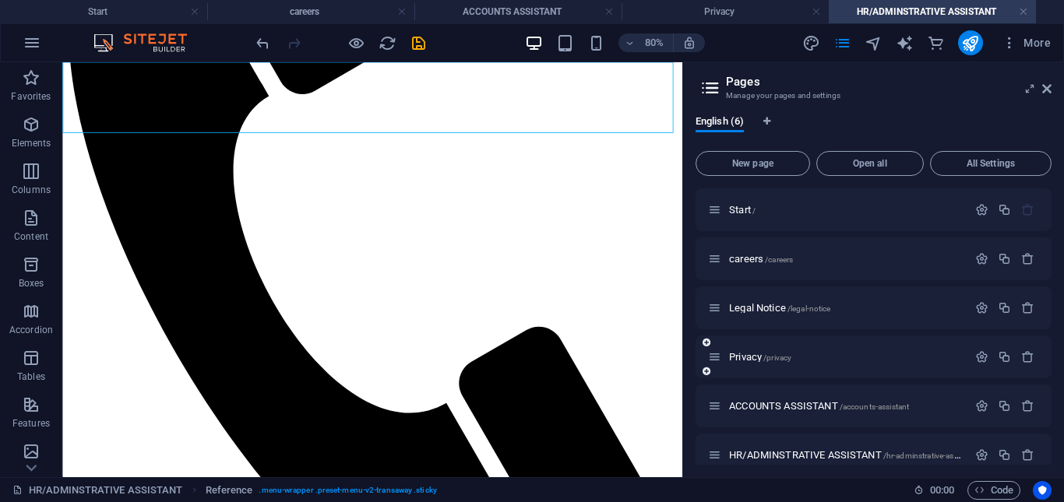
scroll to position [18, 0]
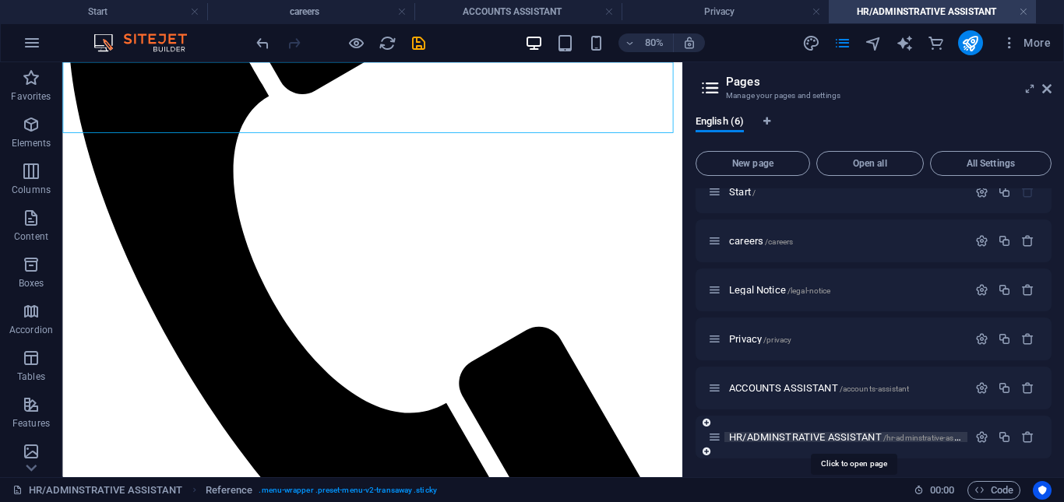
drag, startPoint x: 841, startPoint y: 439, endPoint x: 902, endPoint y: 436, distance: 60.8
click at [902, 436] on span "/hr-adminstrative-assistant" at bounding box center [930, 438] width 94 height 9
click at [975, 437] on icon "button" at bounding box center [981, 437] width 13 height 13
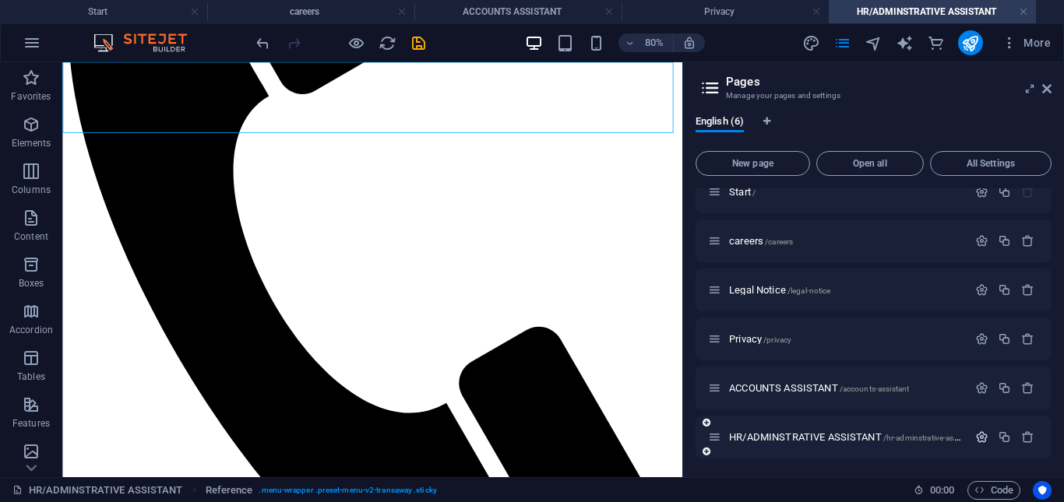
scroll to position [188, 0]
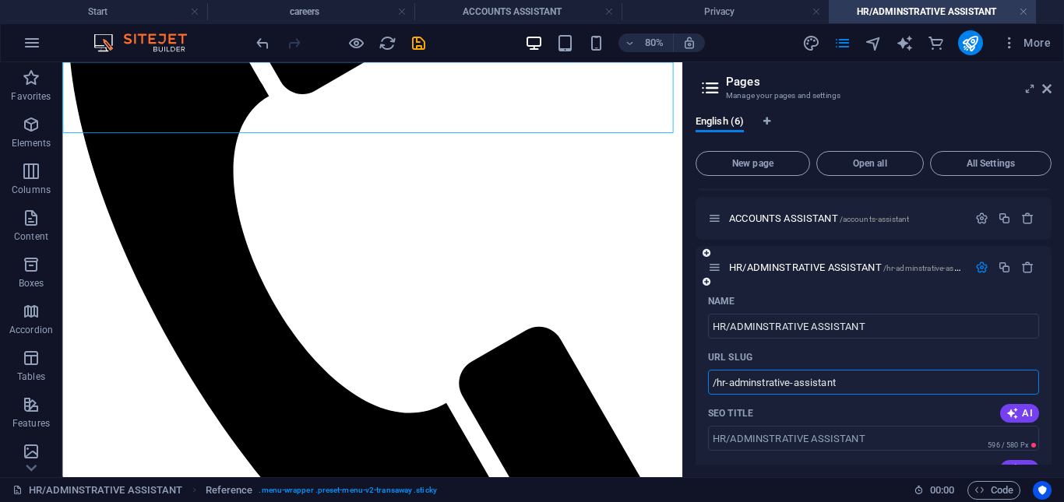
click at [842, 389] on input "/hr-adminstrative-assistant" at bounding box center [873, 382] width 331 height 25
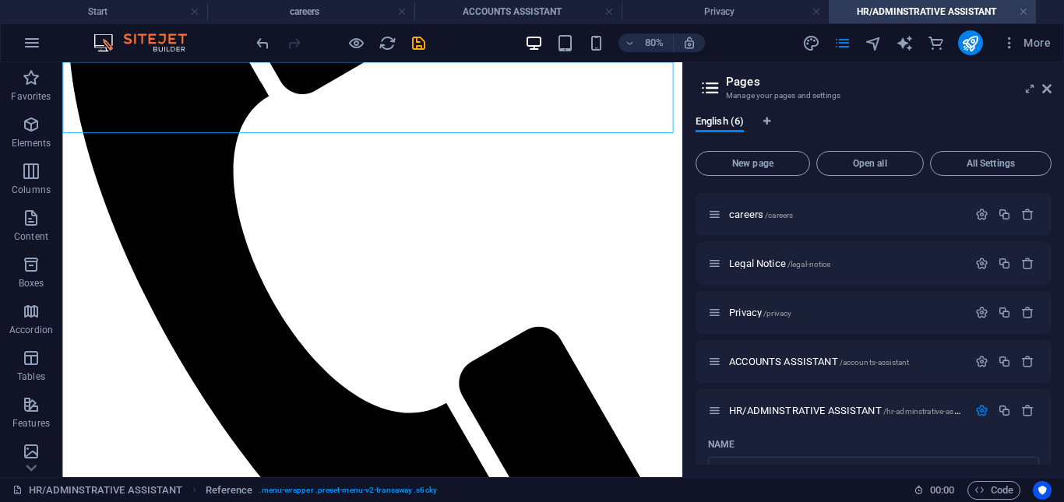
scroll to position [0, 0]
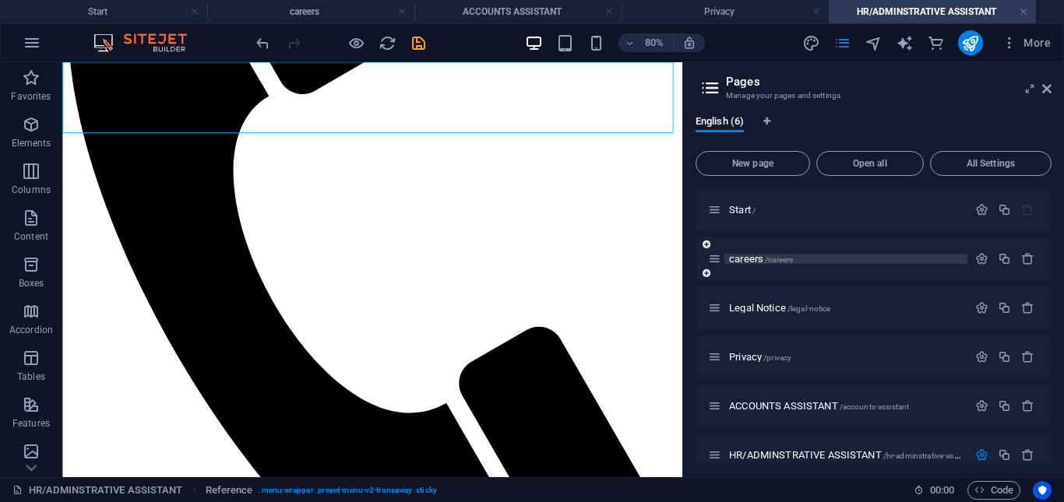
click at [791, 258] on span "/careers" at bounding box center [779, 259] width 28 height 9
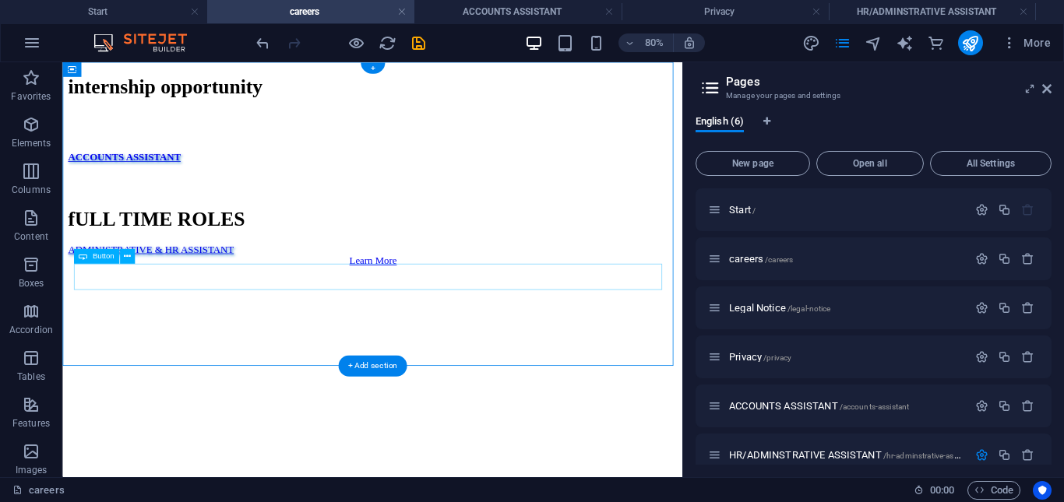
click at [149, 304] on div "ADMINISTRATIVE & HR ASSISTANT" at bounding box center [450, 297] width 762 height 14
select select "px"
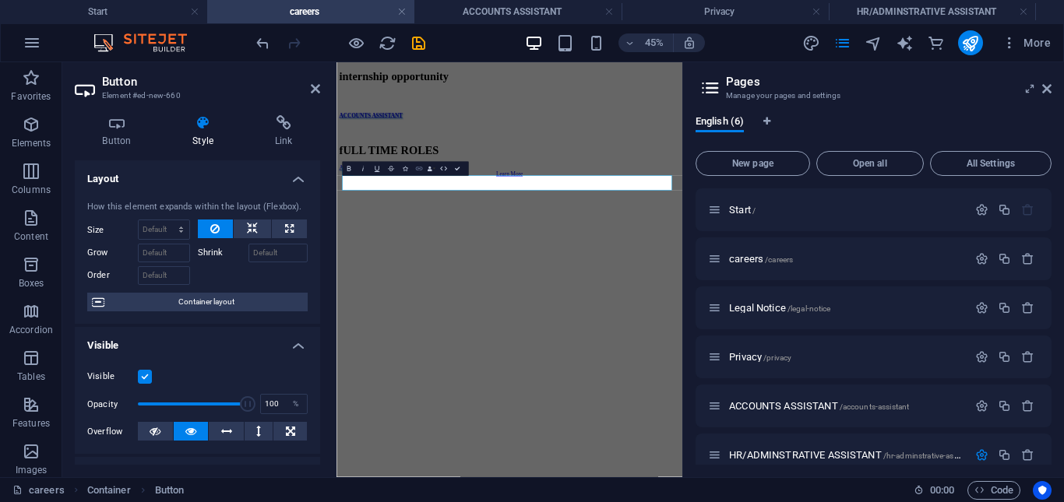
click at [414, 167] on icon "button" at bounding box center [418, 168] width 9 height 9
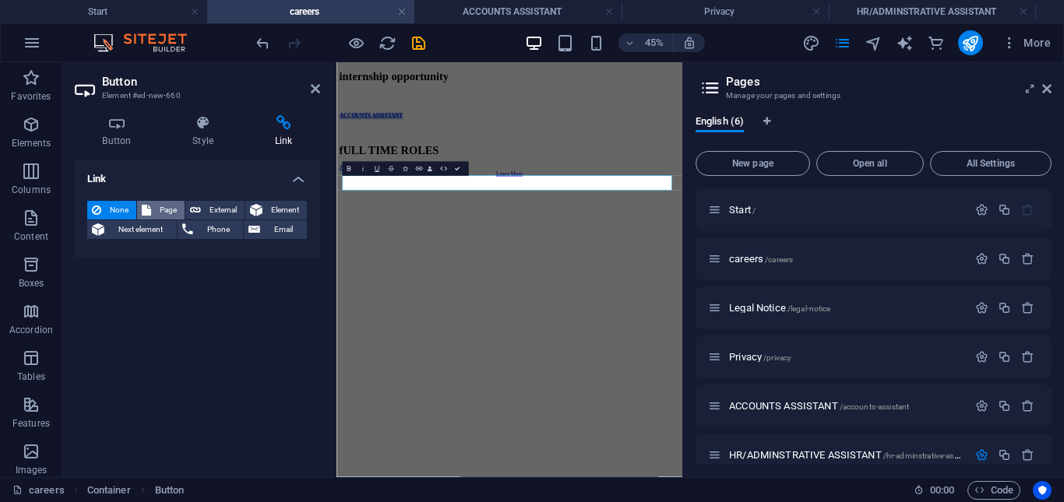
click at [174, 205] on span "Page" at bounding box center [168, 210] width 24 height 19
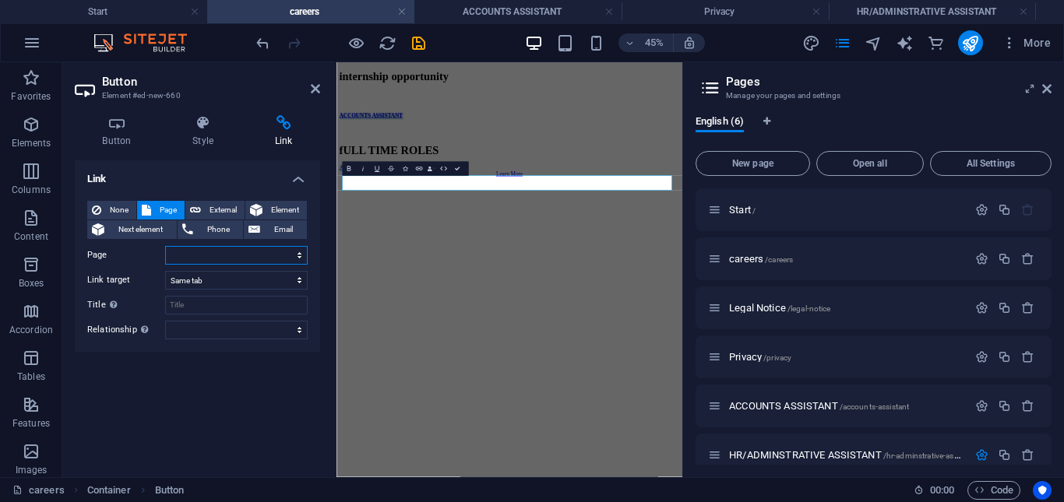
click at [223, 258] on select "Start careers Legal Notice Privacy ACCOUNTS ASSISTANT HR/ADMINSTRATIVE ASSISTANT" at bounding box center [236, 255] width 142 height 19
select select "5"
click at [165, 246] on select "Start careers Legal Notice Privacy ACCOUNTS ASSISTANT HR/ADMINSTRATIVE ASSISTANT" at bounding box center [236, 255] width 142 height 19
click at [436, 188] on div "ACCOUNTS ASSISTANT" at bounding box center [721, 181] width 756 height 14
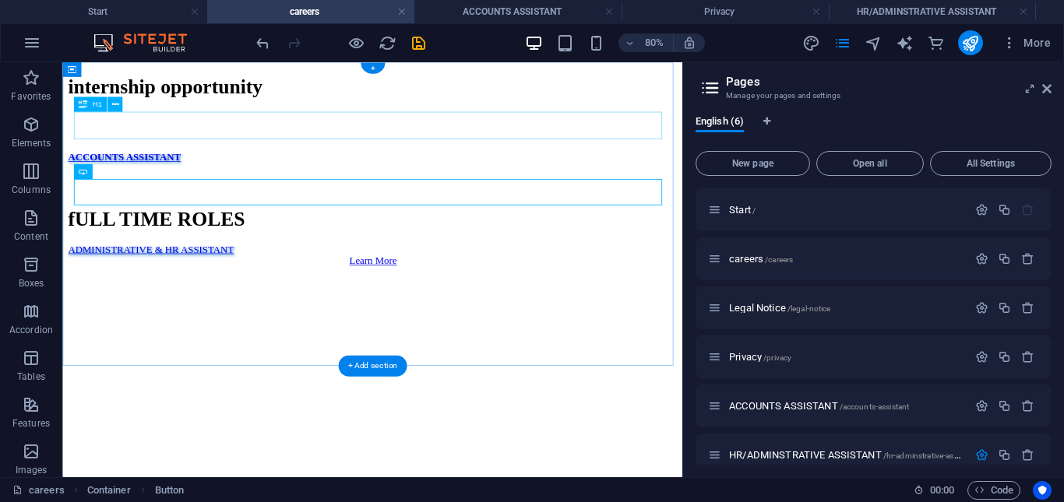
click at [461, 107] on div "internship opportunity" at bounding box center [450, 93] width 762 height 29
click at [181, 188] on div "ACCOUNTS ASSISTANT" at bounding box center [450, 181] width 762 height 14
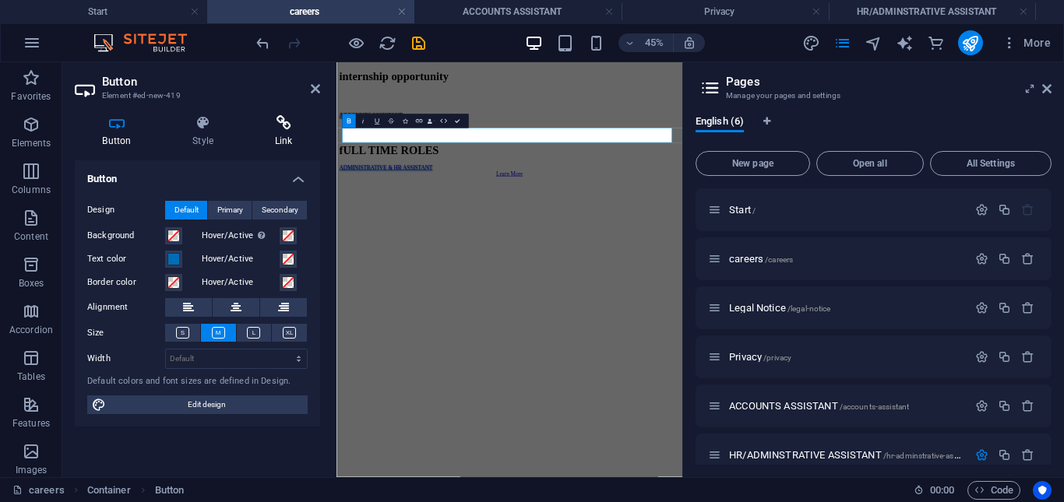
click at [280, 132] on h4 "Link" at bounding box center [283, 131] width 73 height 33
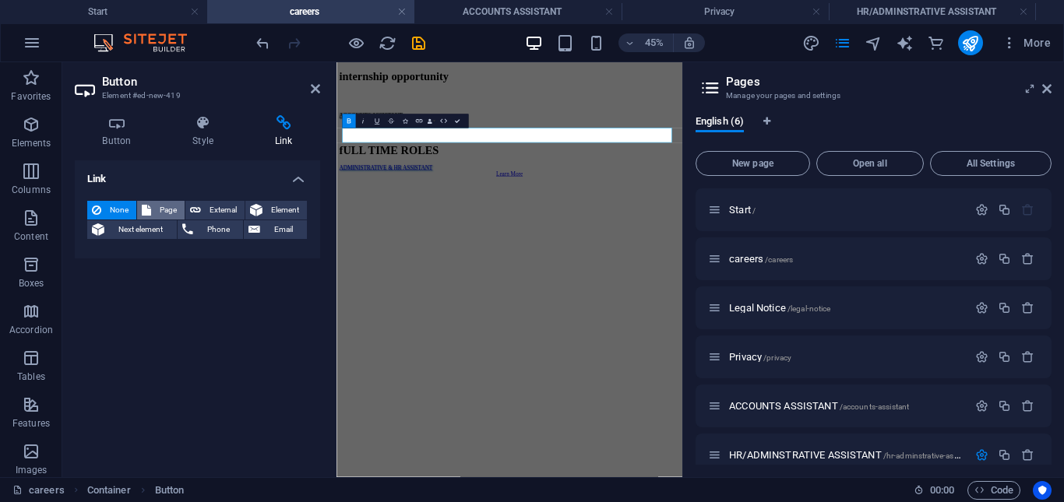
click at [167, 208] on span "Page" at bounding box center [168, 210] width 24 height 19
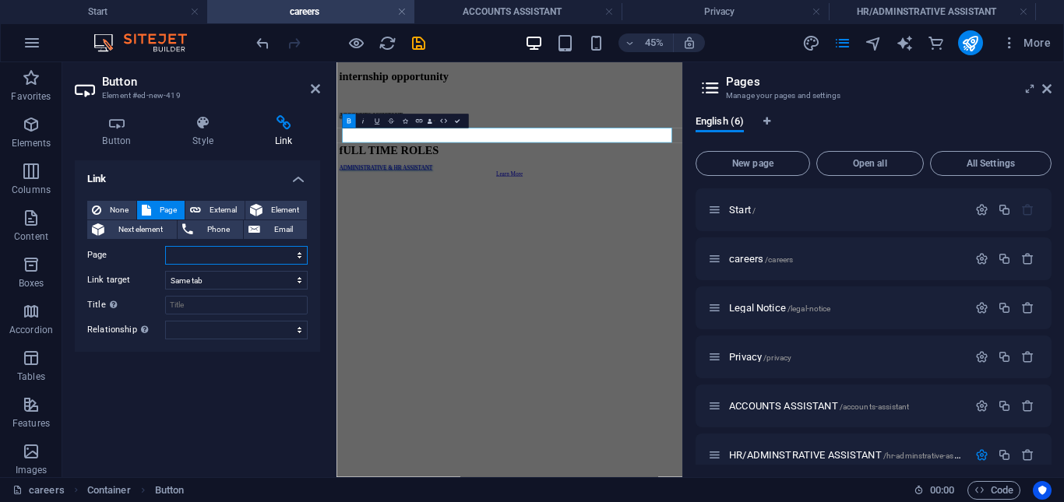
click at [250, 253] on select "Start careers Legal Notice Privacy ACCOUNTS ASSISTANT HR/ADMINSTRATIVE ASSISTANT" at bounding box center [236, 255] width 142 height 19
select select "4"
click at [165, 246] on select "Start careers Legal Notice Privacy ACCOUNTS ASSISTANT HR/ADMINSTRATIVE ASSISTANT" at bounding box center [236, 255] width 142 height 19
click at [542, 227] on div at bounding box center [721, 207] width 756 height 39
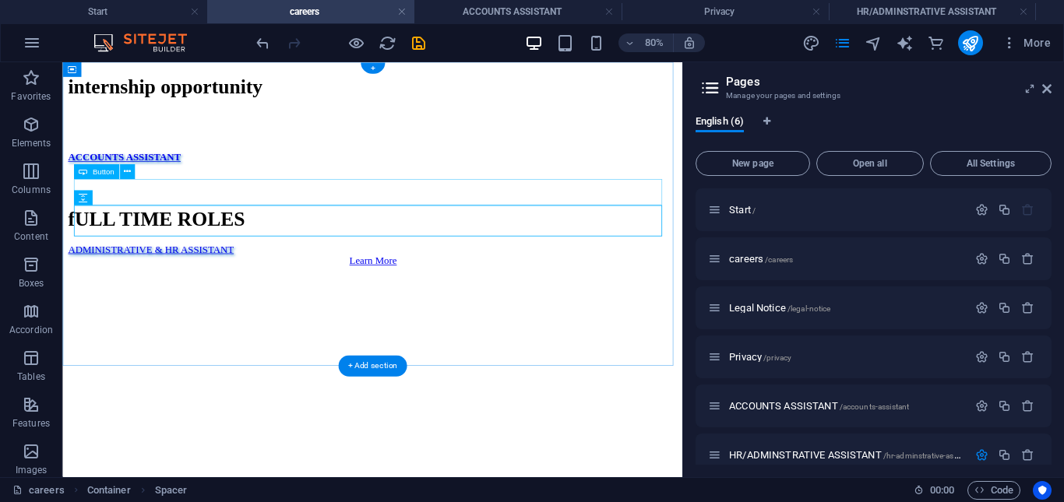
click at [134, 188] on div "ACCOUNTS ASSISTANT" at bounding box center [450, 181] width 762 height 14
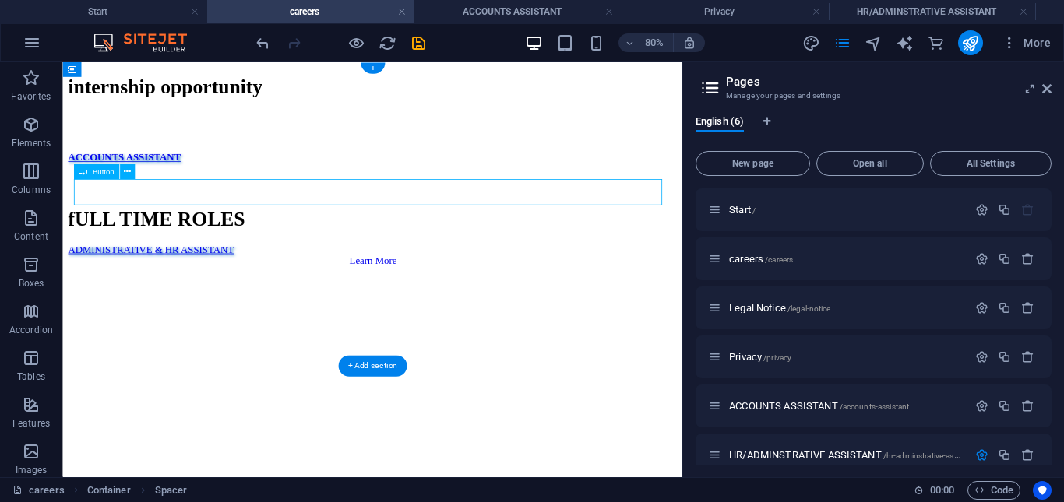
click at [134, 188] on div "ACCOUNTS ASSISTANT" at bounding box center [450, 181] width 762 height 14
select select "4"
select select
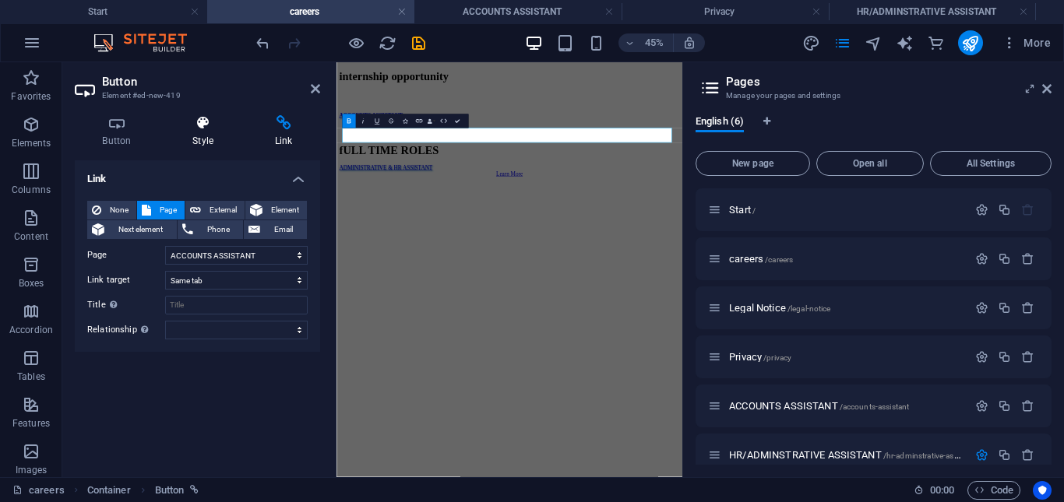
click at [200, 142] on h4 "Style" at bounding box center [206, 131] width 83 height 33
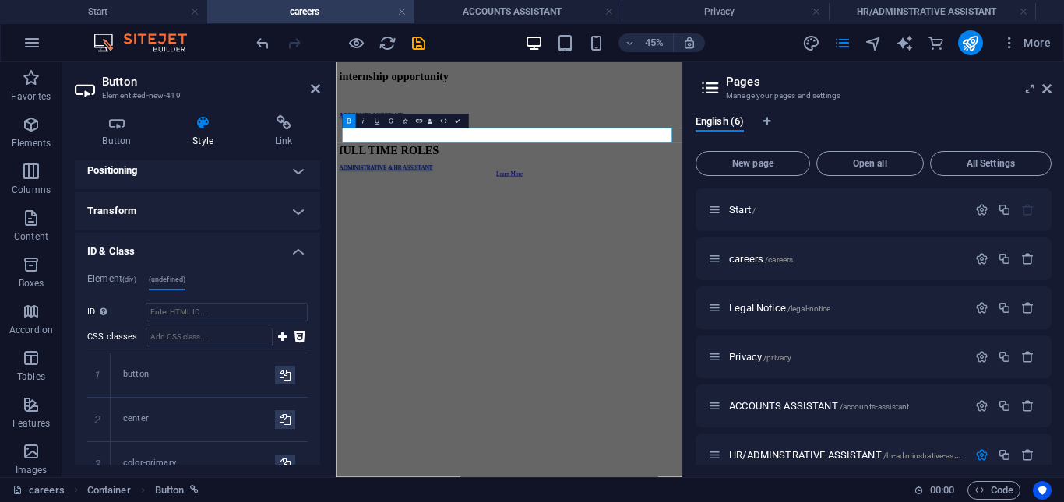
scroll to position [652, 0]
click at [107, 139] on h4 "Button" at bounding box center [120, 131] width 90 height 33
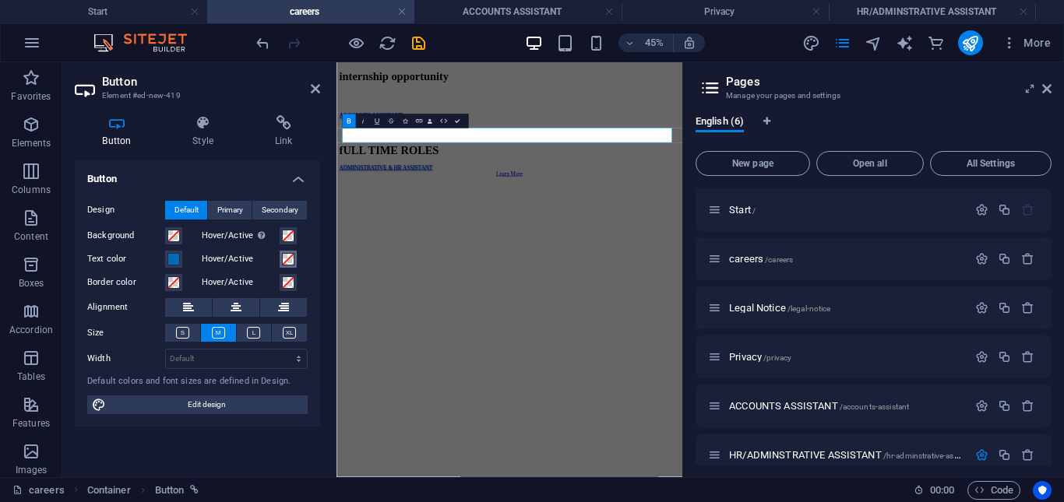
click at [284, 255] on span at bounding box center [288, 259] width 12 height 12
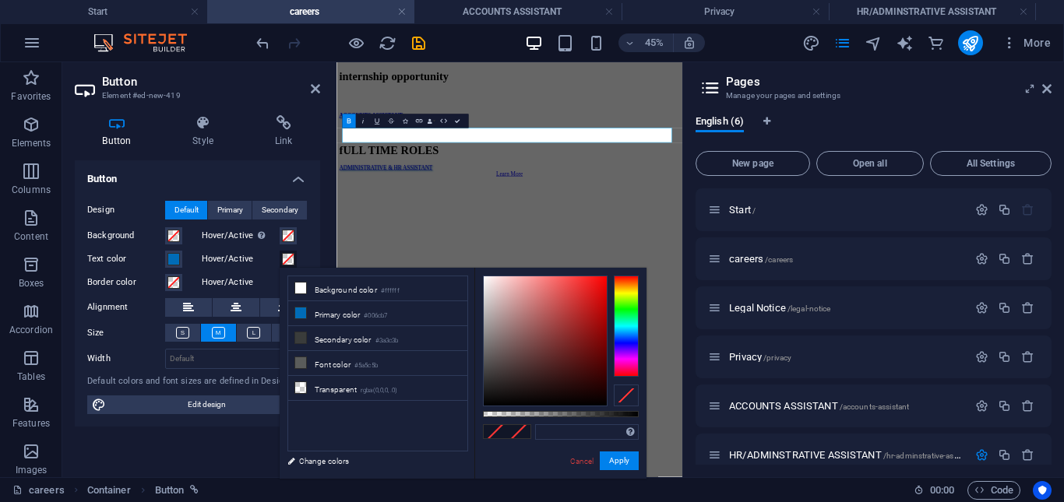
click at [155, 329] on label "Size" at bounding box center [126, 333] width 78 height 19
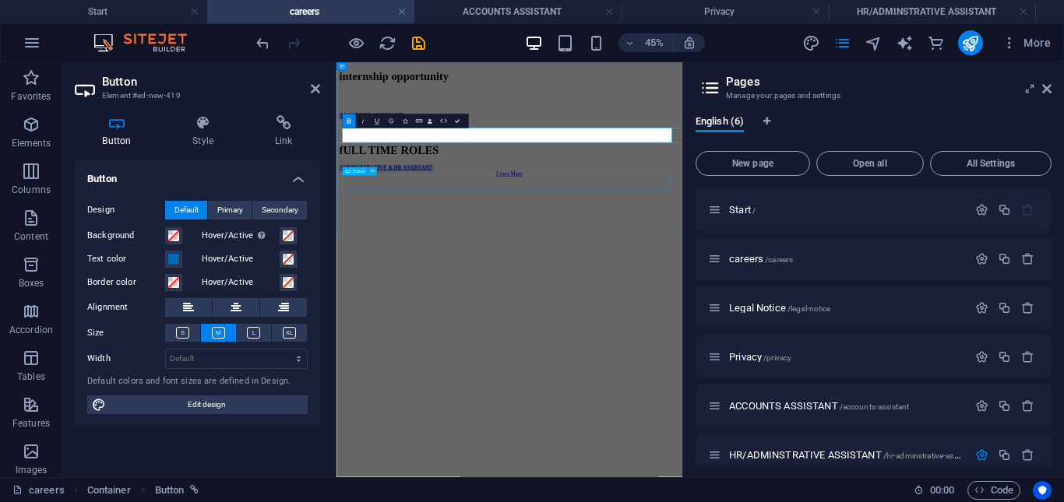
click at [903, 304] on div "ADMINISTRATIVE & HR ASSISTANT" at bounding box center [721, 297] width 756 height 14
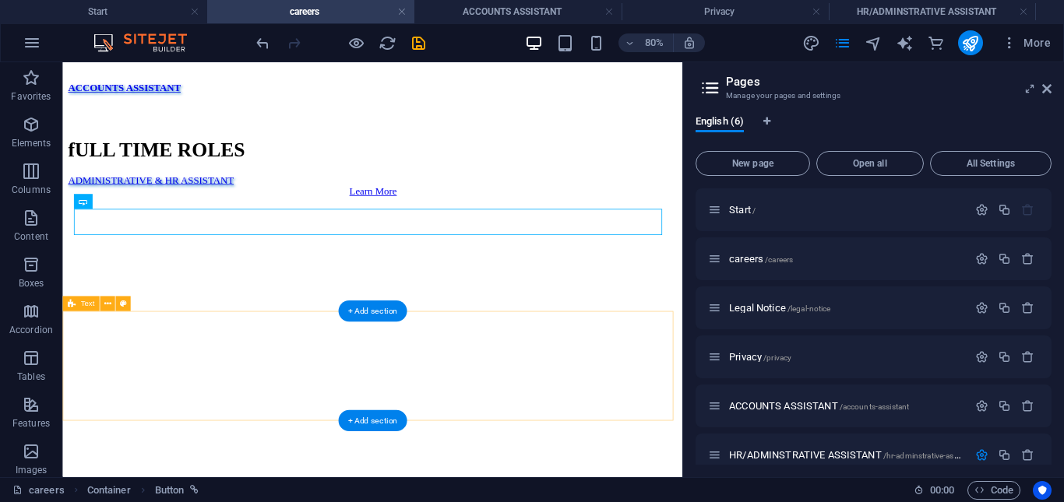
scroll to position [0, 0]
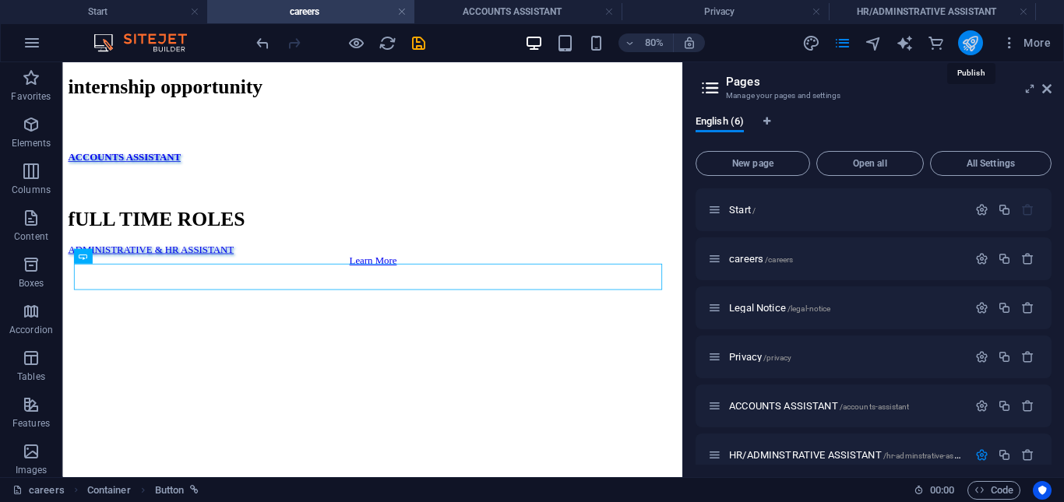
click at [977, 40] on icon "publish" at bounding box center [970, 43] width 18 height 18
